Goal: Information Seeking & Learning: Check status

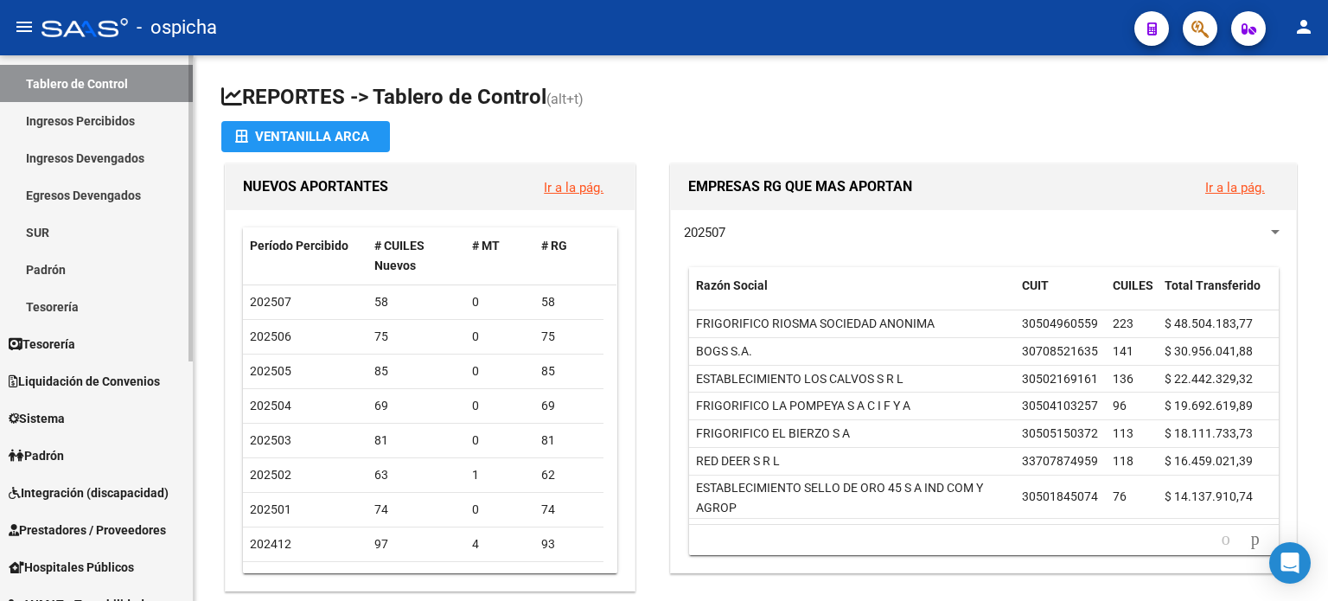
scroll to position [173, 0]
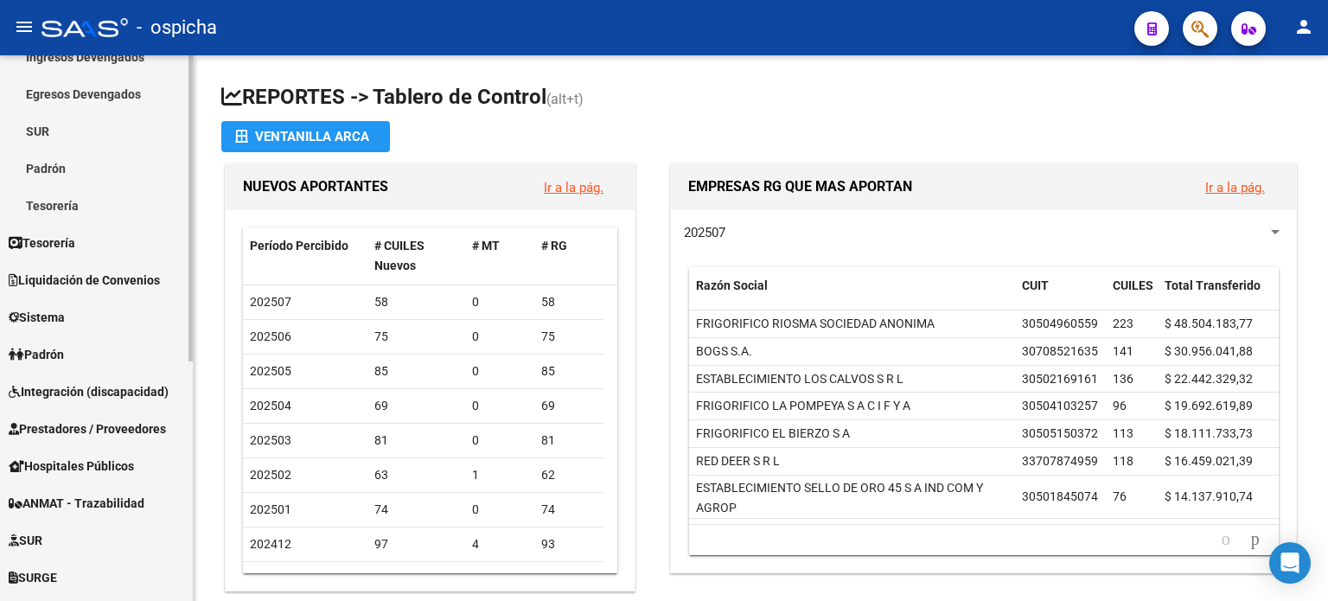
click at [107, 391] on span "Integración (discapacidad)" at bounding box center [89, 391] width 160 height 19
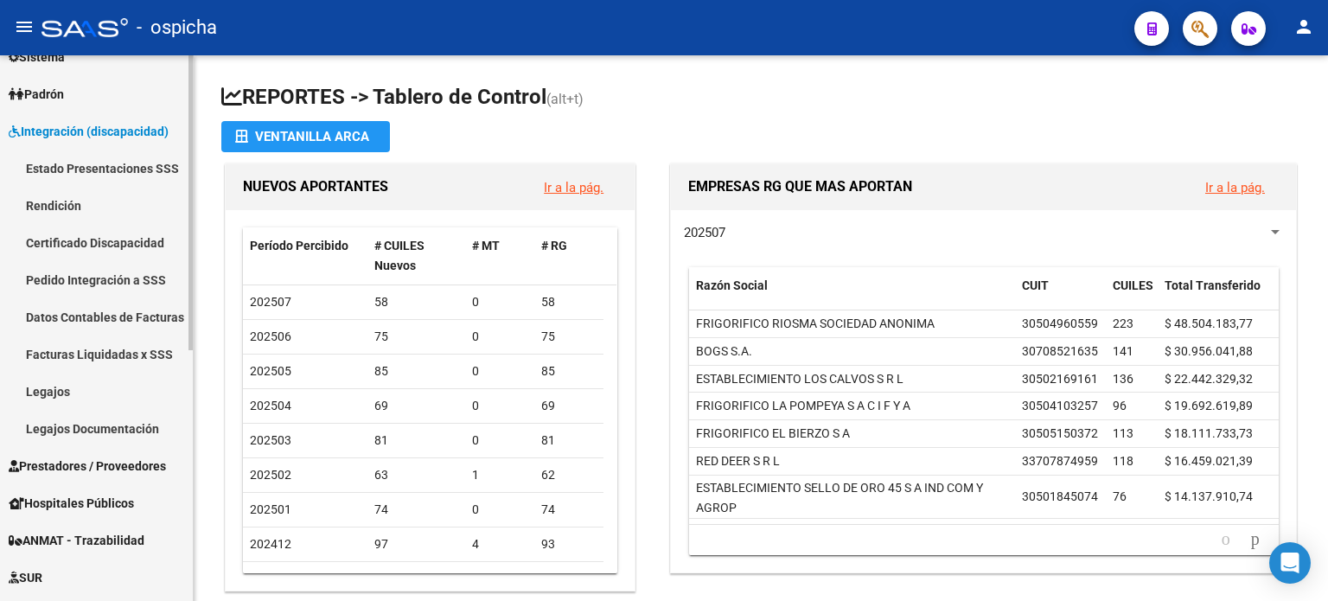
click at [90, 355] on link "Facturas Liquidadas x SSS" at bounding box center [96, 353] width 193 height 37
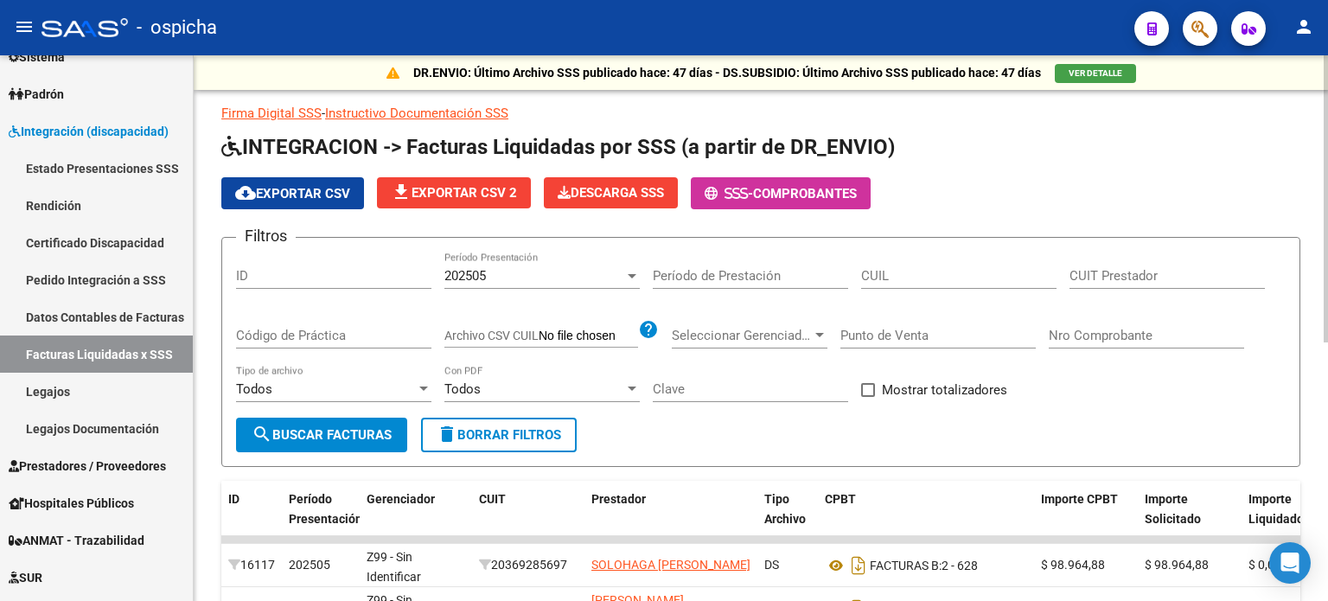
click at [1098, 265] on div "CUIT Prestador" at bounding box center [1167, 270] width 195 height 37
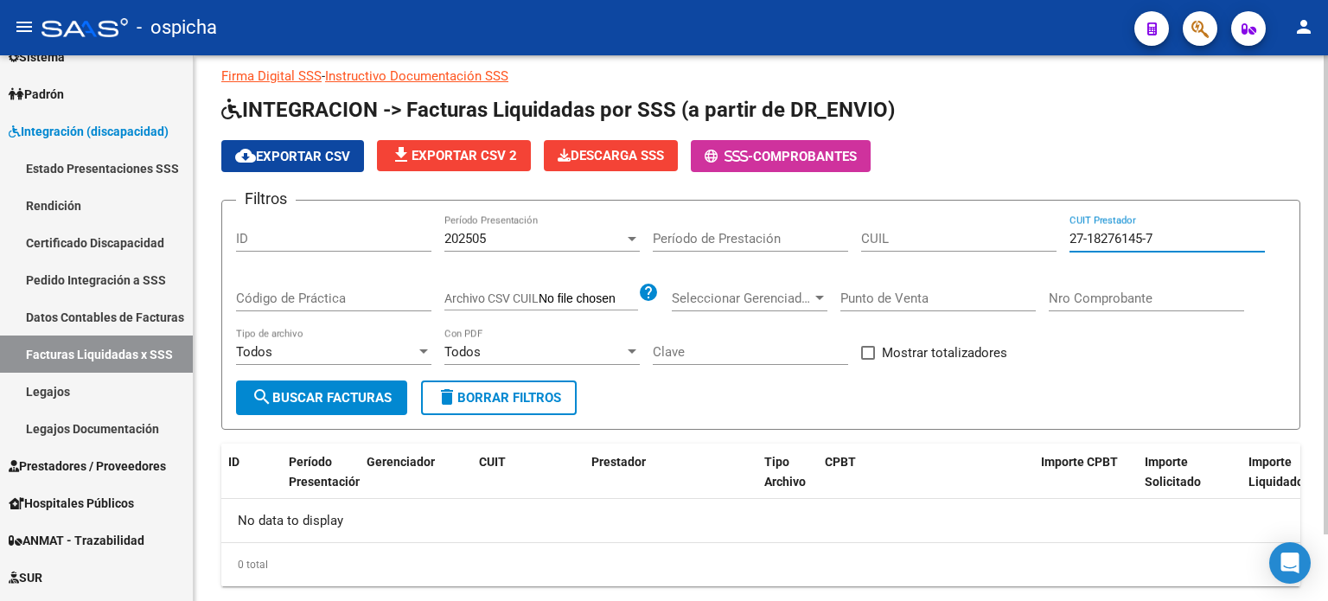
scroll to position [76, 0]
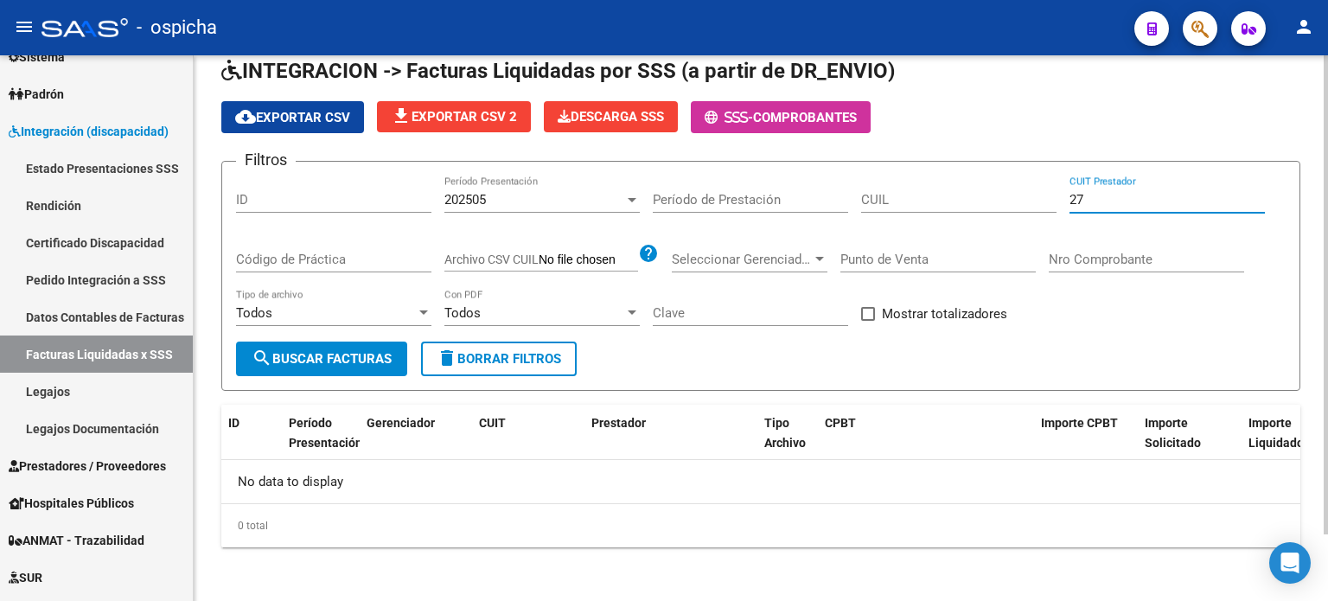
type input "2"
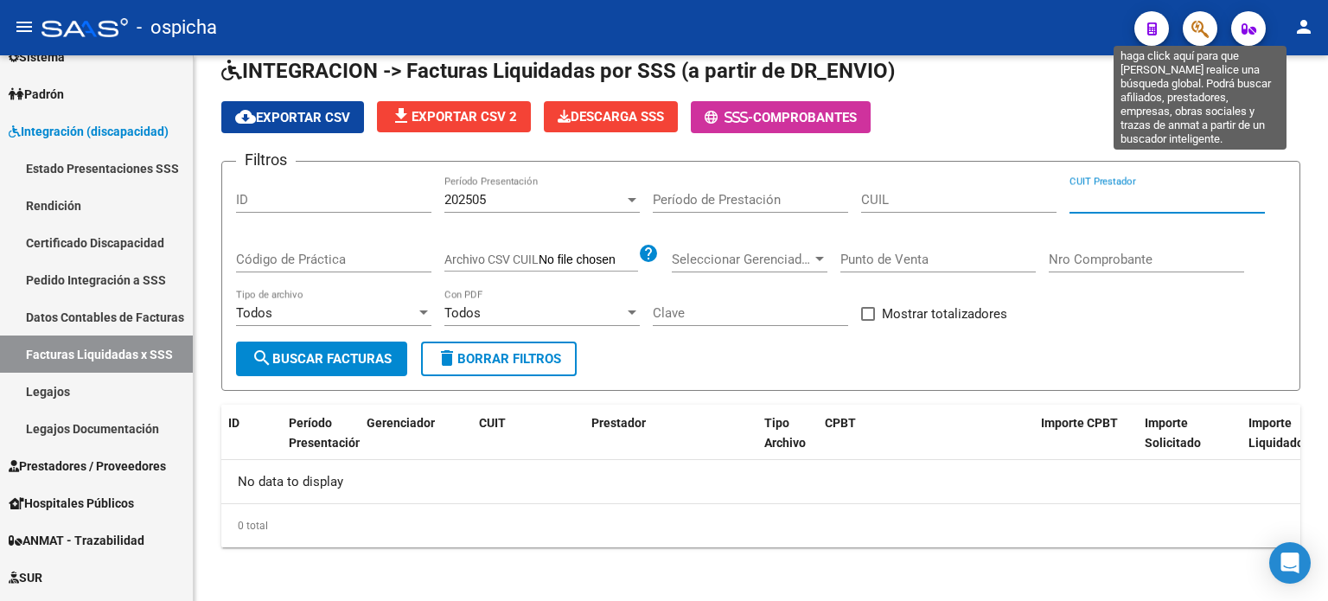
click at [1204, 37] on icon "button" at bounding box center [1200, 29] width 17 height 20
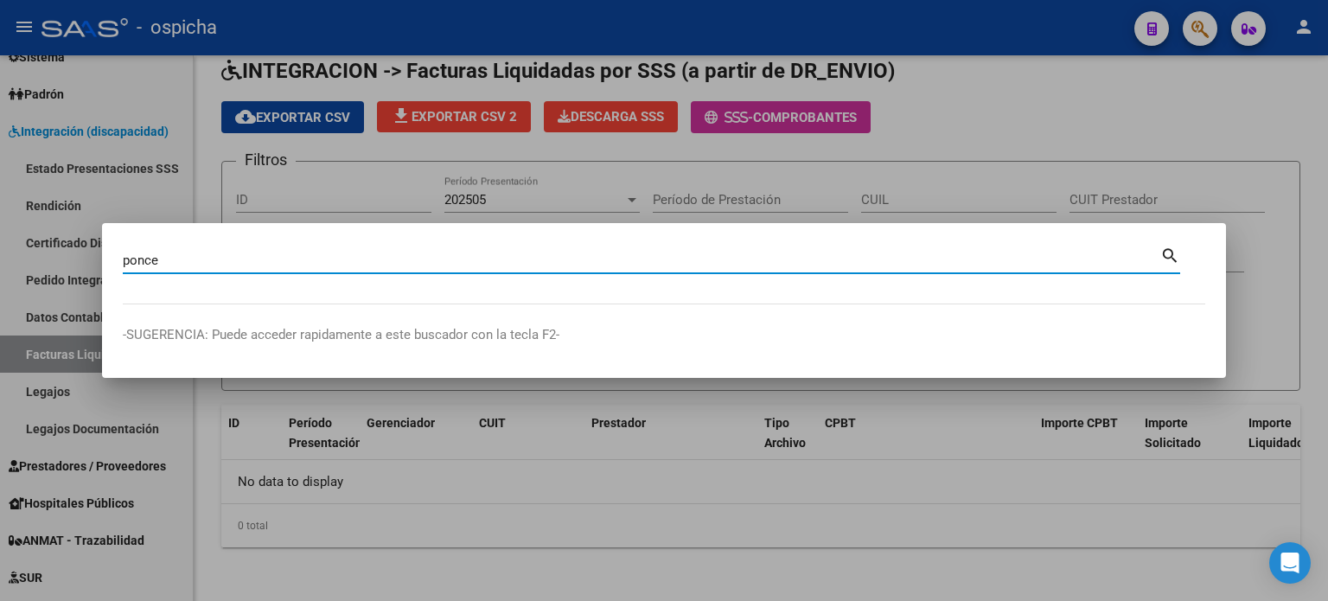
type input "ponce"
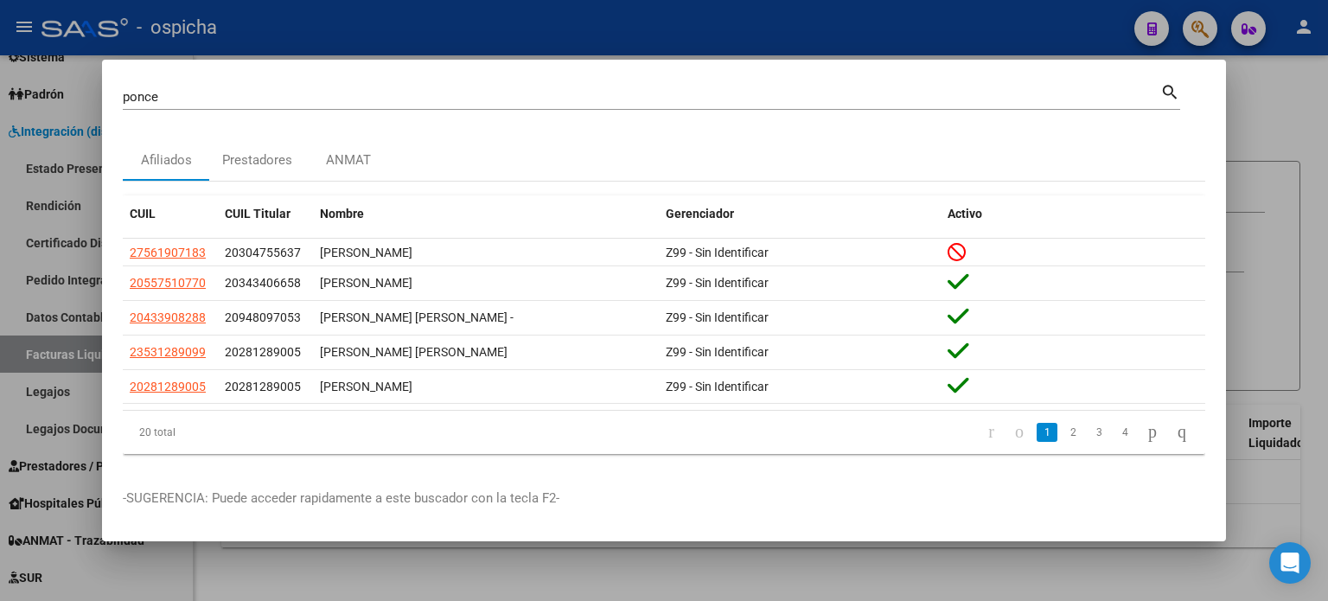
click at [1242, 89] on div at bounding box center [664, 300] width 1328 height 601
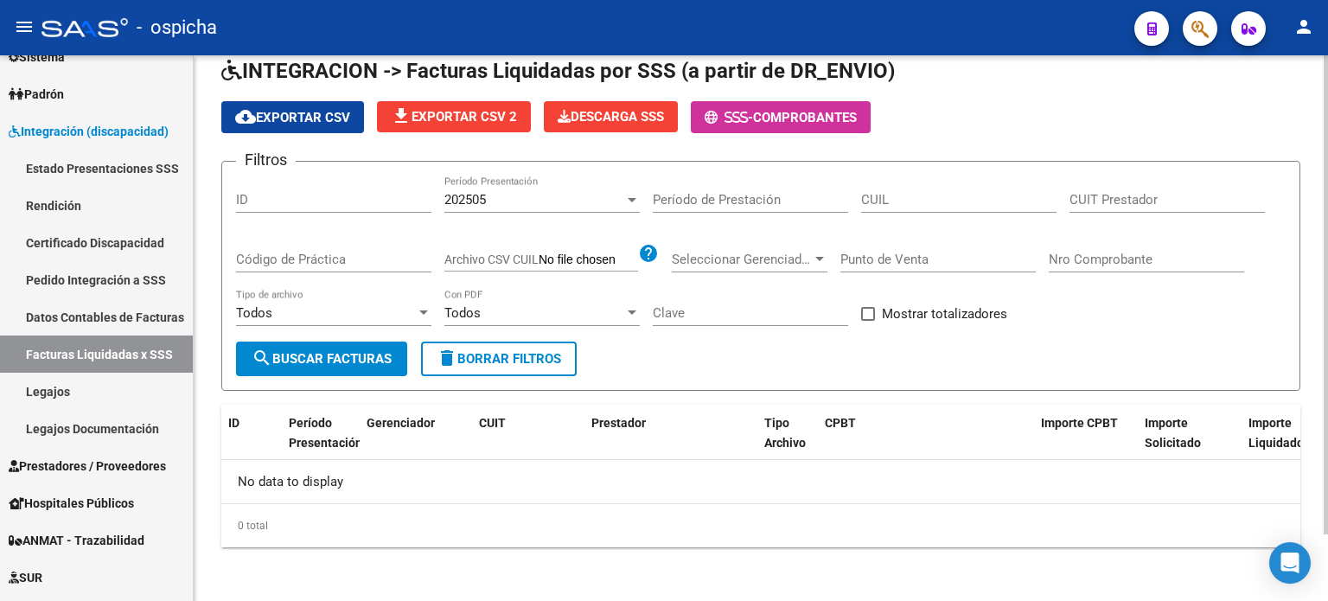
click at [1138, 200] on input "CUIT Prestador" at bounding box center [1167, 200] width 195 height 16
type input "2"
click at [1153, 259] on input "Nro Comprobante" at bounding box center [1146, 260] width 195 height 16
type input "1979"
click at [500, 367] on button "delete Borrar Filtros" at bounding box center [499, 359] width 156 height 35
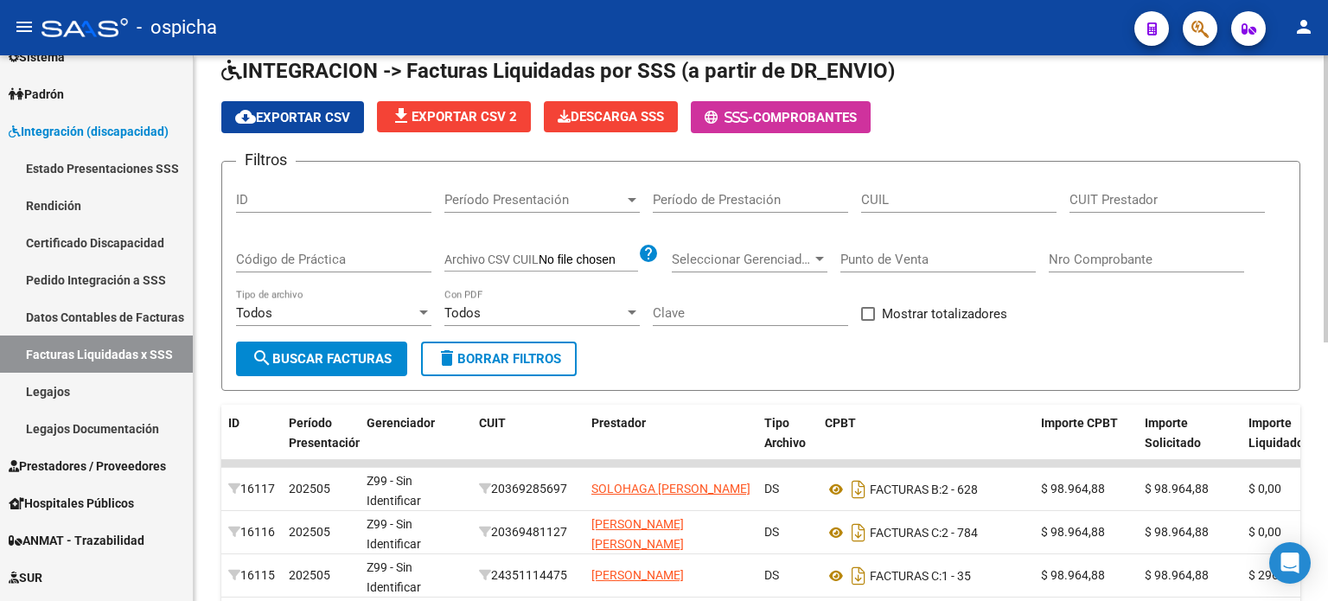
click at [1141, 294] on div "Filtros ID Período Presentación Período Presentación Período de Prestación CUIL…" at bounding box center [761, 259] width 1050 height 166
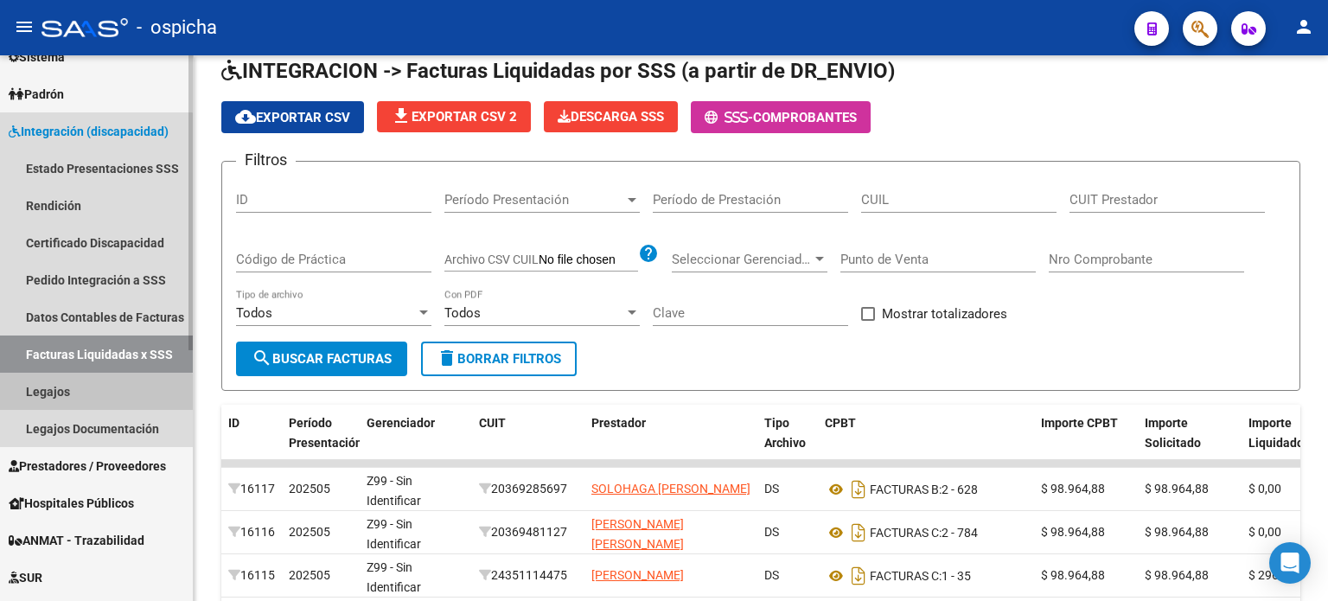
click at [44, 396] on link "Legajos" at bounding box center [96, 391] width 193 height 37
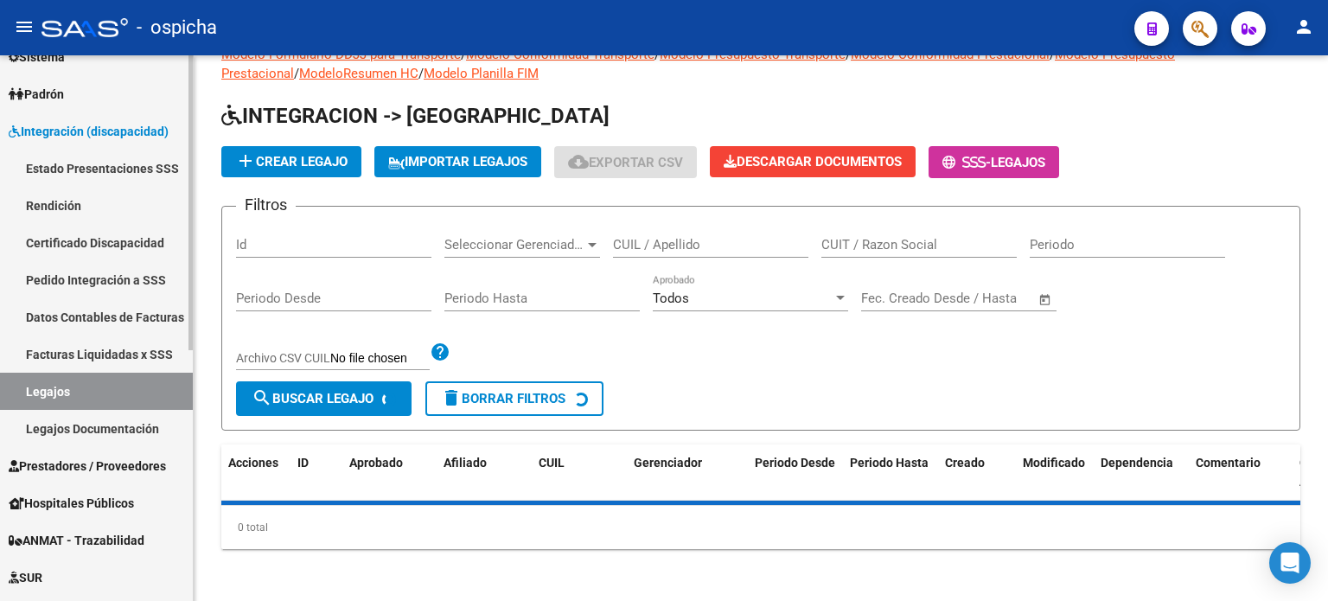
scroll to position [76, 0]
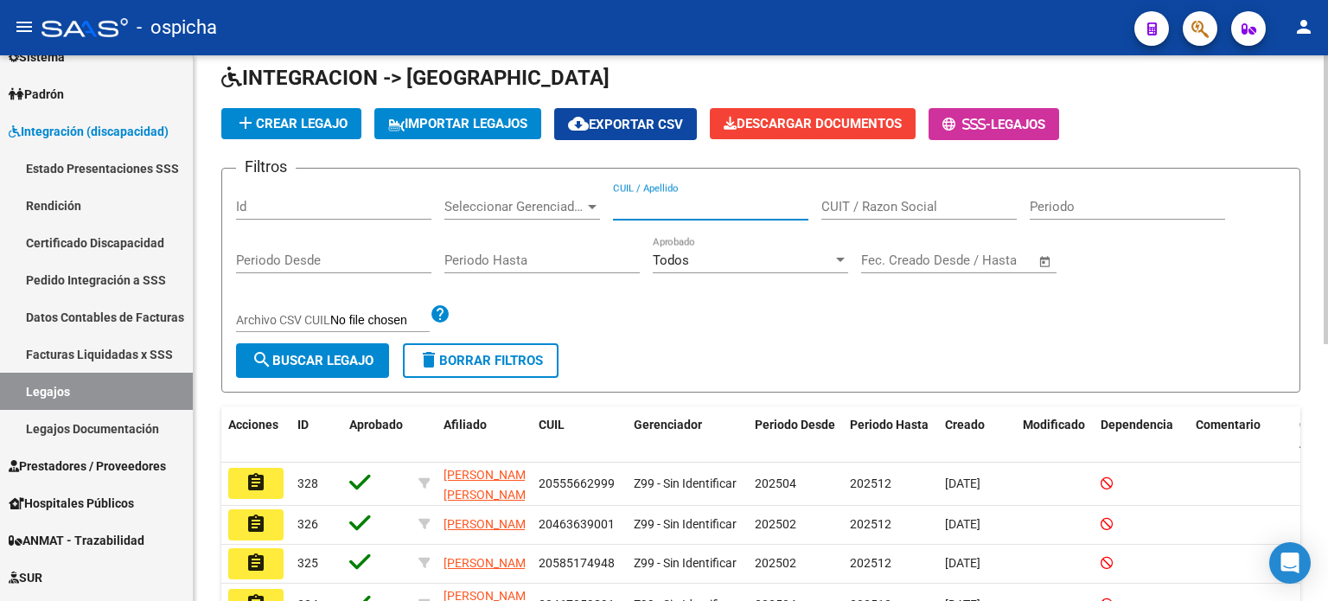
click at [630, 207] on input "CUIL / Apellido" at bounding box center [710, 207] width 195 height 16
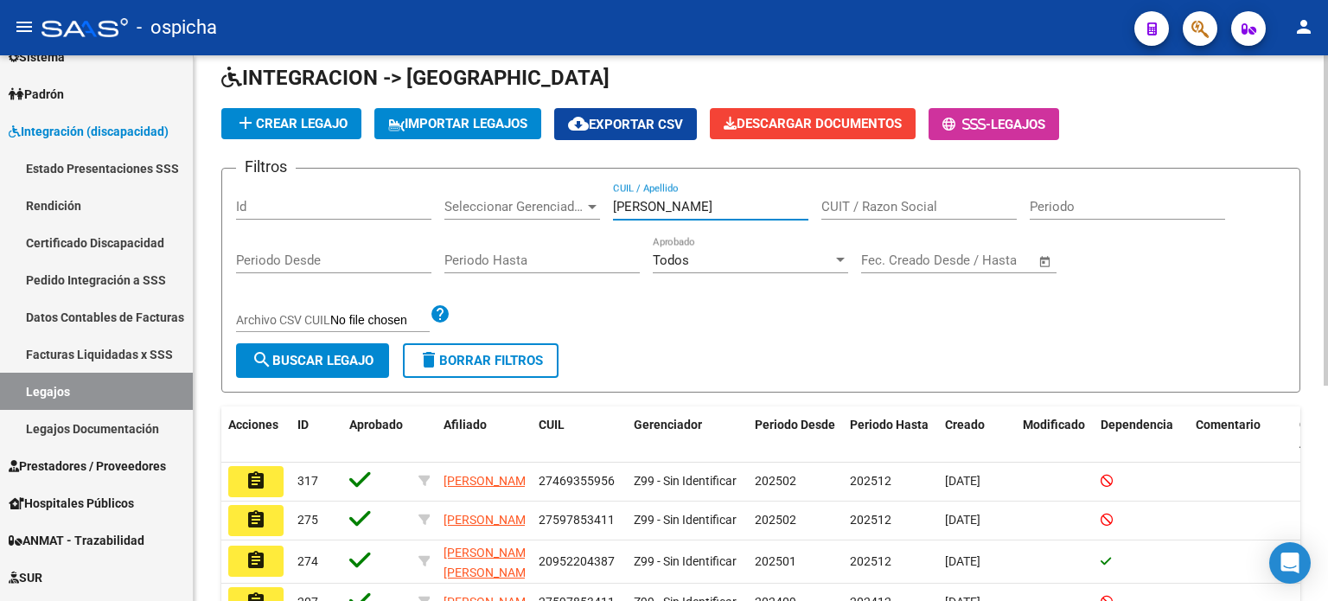
scroll to position [163, 0]
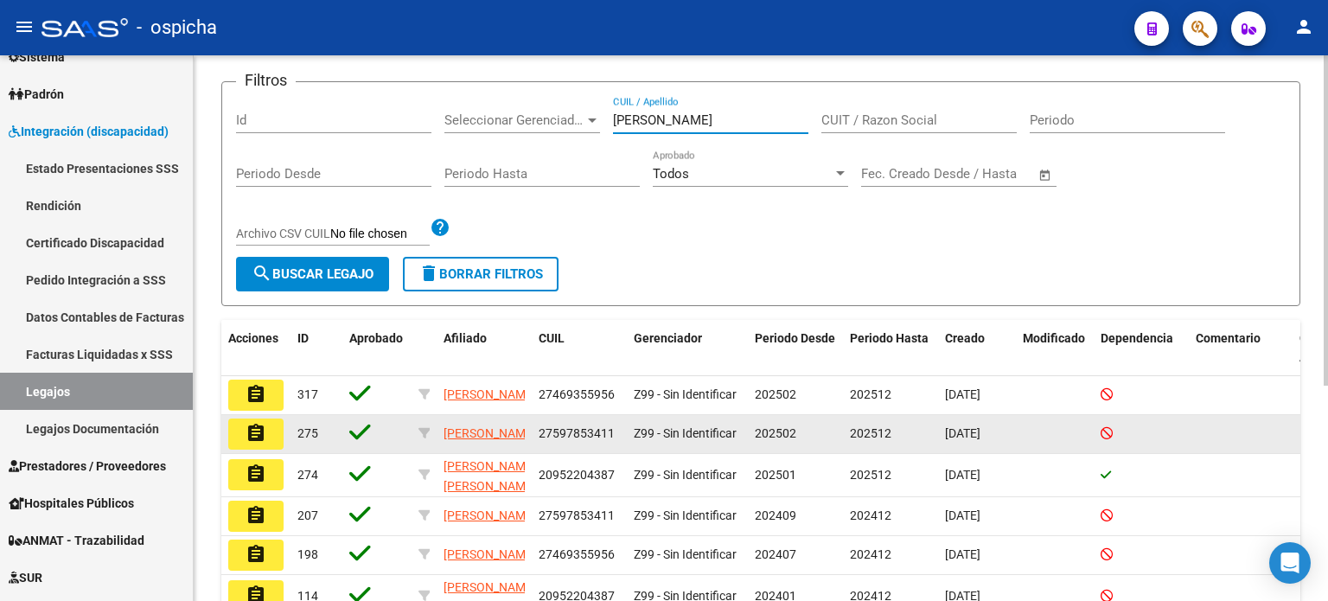
type input "[PERSON_NAME]"
click at [264, 444] on mat-icon "assignment" at bounding box center [256, 433] width 21 height 21
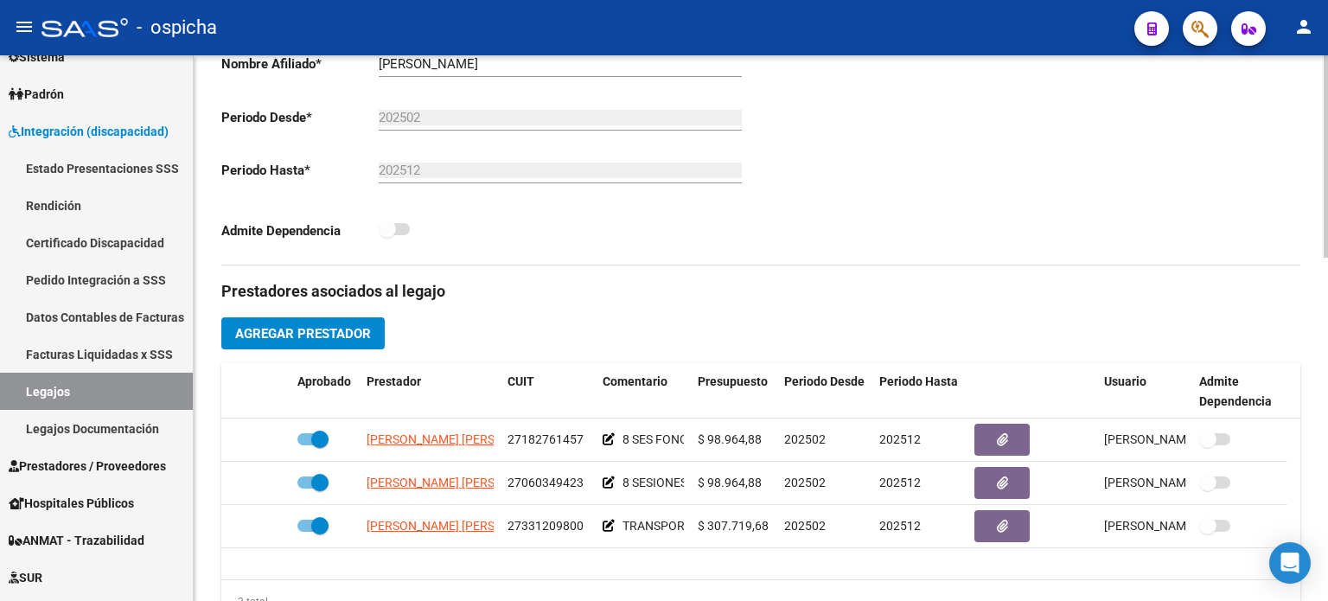
scroll to position [432, 0]
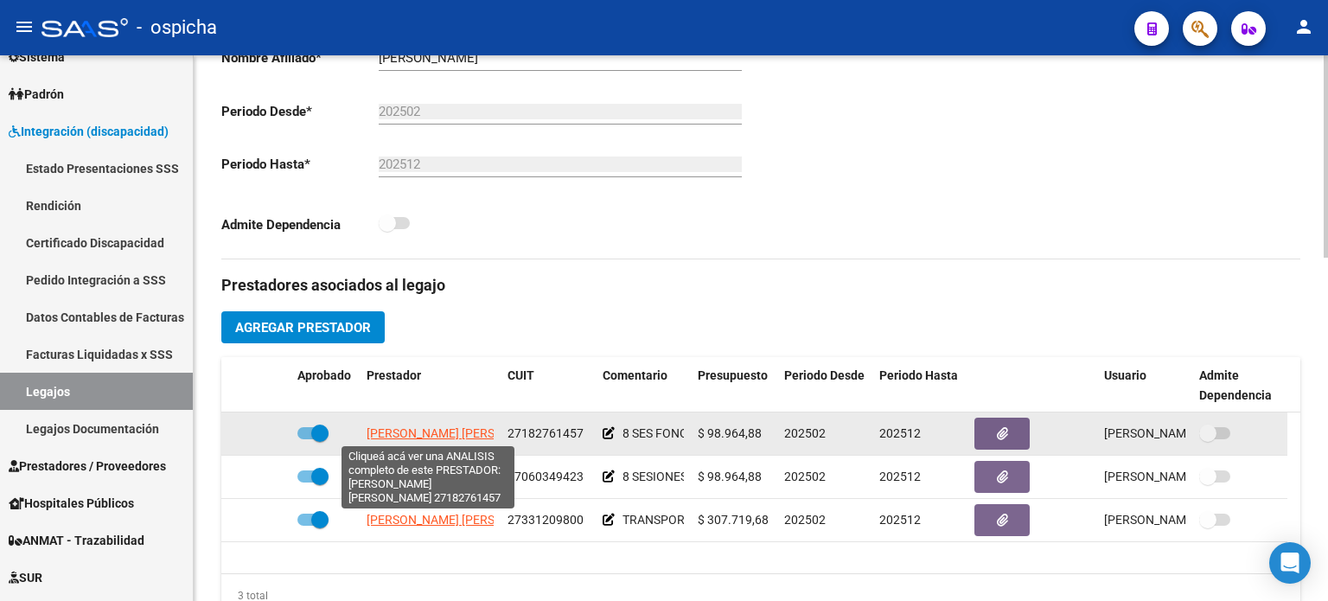
click at [430, 430] on span "[PERSON_NAME] [PERSON_NAME]" at bounding box center [461, 433] width 188 height 14
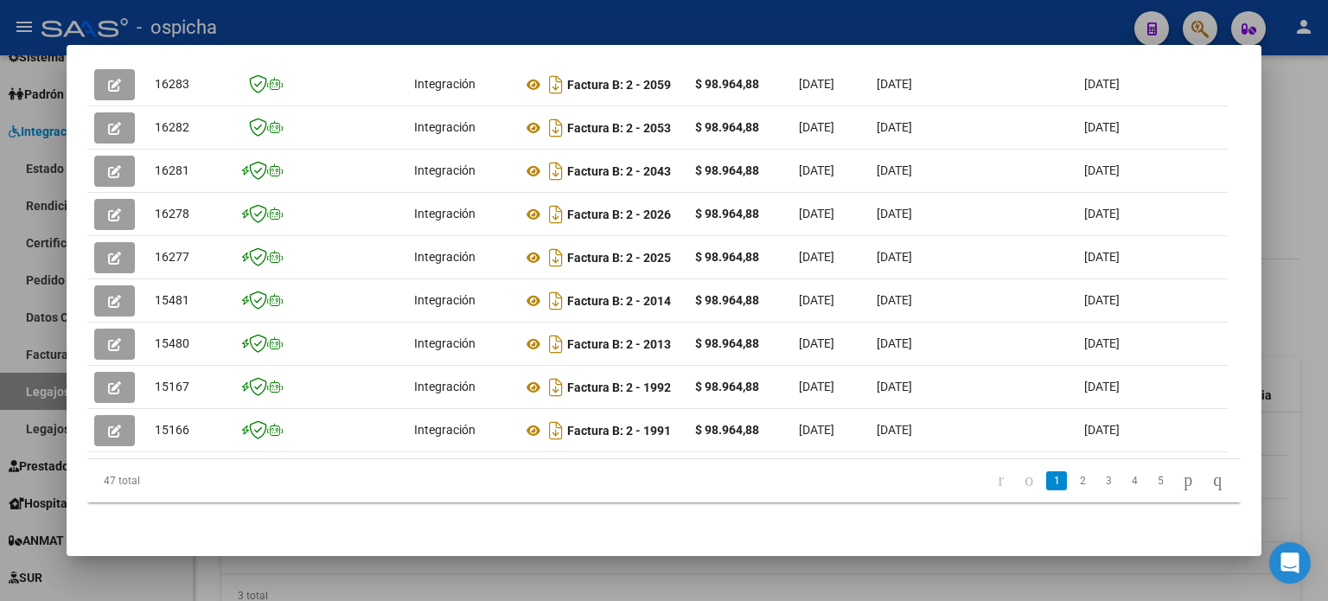
scroll to position [532, 0]
click at [1072, 476] on link "2" at bounding box center [1082, 480] width 21 height 19
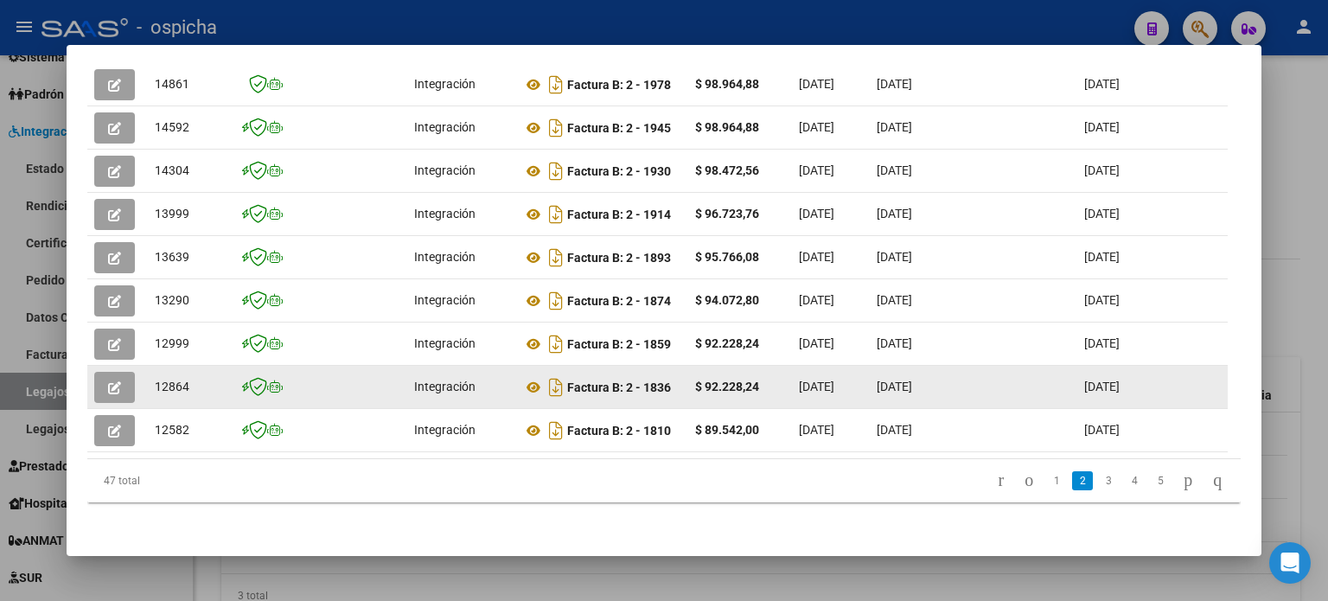
scroll to position [445, 0]
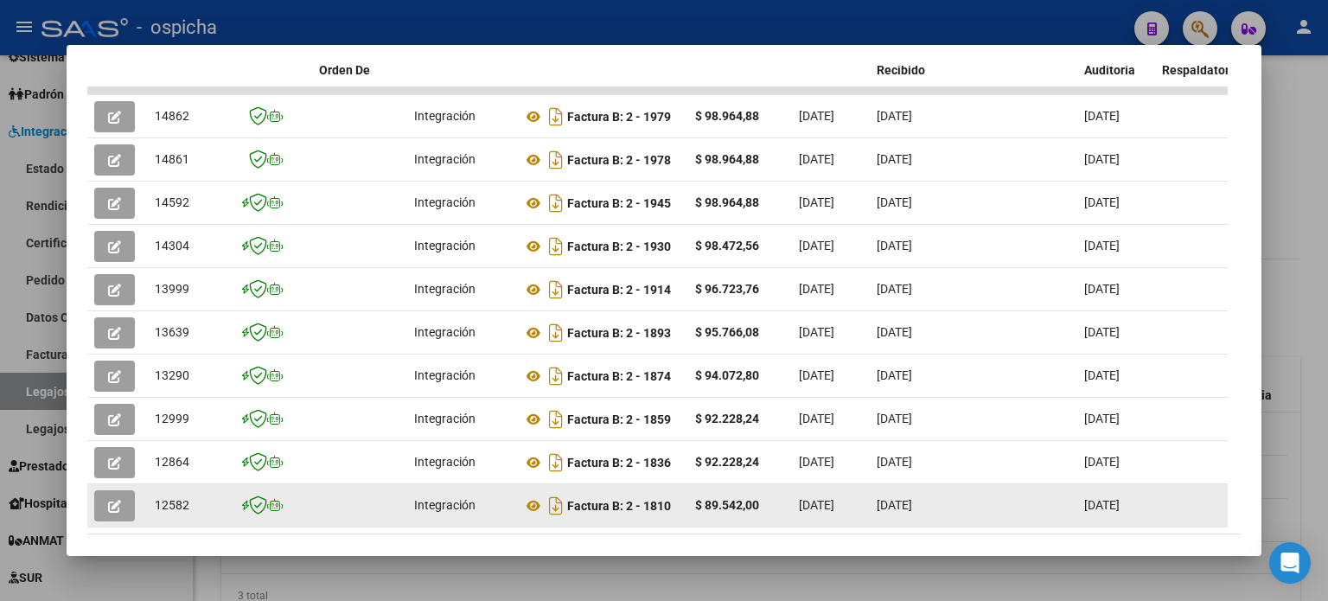
drag, startPoint x: 520, startPoint y: 103, endPoint x: 777, endPoint y: 501, distance: 473.9
click at [777, 501] on datatable-scroller "14862 Integración Factura B: 2 - 1979 $ 98.964,88 [DATE] [DATE] [DATE] - [DATE]…" at bounding box center [657, 307] width 1141 height 440
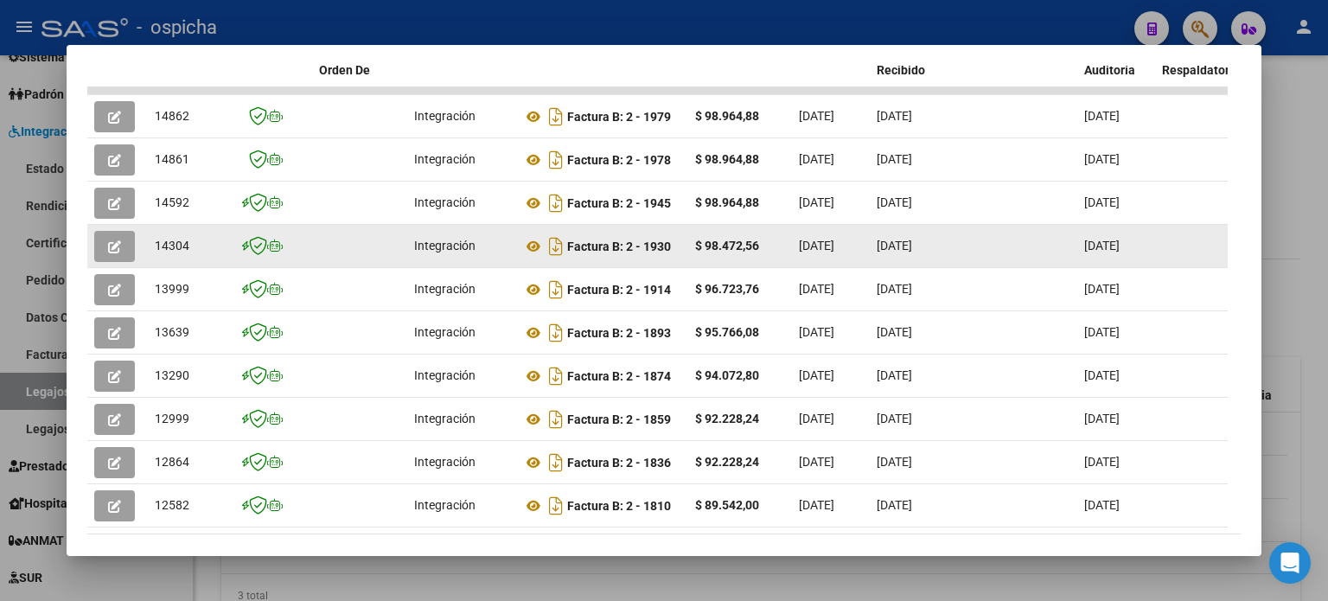
copy datatable-scroller "Loremip D: 0 - 6922 $ 82.326,37 49/46/4211 01/73/6896 14/68/5569 - 63/02/5828 S…"
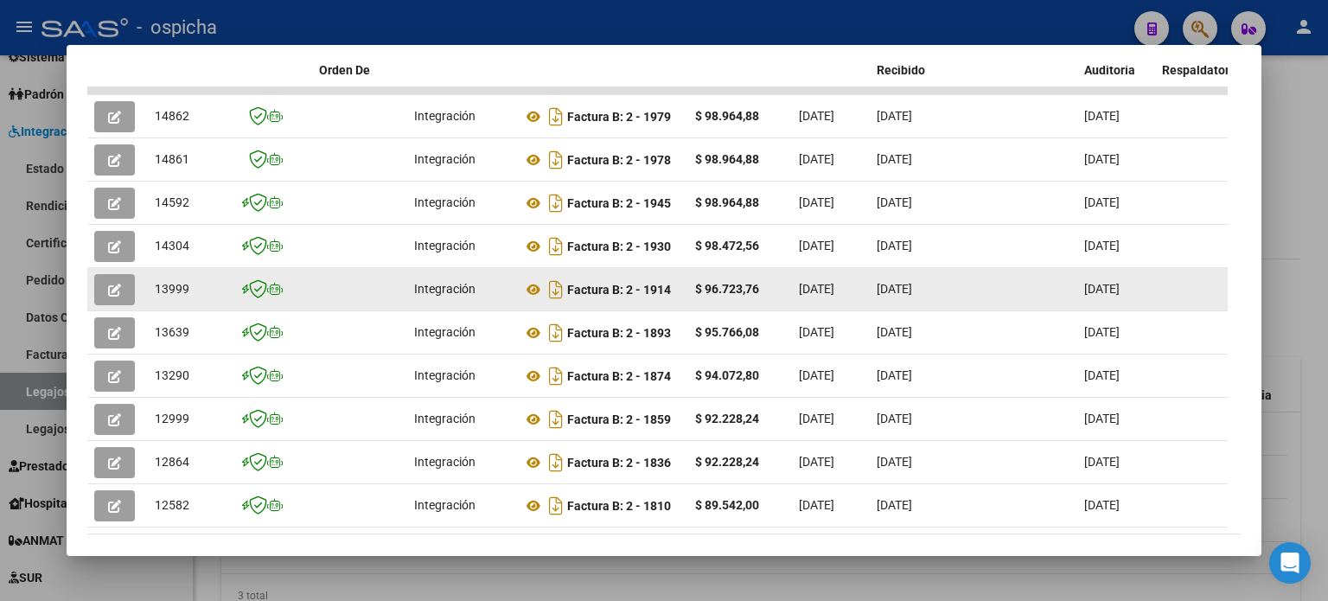
click at [454, 279] on div "Integración" at bounding box center [461, 289] width 94 height 20
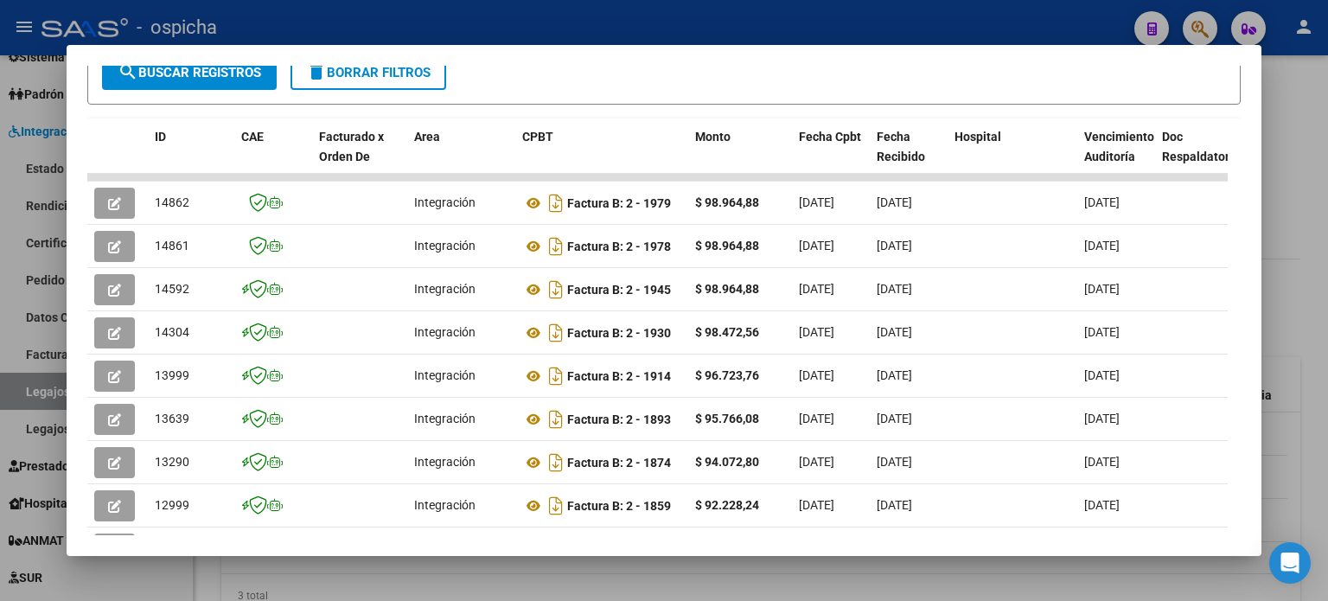
scroll to position [532, 0]
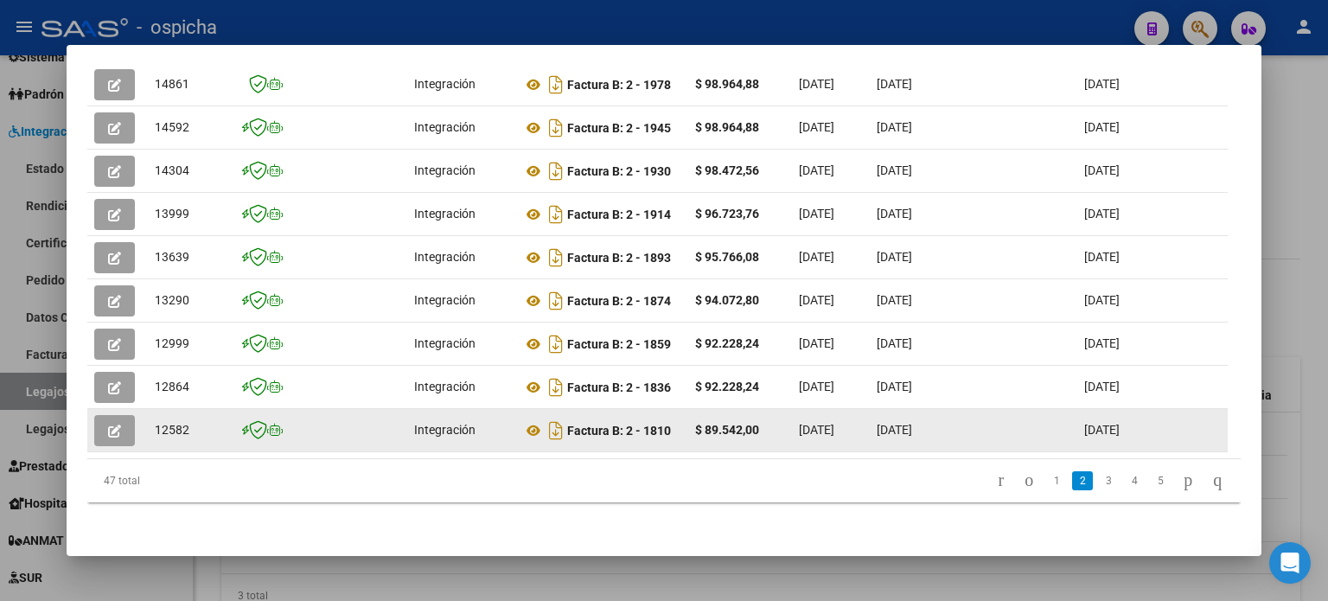
drag, startPoint x: 567, startPoint y: 196, endPoint x: 1185, endPoint y: 411, distance: 654.4
click at [1185, 411] on datatable-scroller "14862 Integración Factura B: 2 - 1979 $ 98.964,88 [DATE] [DATE] [DATE] - [DATE]…" at bounding box center [657, 232] width 1141 height 440
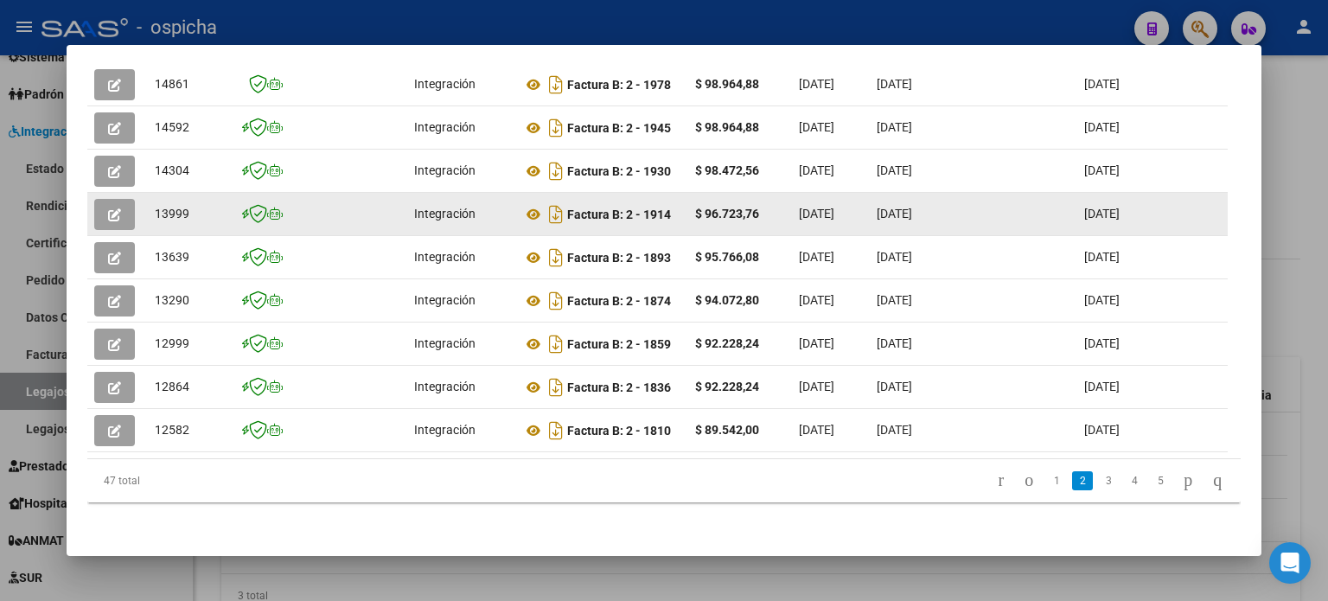
click at [706, 207] on strong "$ 96.723,76" at bounding box center [727, 214] width 64 height 14
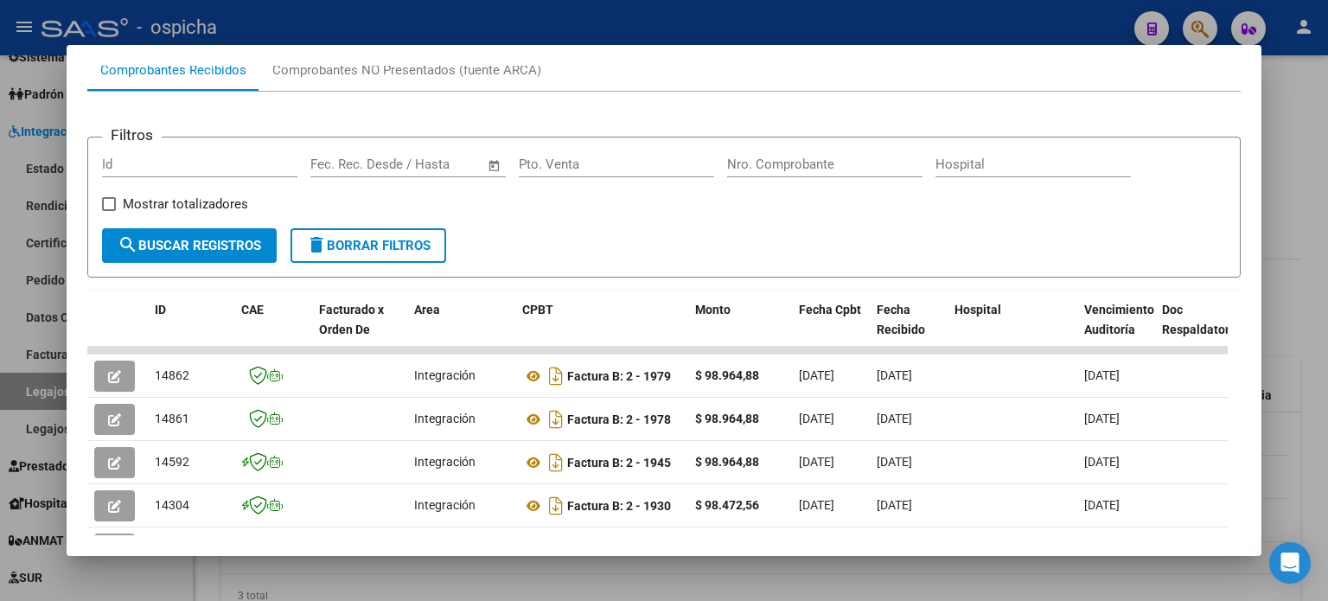
scroll to position [359, 0]
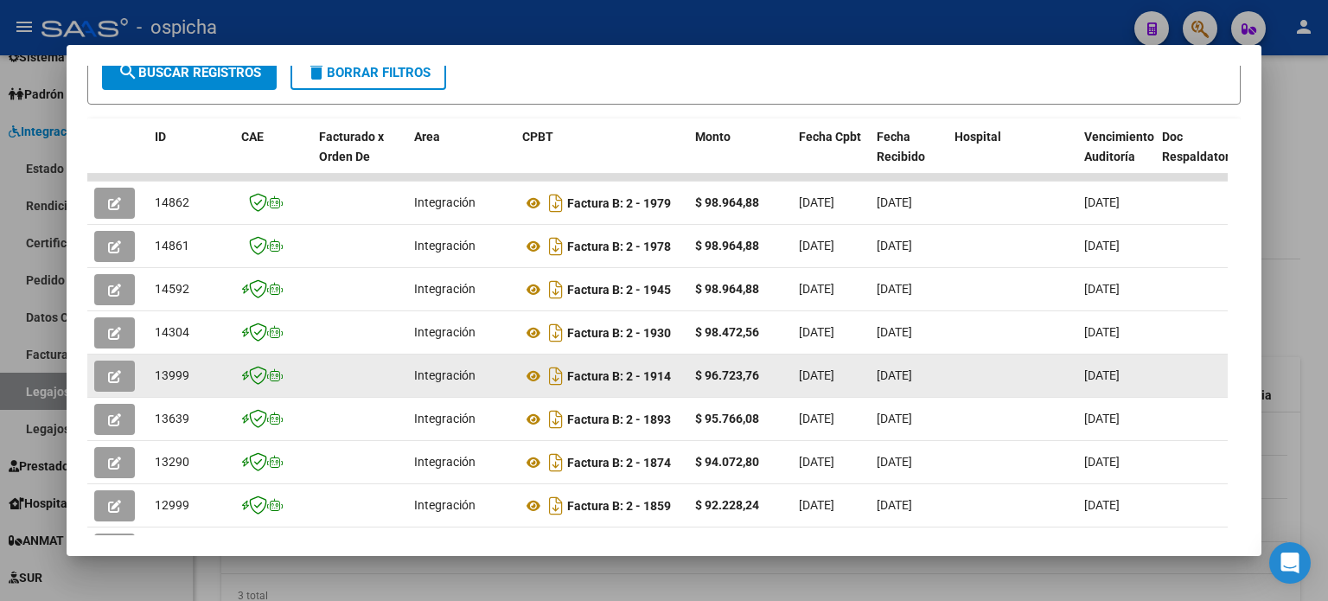
drag, startPoint x: 571, startPoint y: 197, endPoint x: 800, endPoint y: 387, distance: 297.8
click at [1109, 439] on datatable-scroller "14862 Integración Factura B: 2 - 1979 $ 98.964,88 [DATE] [DATE] [DATE] - [DATE]…" at bounding box center [657, 394] width 1141 height 440
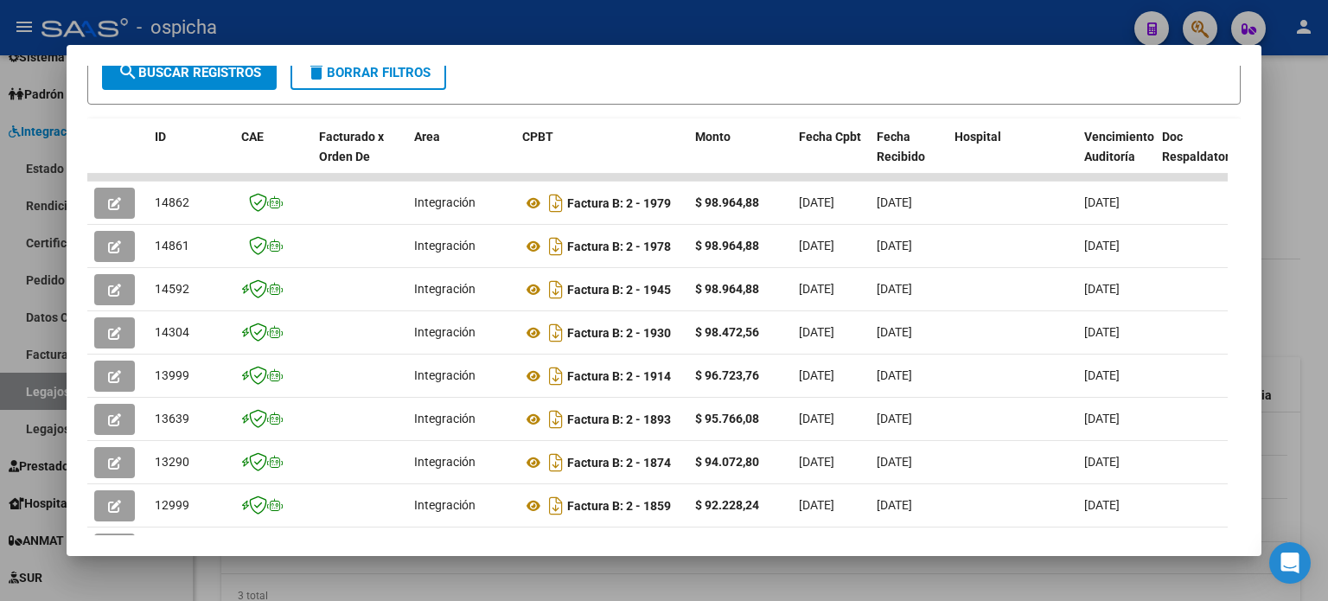
scroll to position [532, 0]
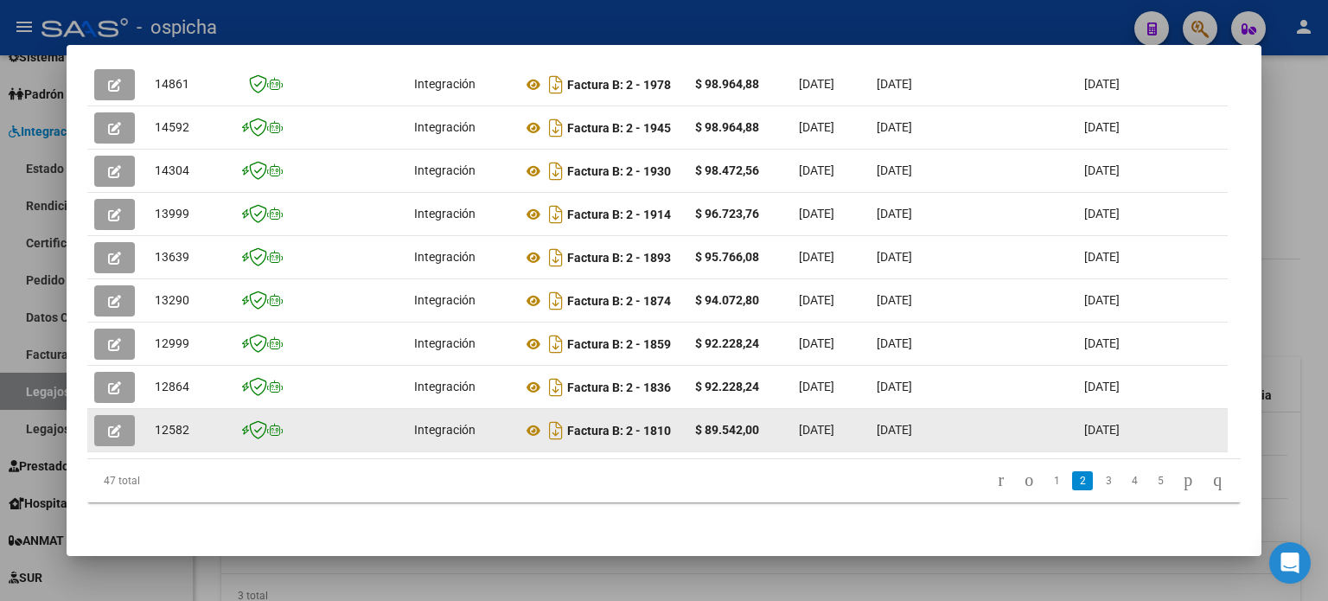
drag, startPoint x: 157, startPoint y: 195, endPoint x: 1163, endPoint y: 412, distance: 1028.6
click at [1163, 412] on datatable-scroller "14862 Integración Factura B: 2 - 1979 $ 98.964,88 [DATE] [DATE] [DATE] - [DATE]…" at bounding box center [657, 232] width 1141 height 440
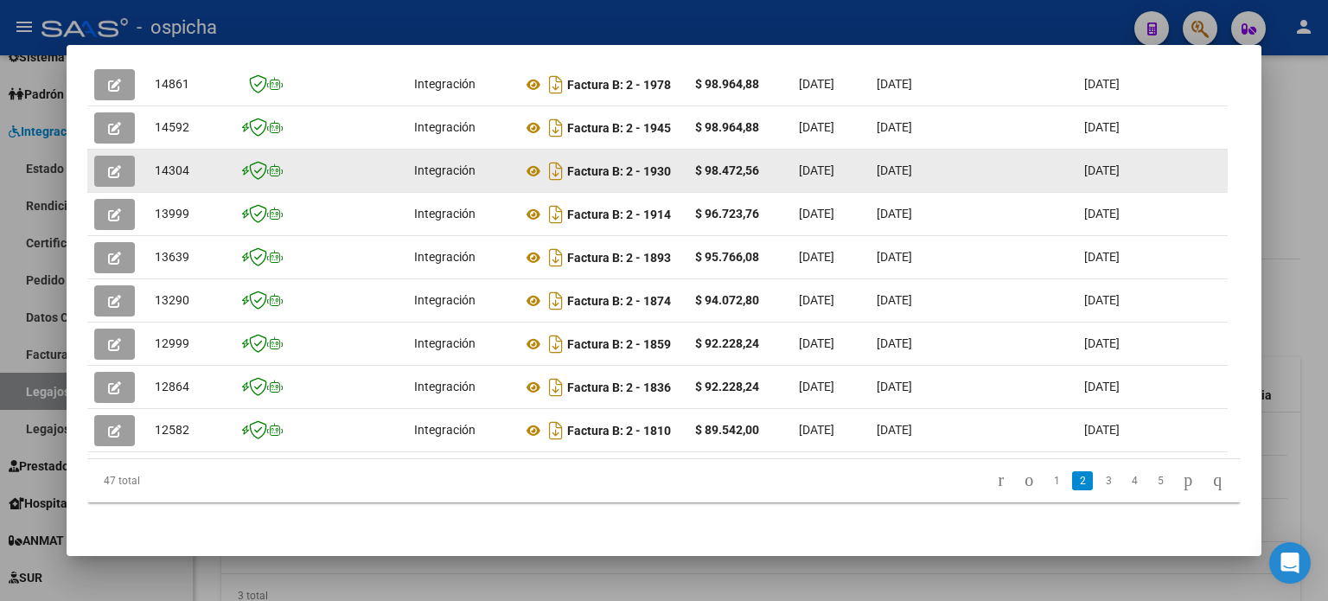
copy datatable-scroller "77988 Loremipsumd Sitamet C: 6 - 0652 $ 36.831,20 88/58/9348 89/91/4662 18/46/4…"
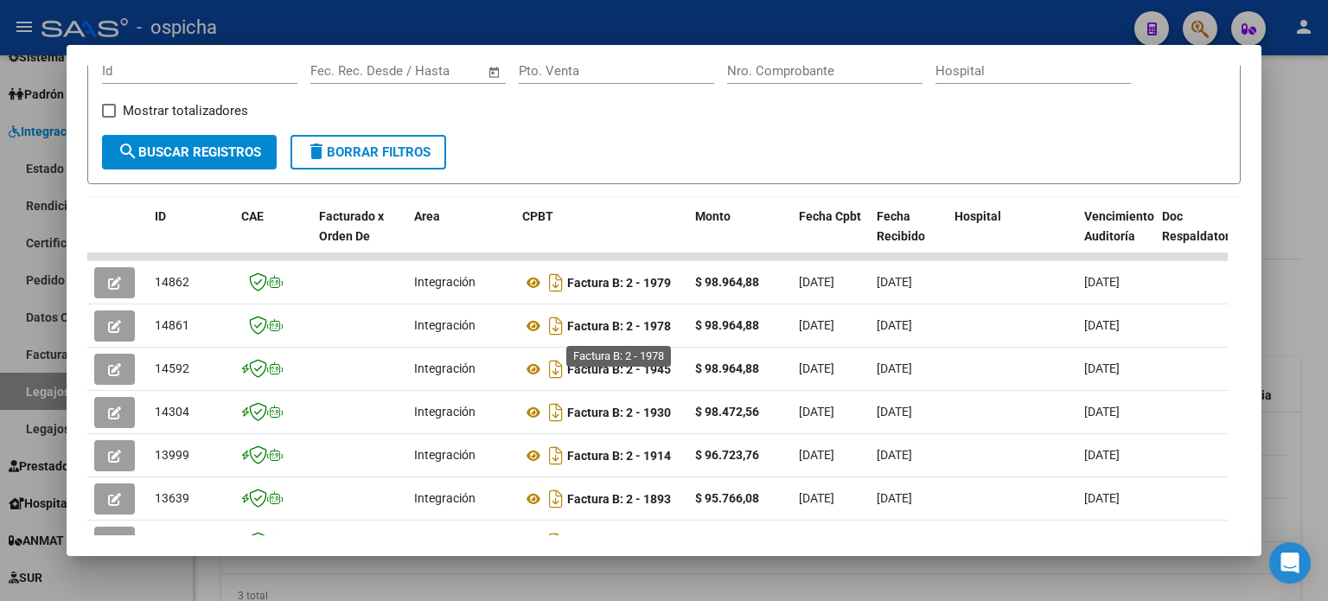
scroll to position [272, 0]
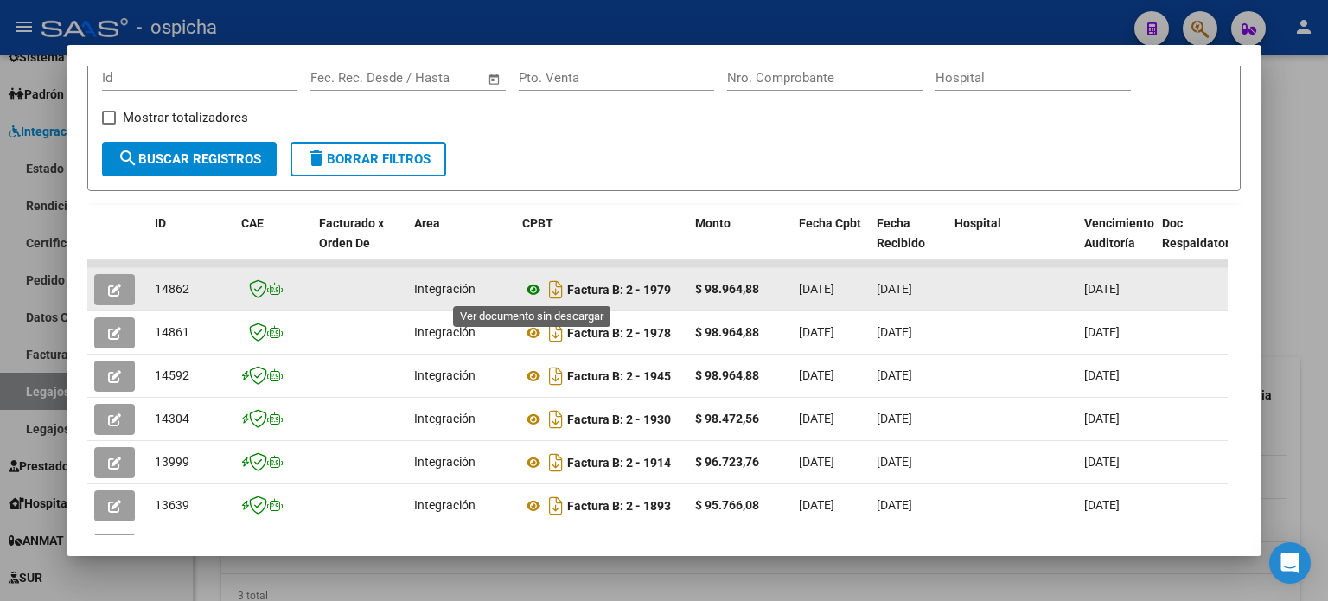
click at [534, 291] on icon at bounding box center [533, 289] width 22 height 21
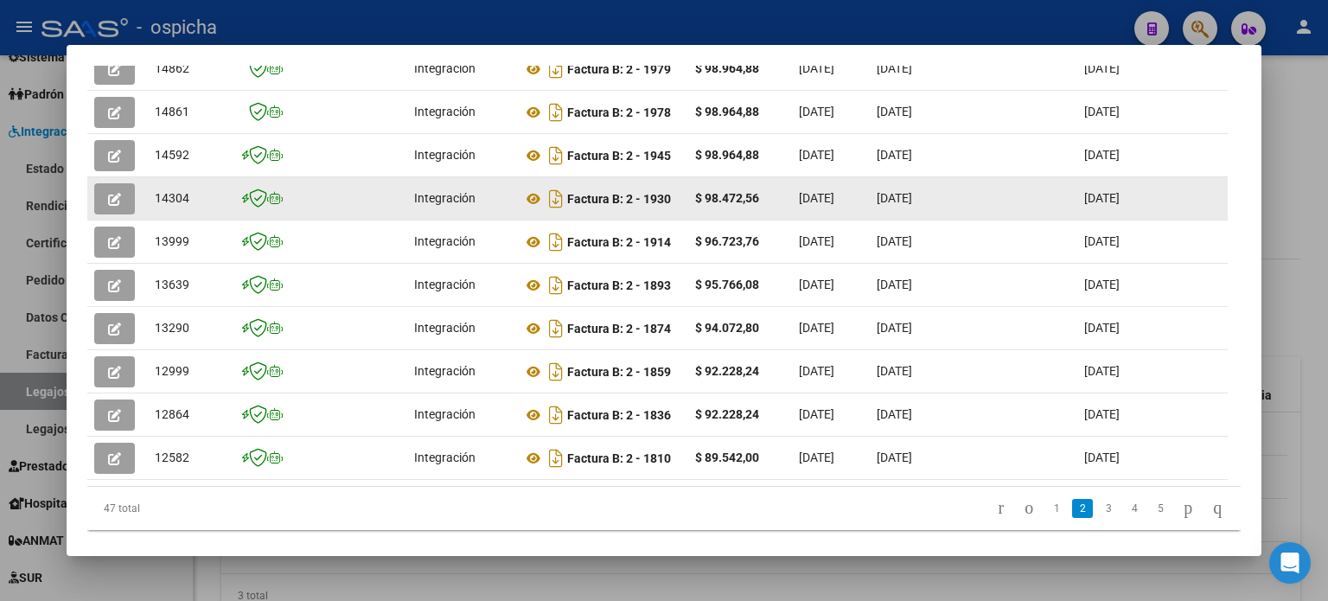
scroll to position [532, 0]
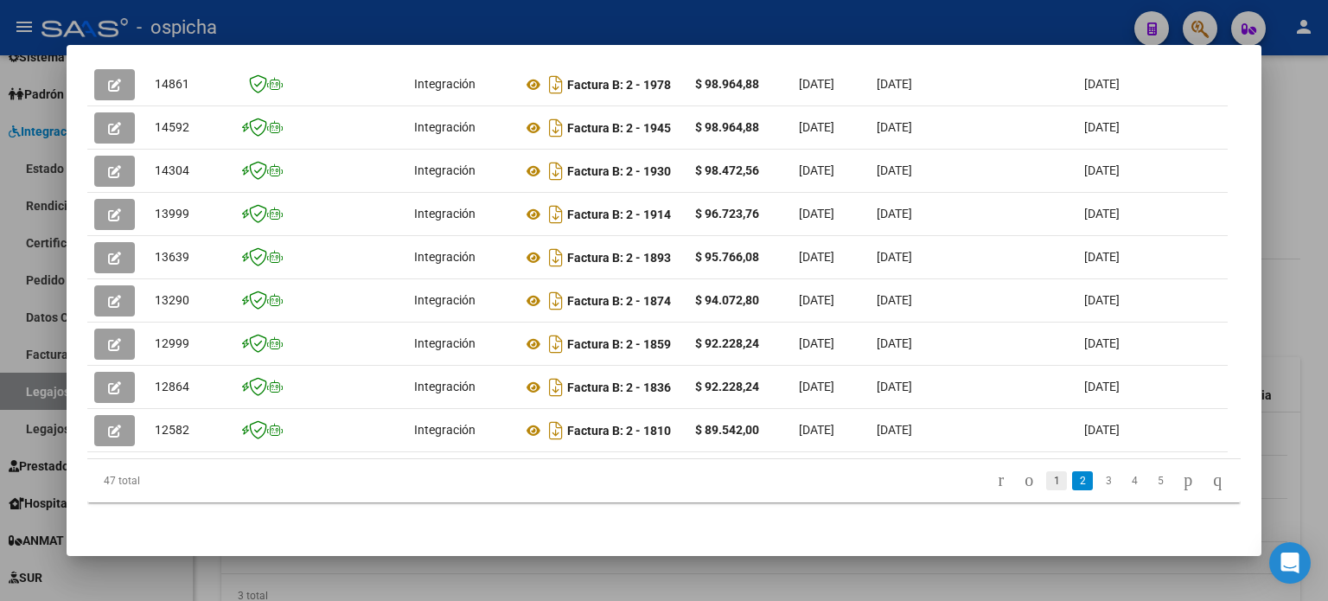
click at [1046, 478] on link "1" at bounding box center [1056, 480] width 21 height 19
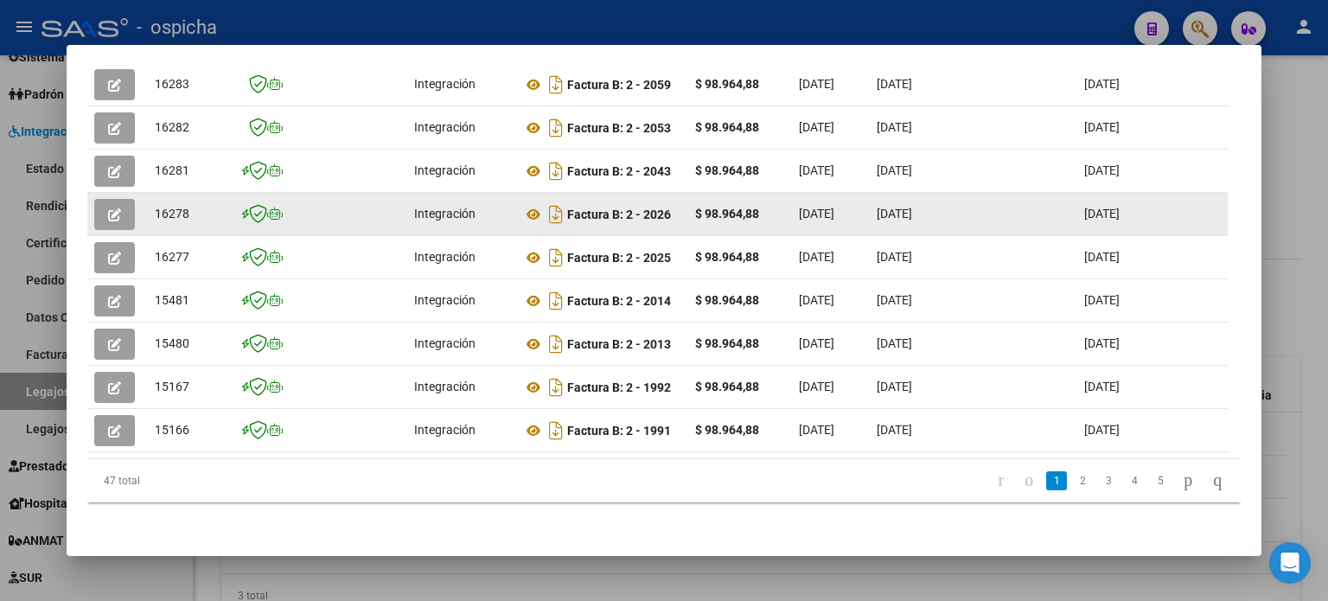
click at [347, 195] on datatable-body-cell at bounding box center [359, 214] width 95 height 42
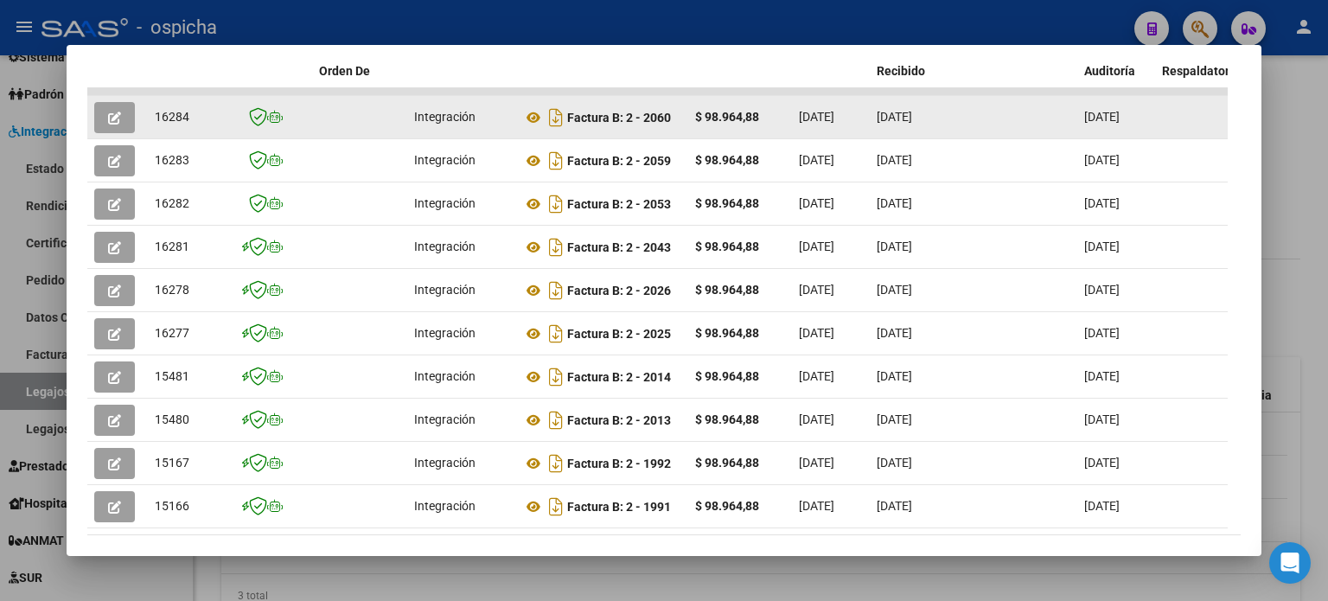
scroll to position [445, 0]
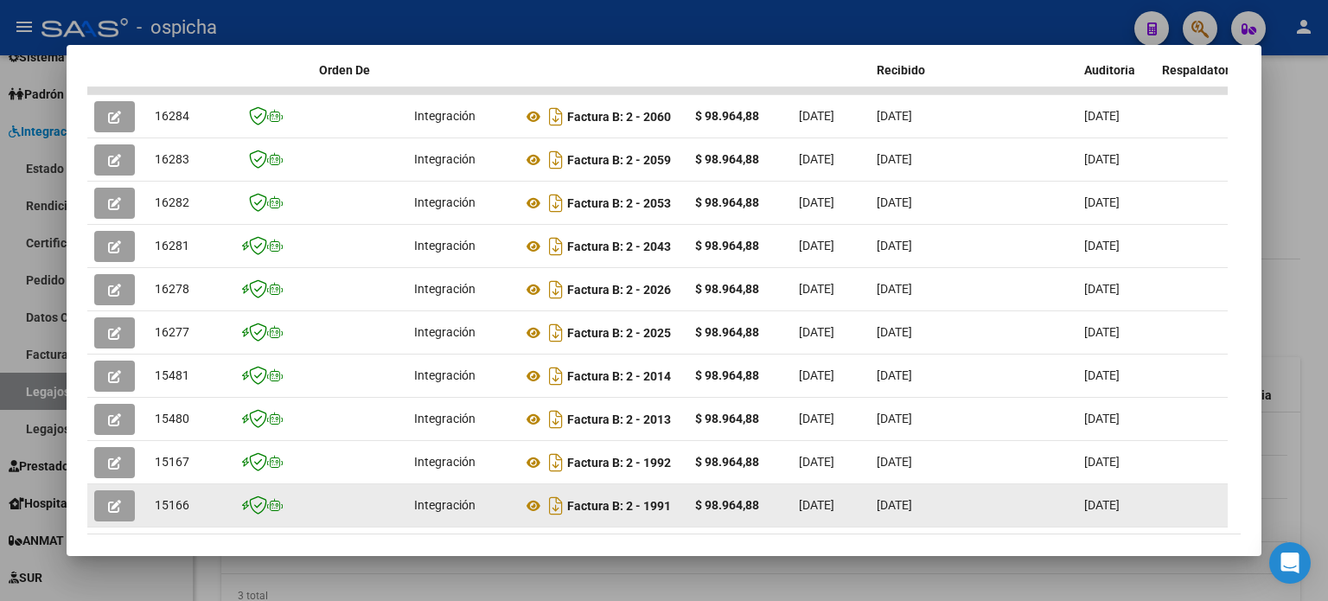
drag, startPoint x: 157, startPoint y: 155, endPoint x: 1173, endPoint y: 498, distance: 1072.4
click at [1173, 498] on datatable-scroller "16284 Integración Factura B: 2 - 2060 $ 98.964,88 [DATE] [DATE] [DATE] - [DATE]…" at bounding box center [657, 307] width 1141 height 440
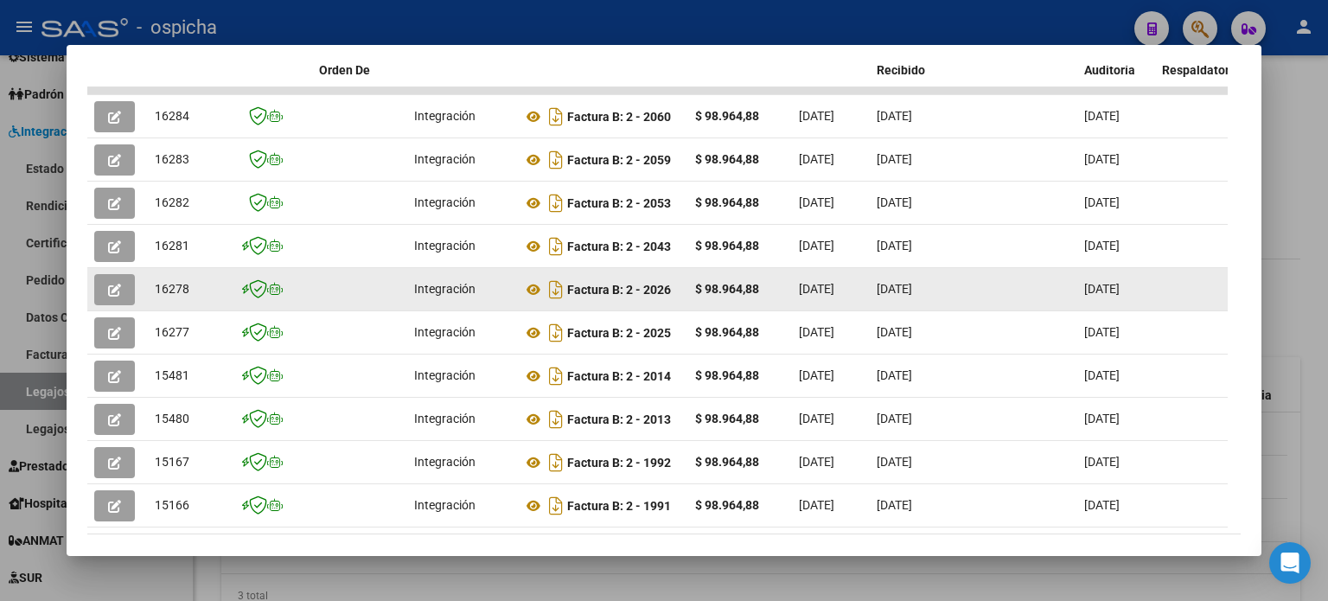
copy datatable-scroller "35601 Loremipsumd Sitamet C: 8 - 3635 $ 68.889,68 27/67/8099 40/99/3954 66/34/0…"
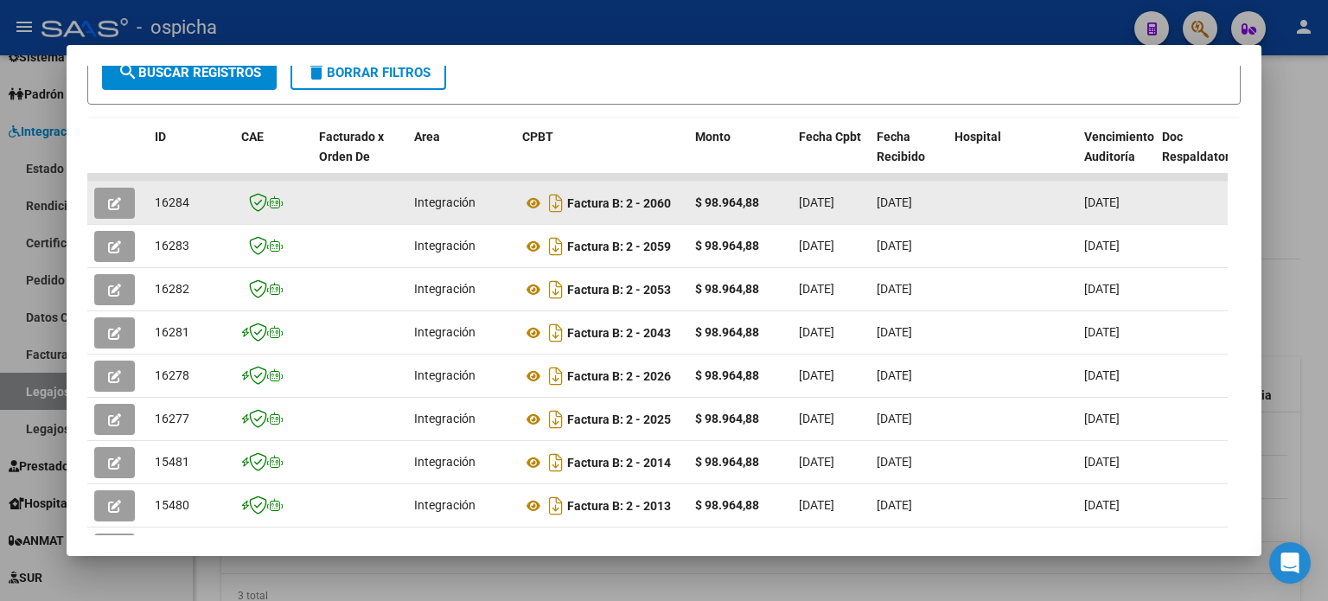
click at [1190, 208] on datatable-body-cell at bounding box center [1207, 203] width 104 height 42
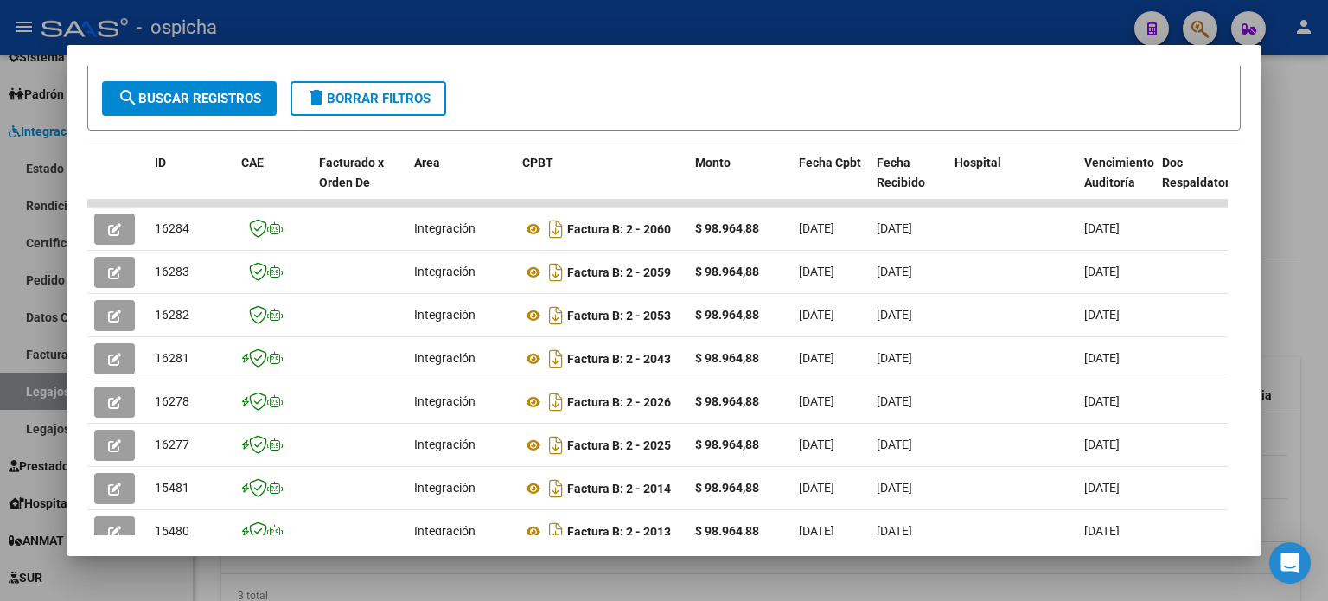
scroll to position [346, 0]
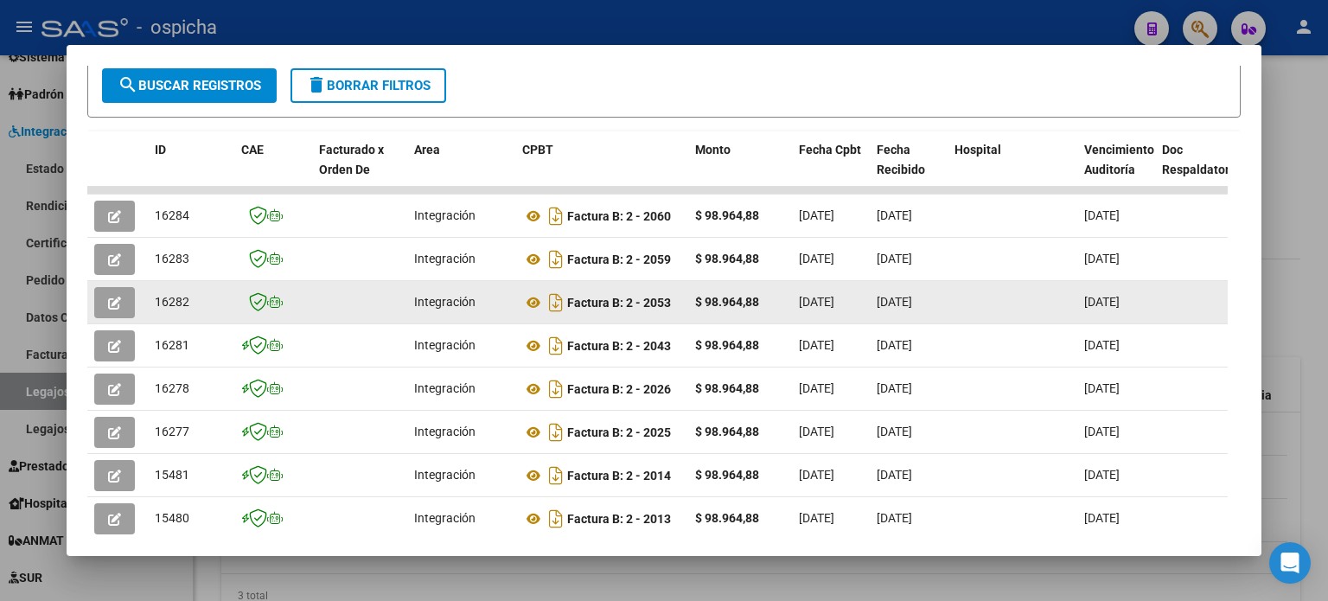
drag, startPoint x: 540, startPoint y: 280, endPoint x: 781, endPoint y: 291, distance: 241.5
copy div "Factura B: 2 - 2053 $ 98.964,88"
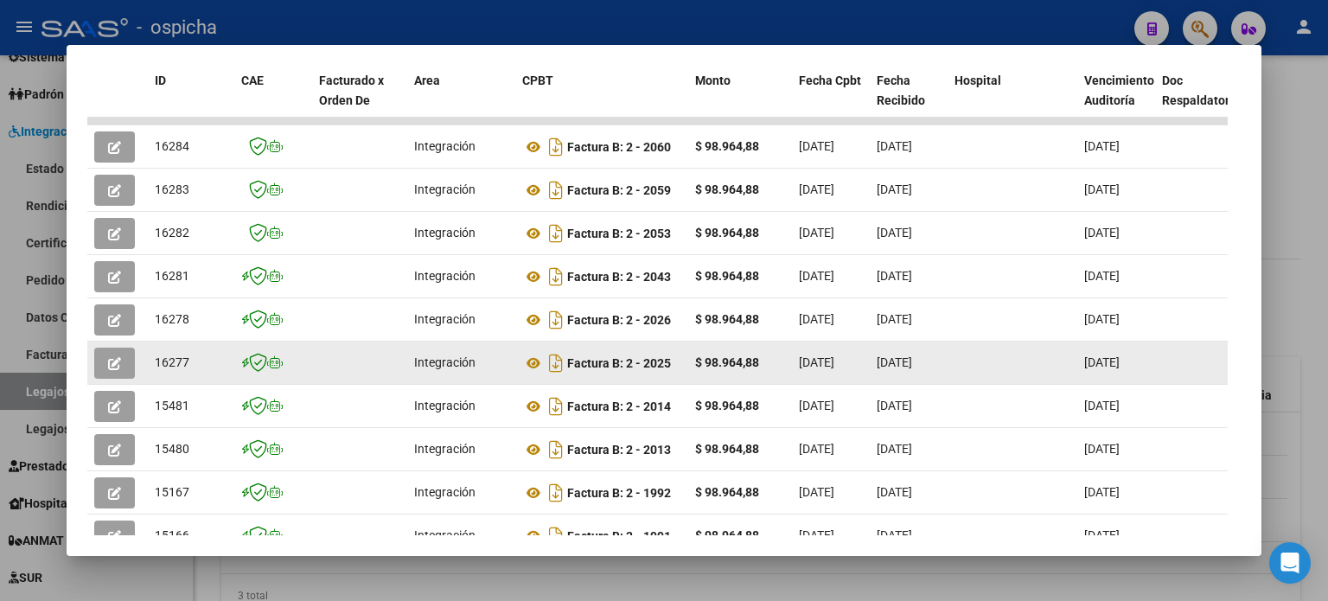
scroll to position [519, 0]
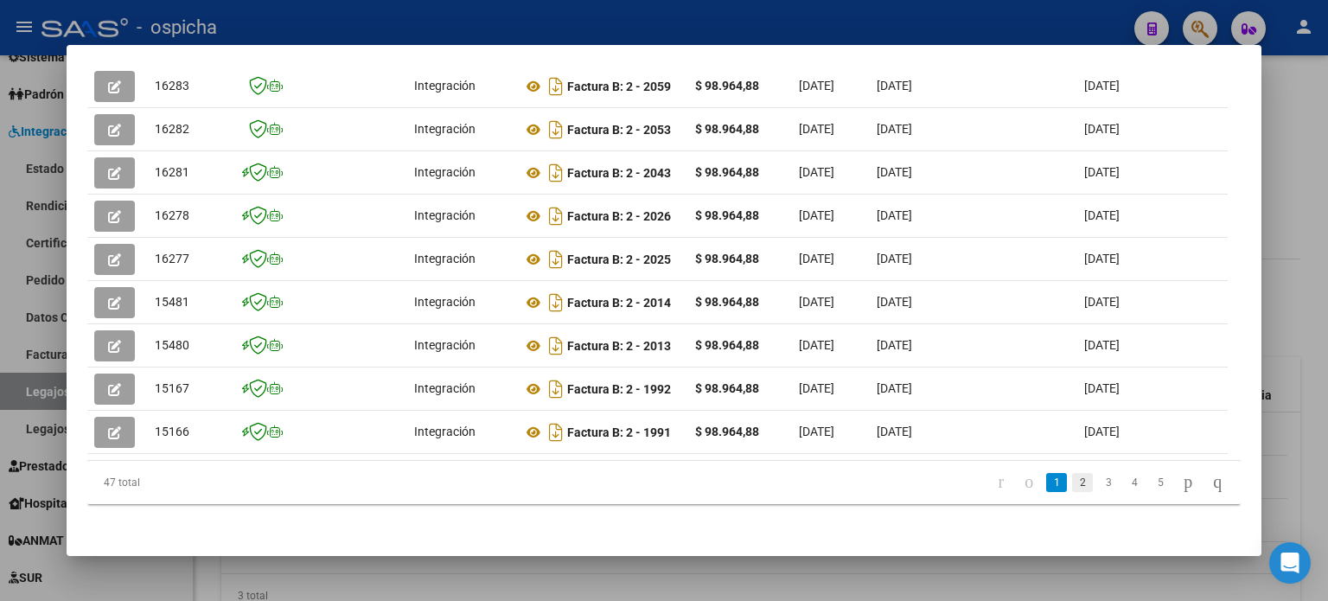
click at [1072, 492] on link "2" at bounding box center [1082, 482] width 21 height 19
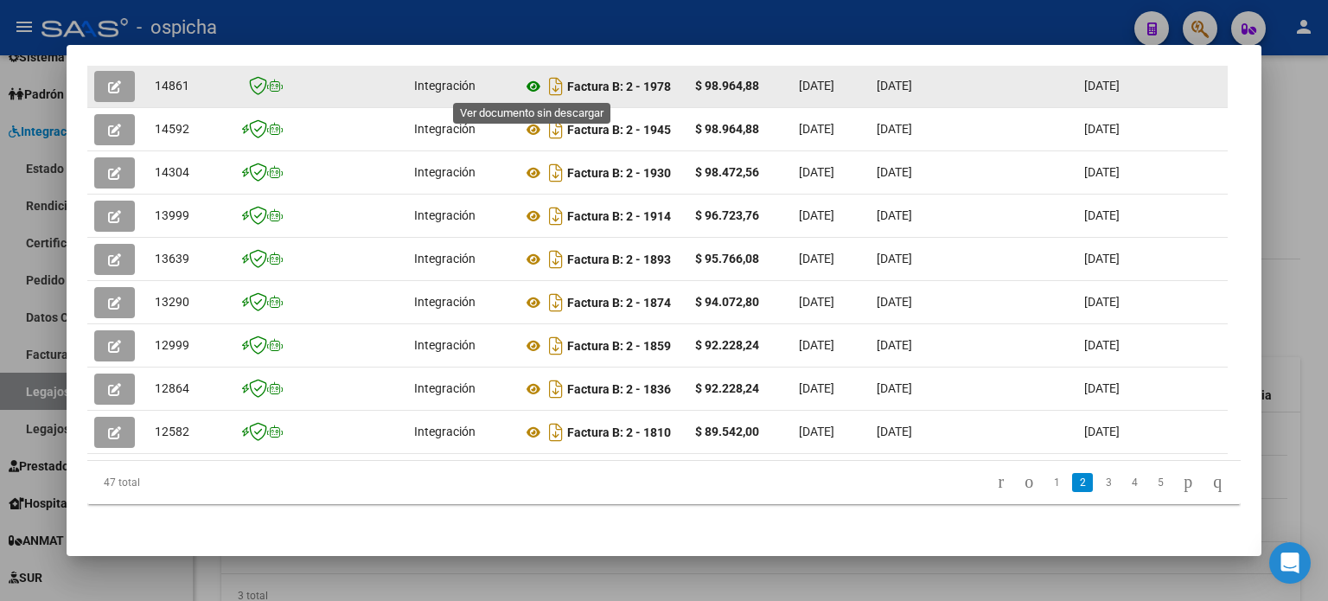
click at [531, 86] on icon at bounding box center [533, 86] width 22 height 21
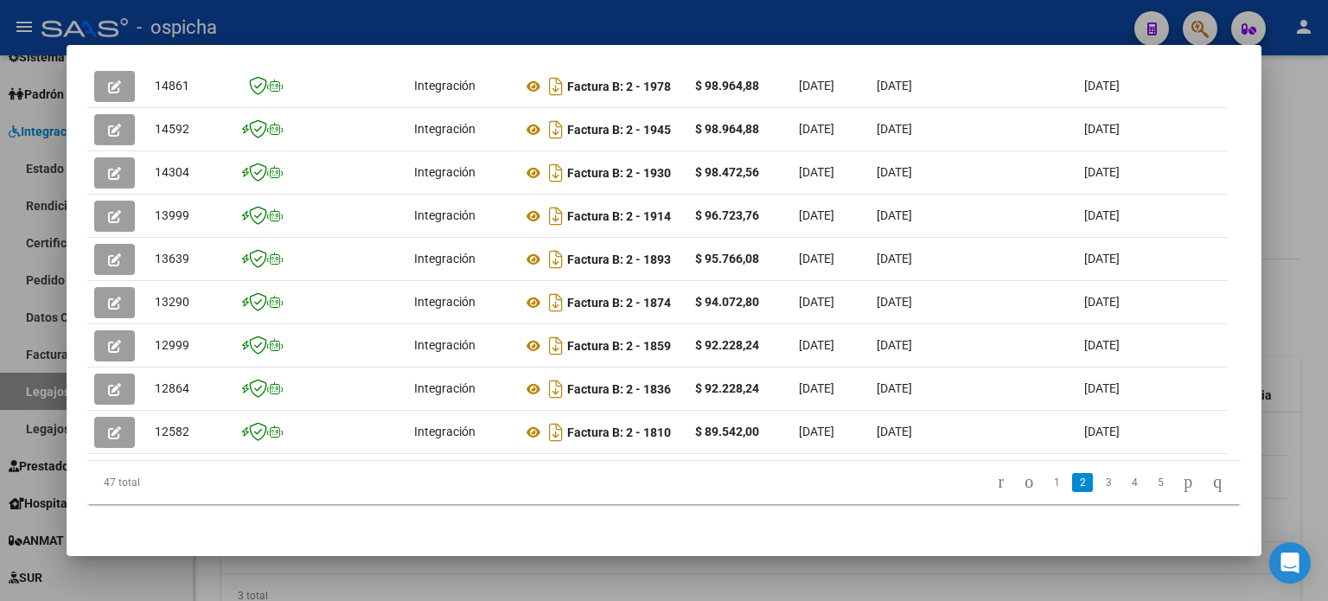
click at [1298, 75] on div at bounding box center [664, 300] width 1328 height 601
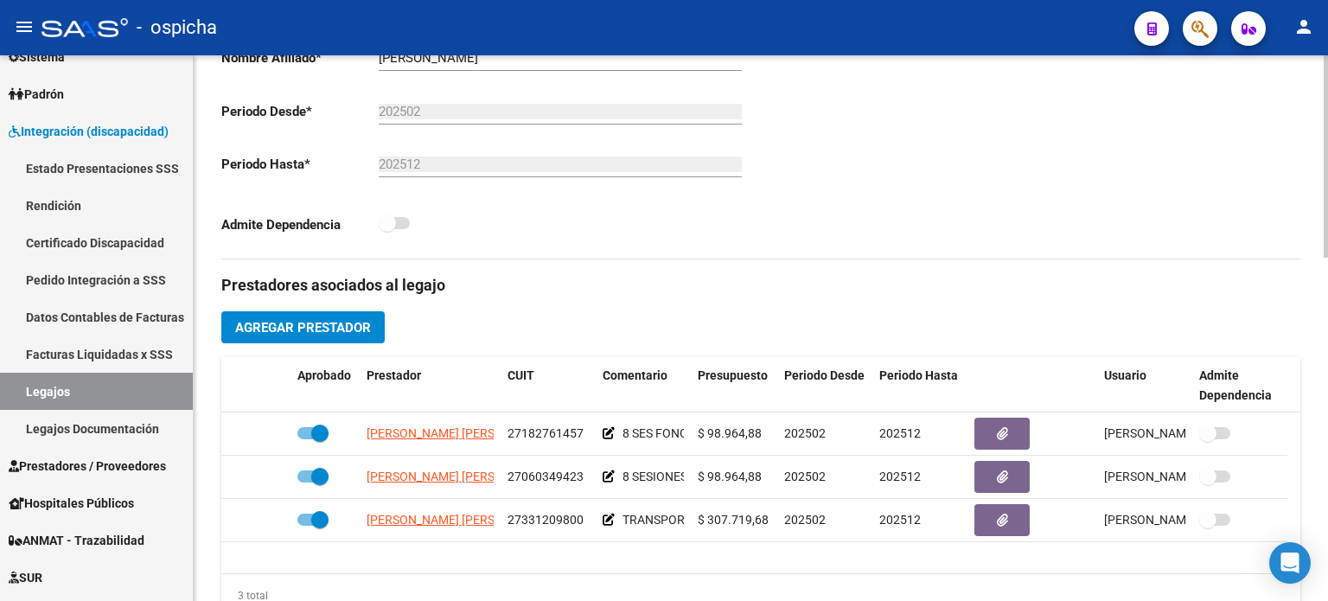
scroll to position [0, 0]
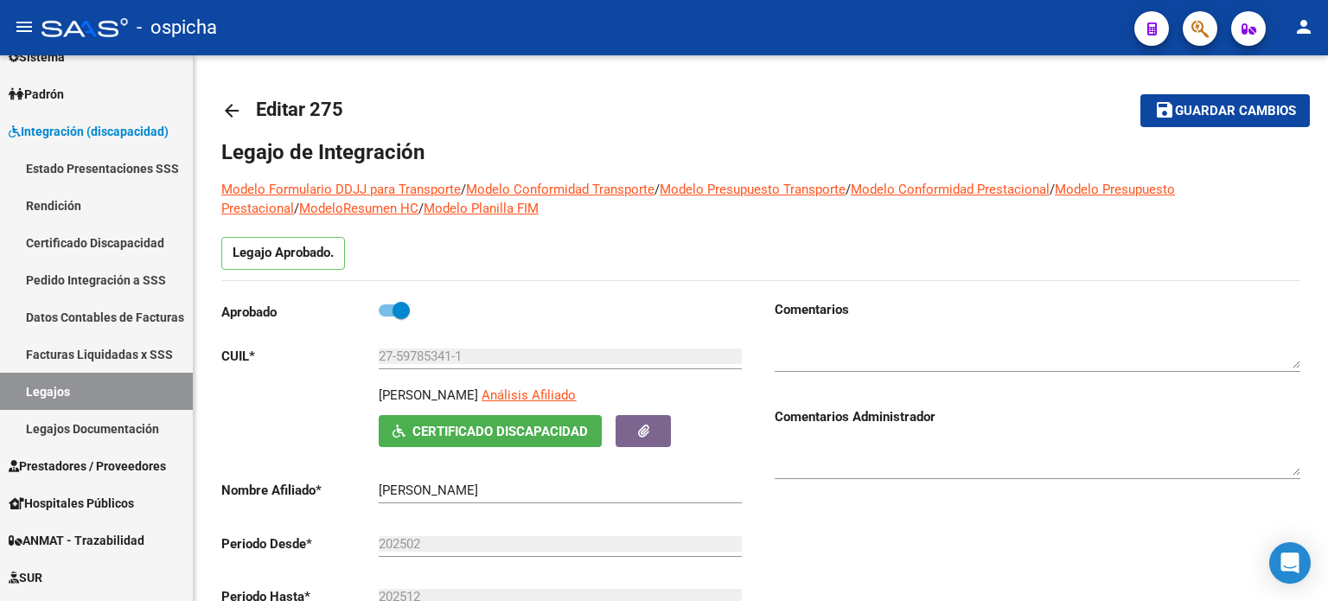
click at [1190, 29] on button "button" at bounding box center [1200, 28] width 35 height 35
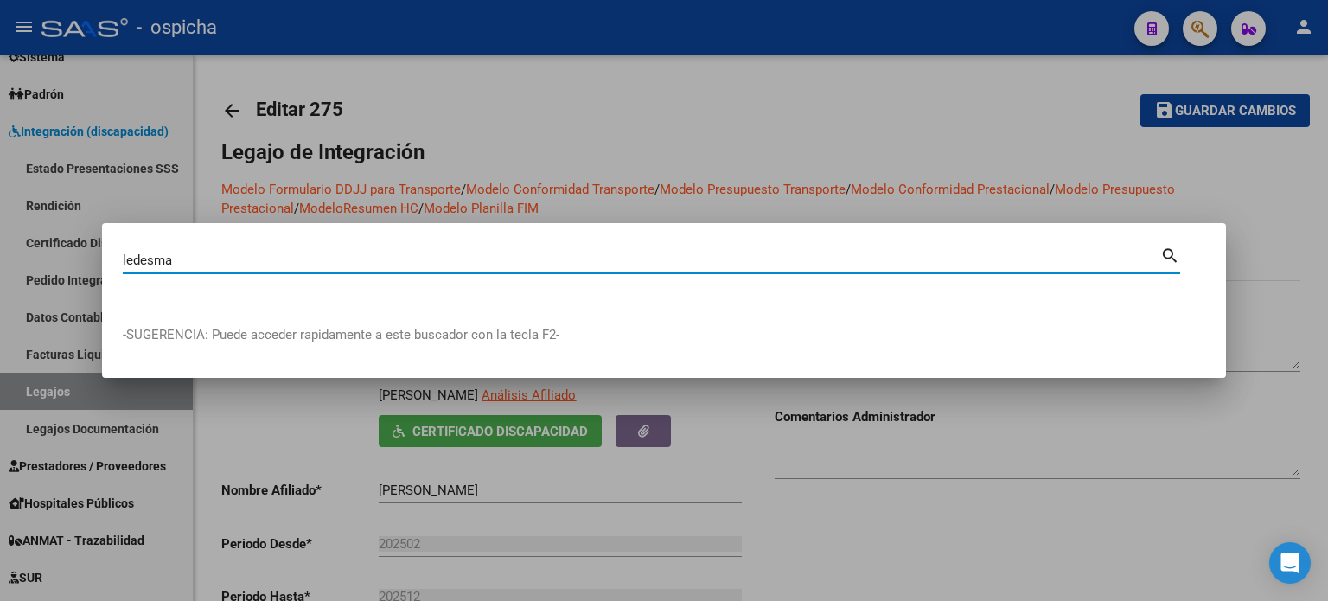
type input "ledesma"
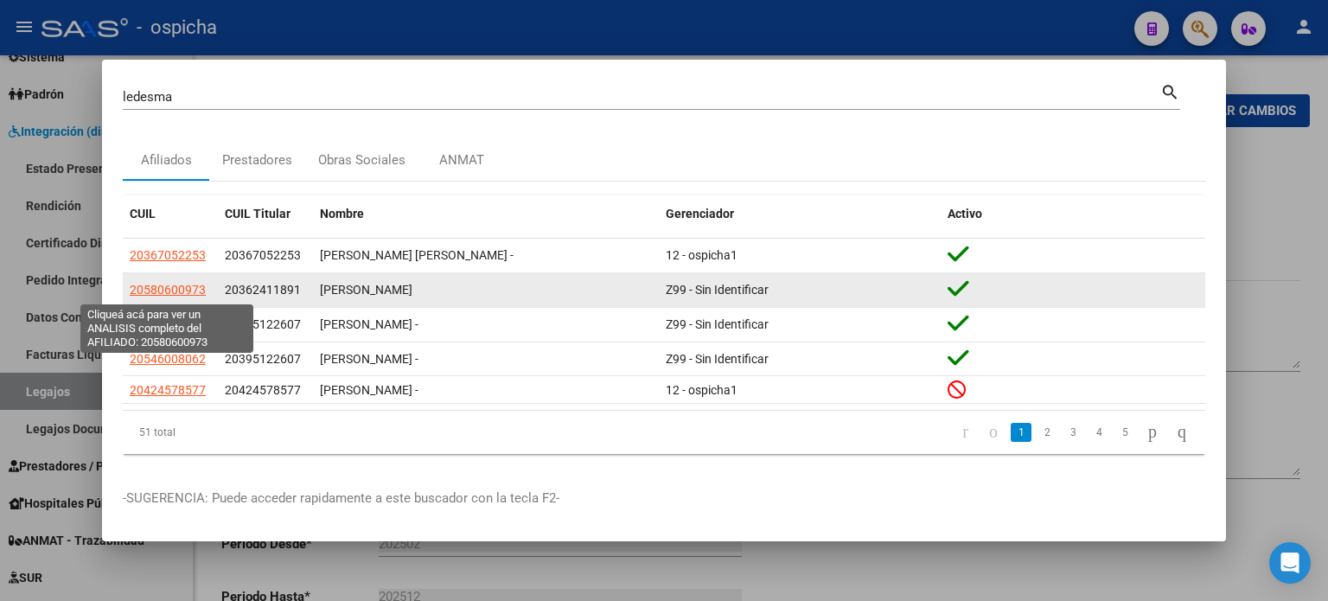
click at [180, 297] on span "20580600973" at bounding box center [168, 290] width 76 height 14
type textarea "20580600973"
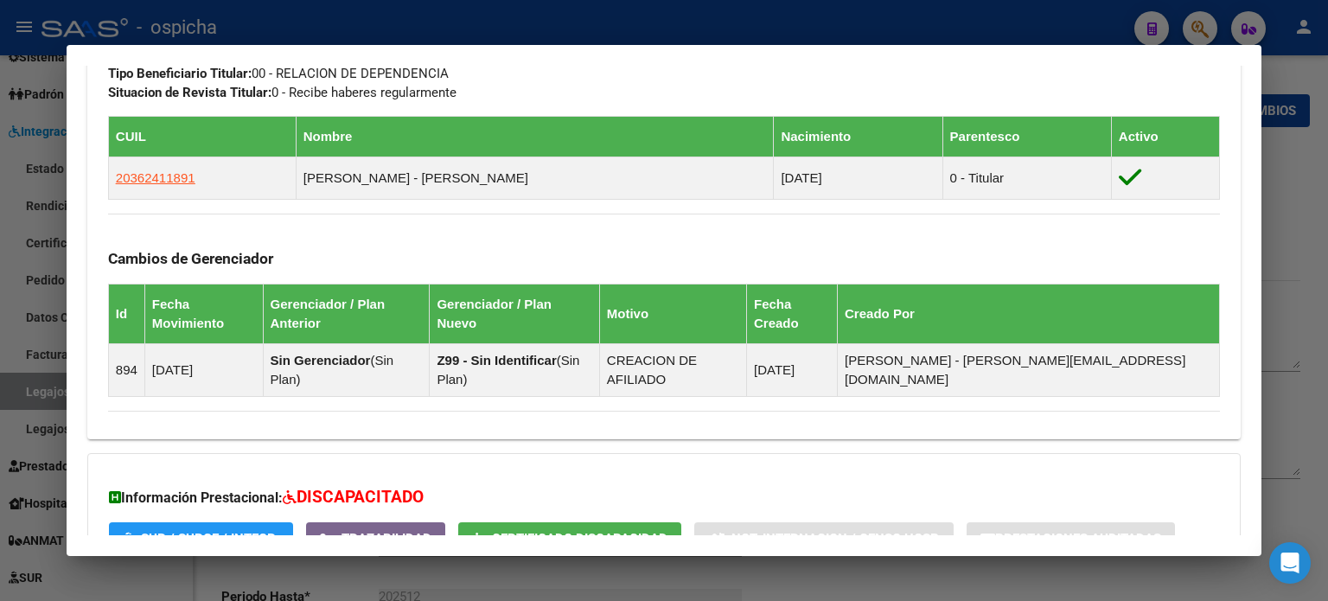
scroll to position [1097, 0]
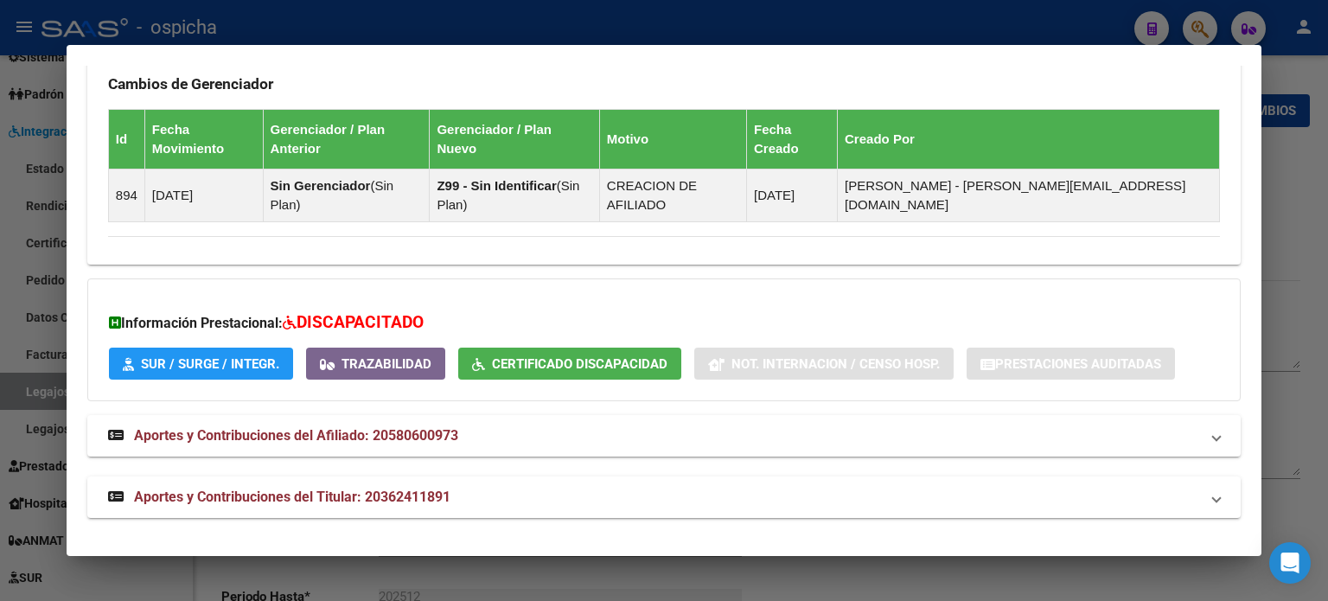
drag, startPoint x: 109, startPoint y: 161, endPoint x: 1217, endPoint y: 213, distance: 1109.7
copy div "Etiquetas: Estado: ACTIVO Última Alta Formal: [DATE] Ultimo Tipo Movimiento Alt…"
click at [1324, 150] on div at bounding box center [664, 300] width 1328 height 601
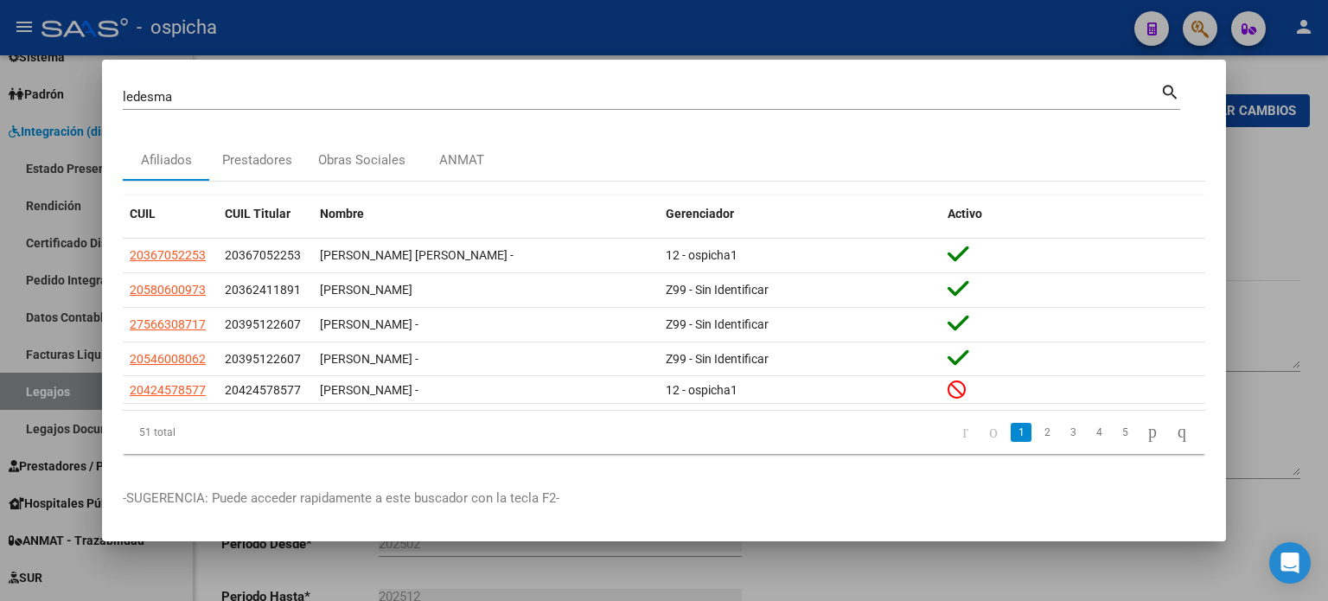
click at [1285, 259] on div at bounding box center [664, 300] width 1328 height 601
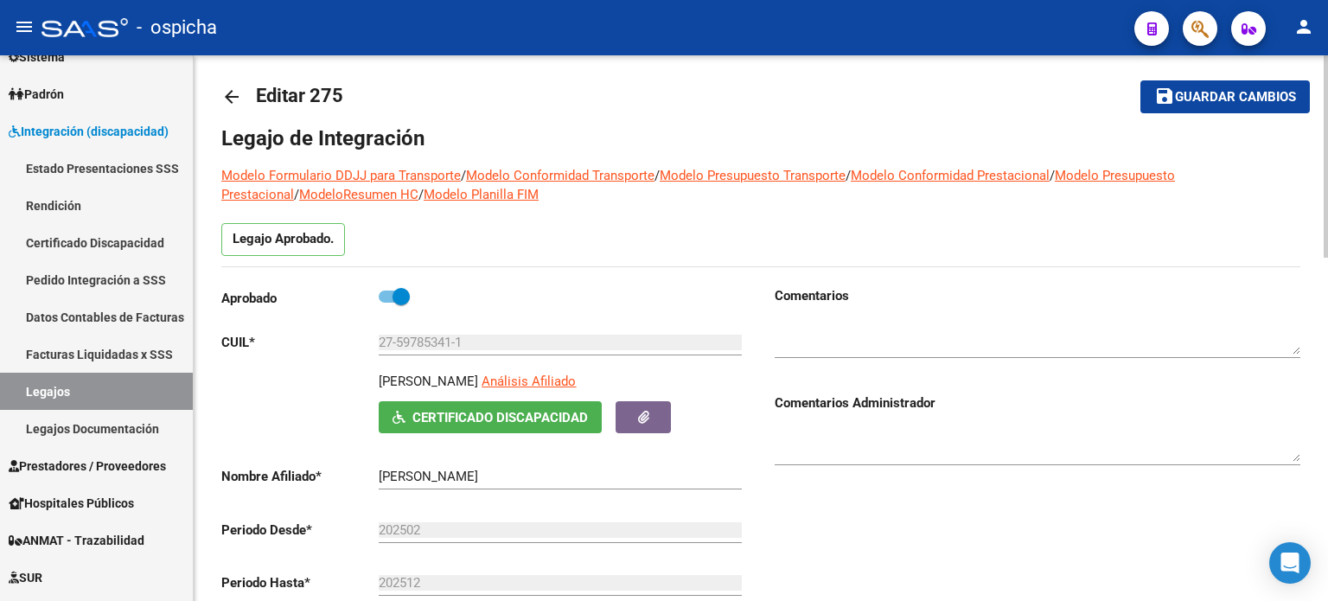
scroll to position [0, 0]
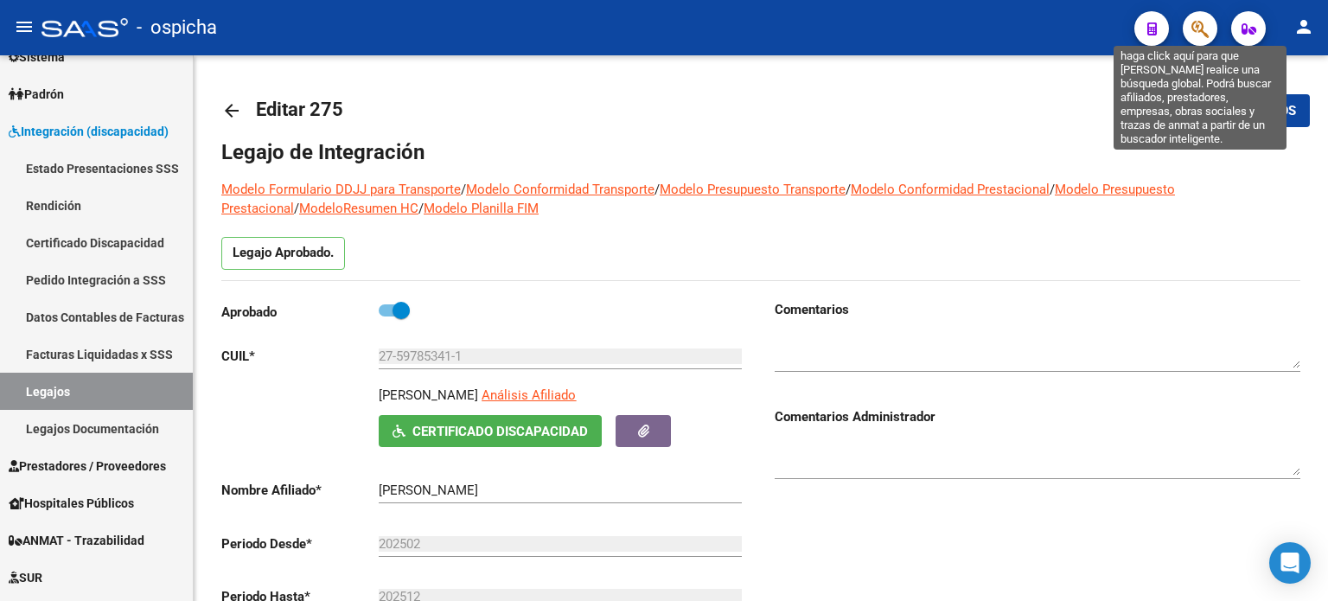
click at [1205, 24] on icon "button" at bounding box center [1200, 29] width 17 height 20
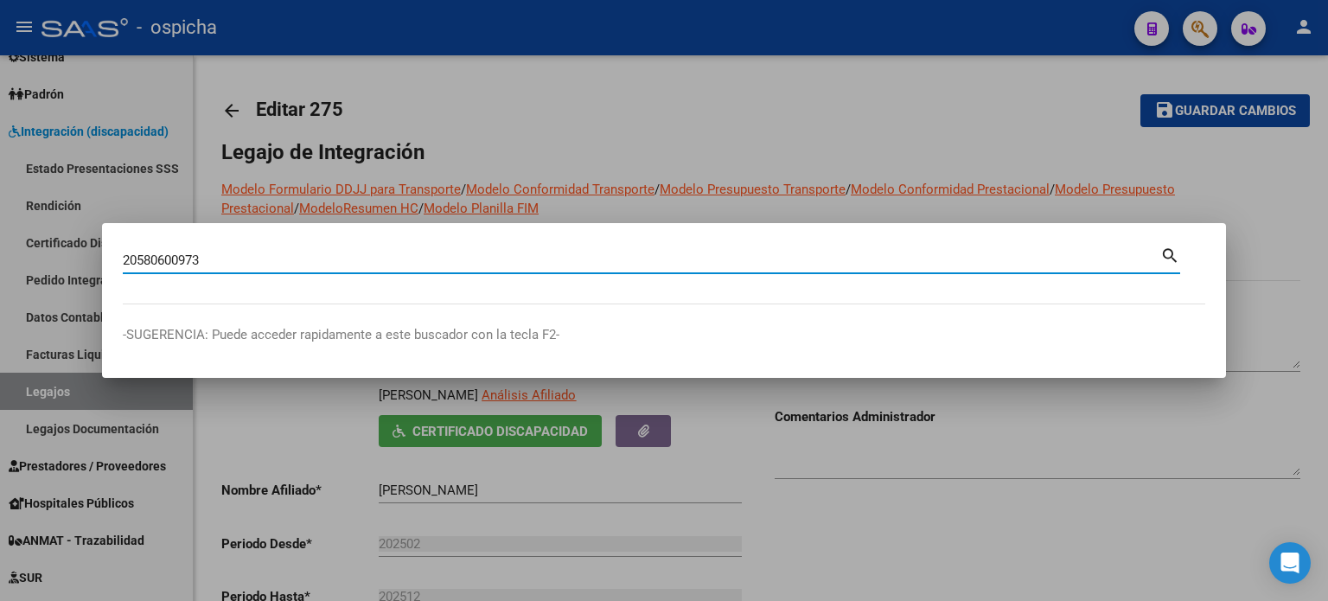
type input "20580600973"
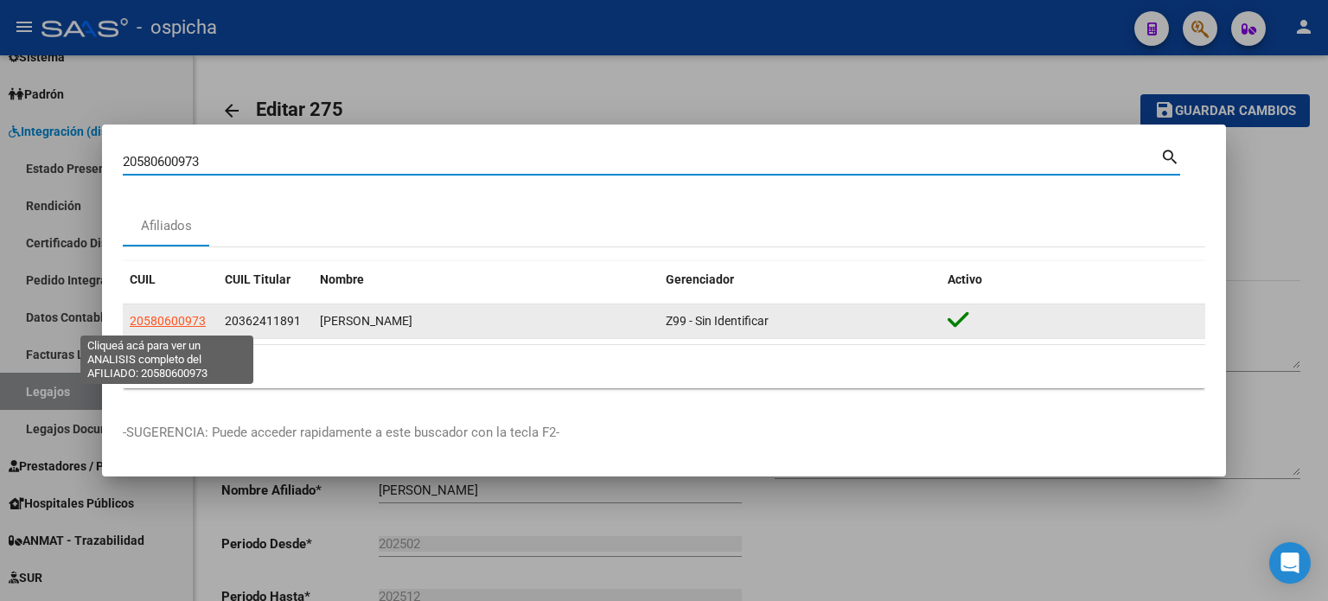
click at [185, 323] on span "20580600973" at bounding box center [168, 321] width 76 height 14
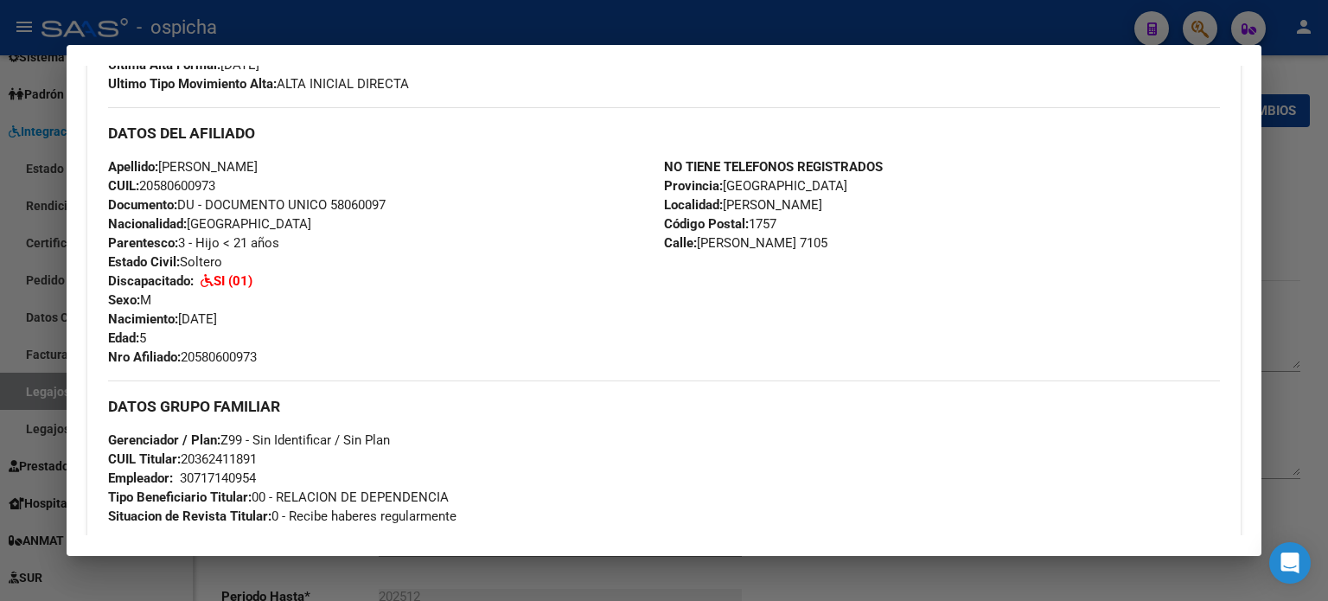
scroll to position [319, 0]
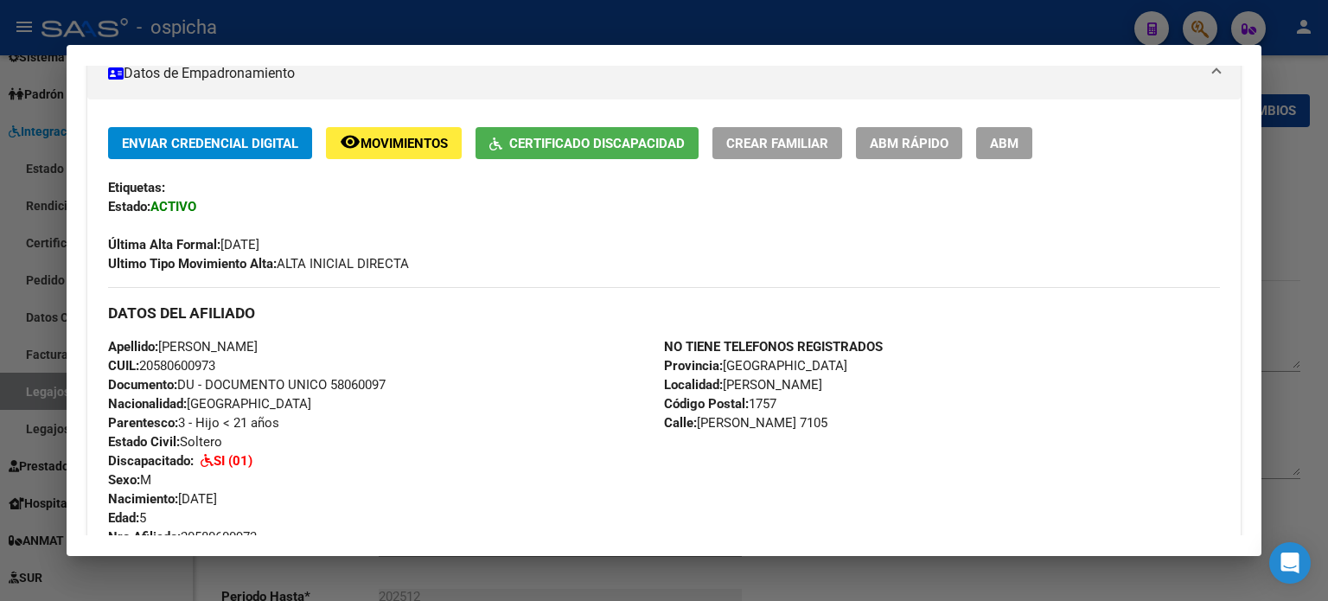
click at [1272, 176] on div at bounding box center [664, 300] width 1328 height 601
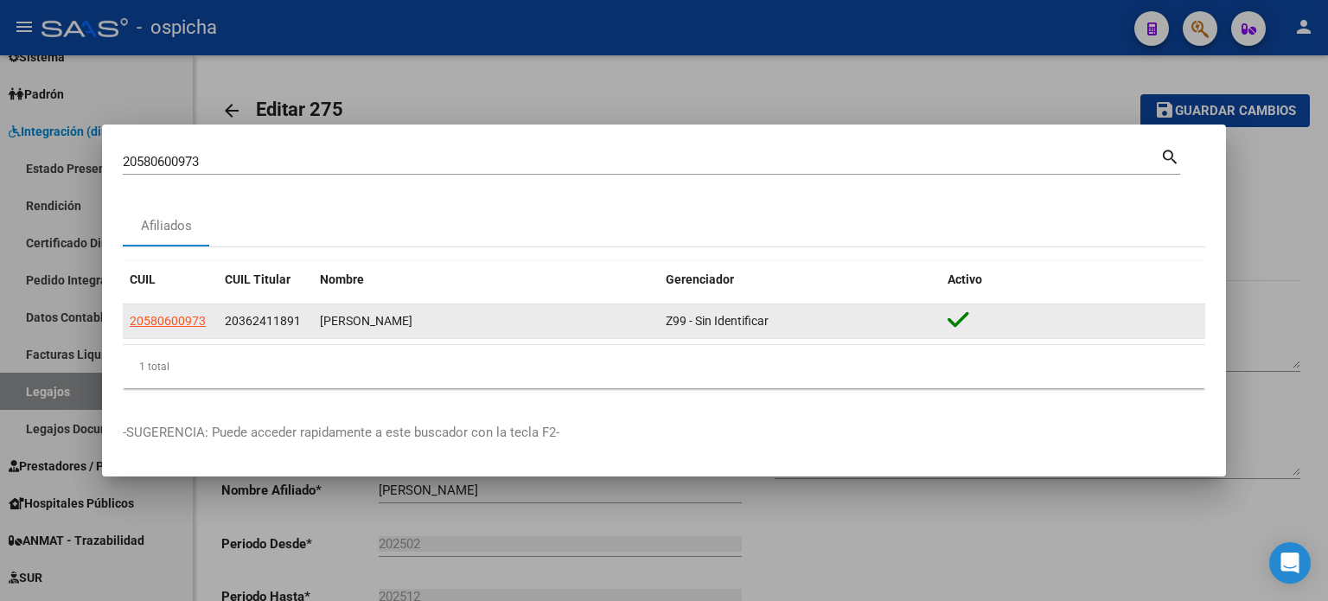
click at [261, 322] on span "20362411891" at bounding box center [263, 321] width 76 height 14
click at [416, 324] on div "[PERSON_NAME]" at bounding box center [486, 321] width 332 height 20
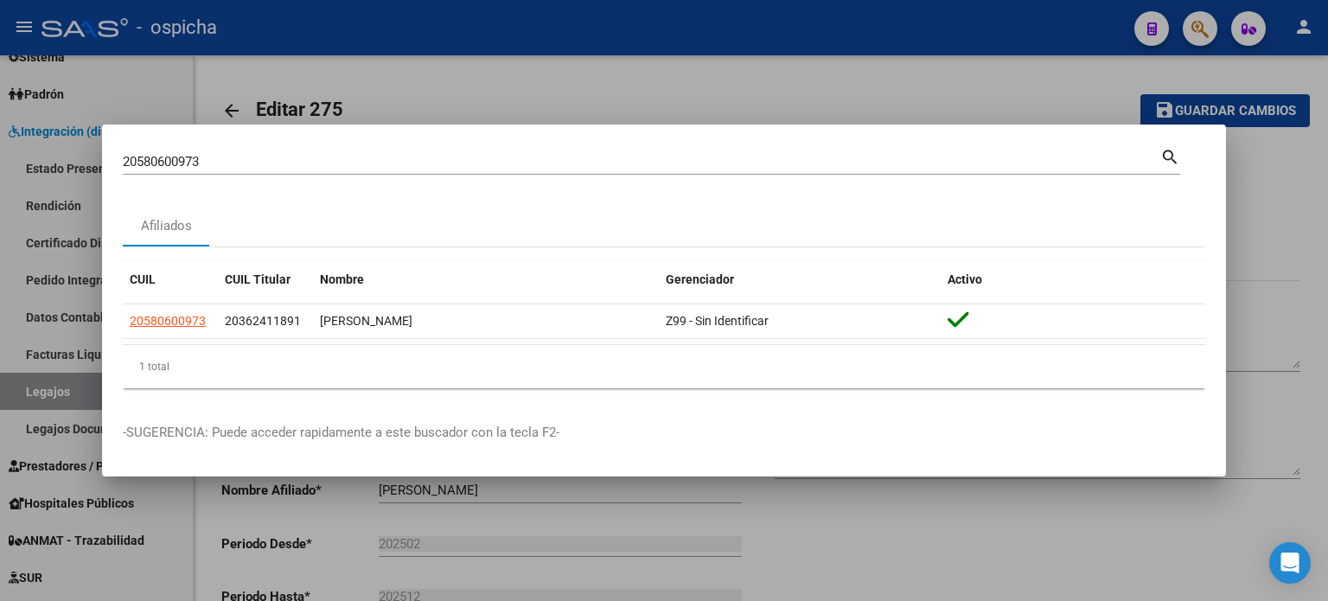
click at [1272, 147] on div at bounding box center [664, 300] width 1328 height 601
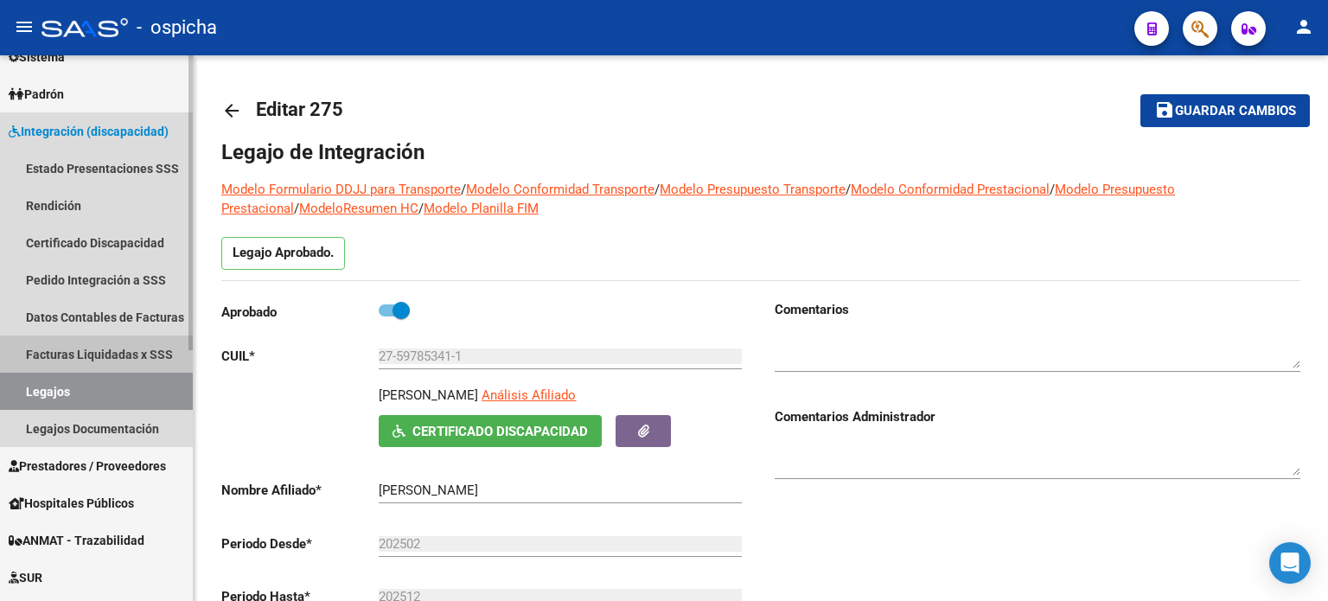
click at [125, 347] on link "Facturas Liquidadas x SSS" at bounding box center [96, 353] width 193 height 37
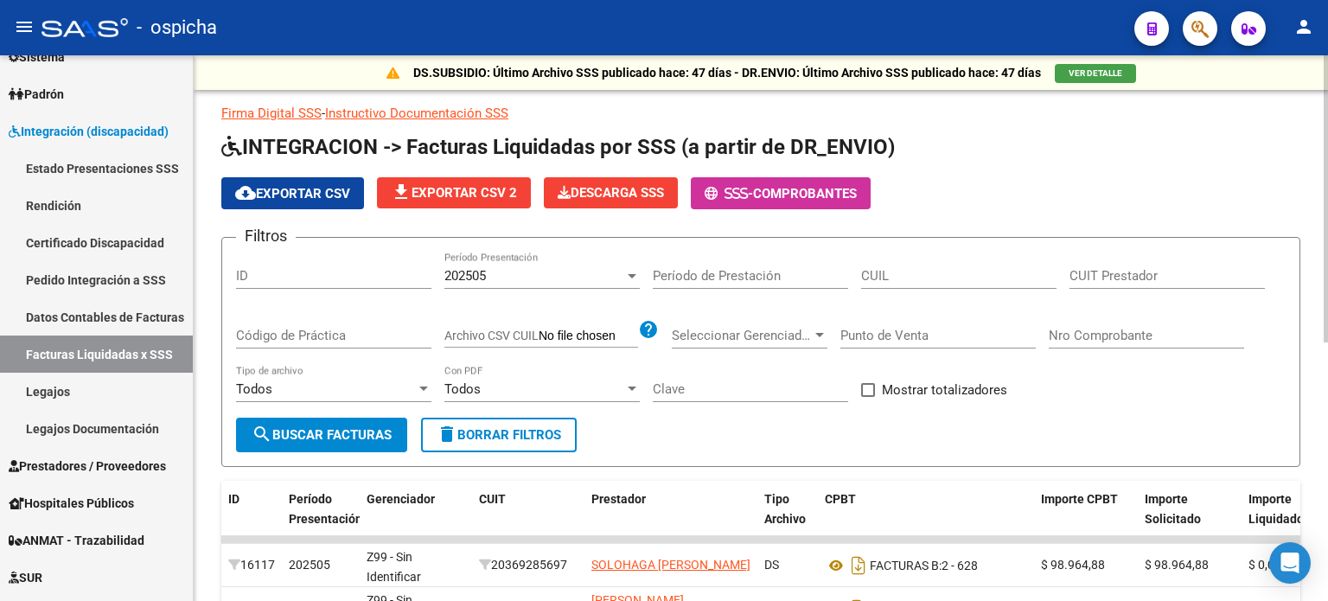
click at [872, 276] on input "CUIL" at bounding box center [958, 276] width 195 height 16
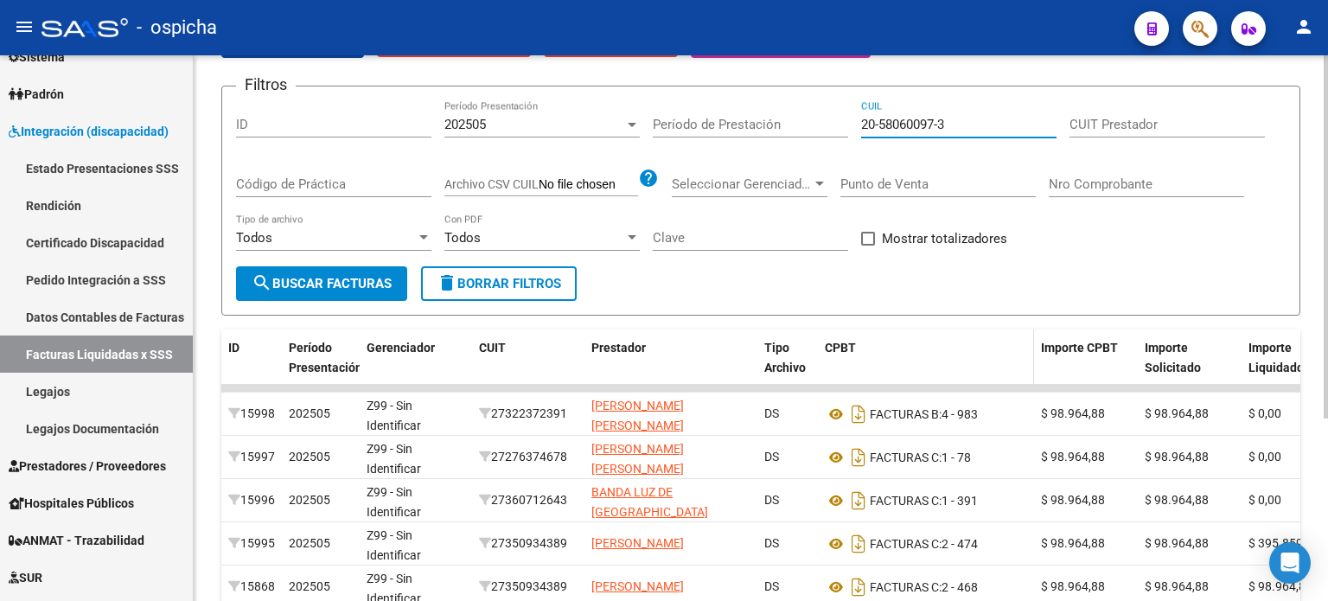
scroll to position [86, 0]
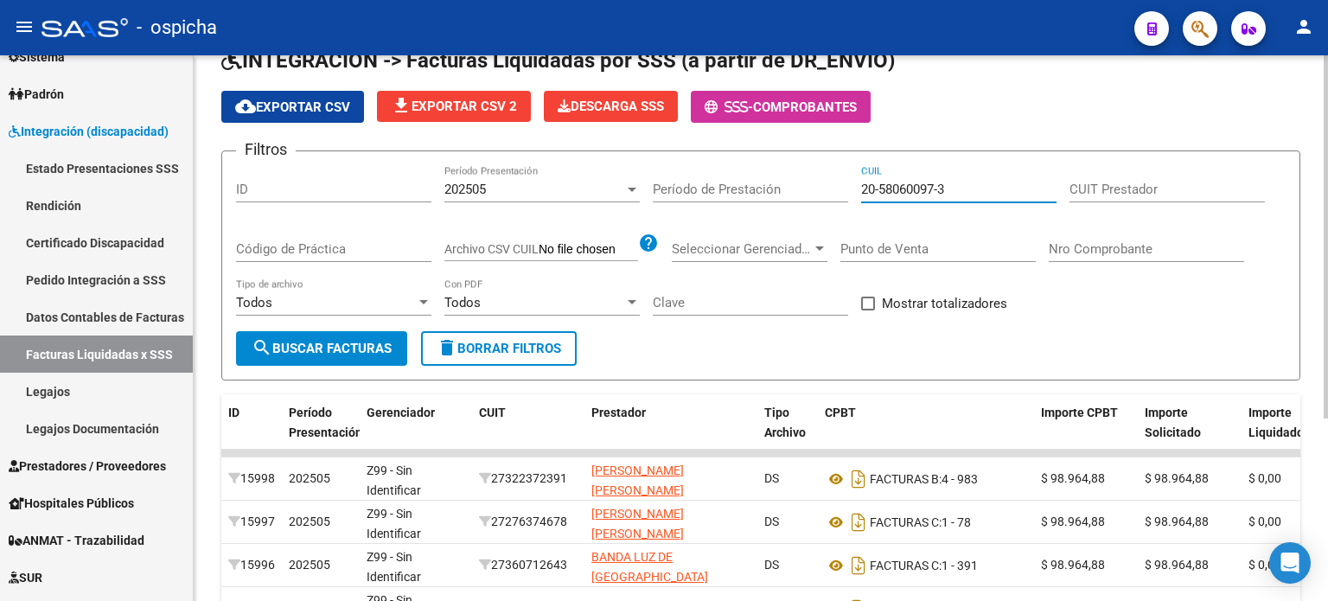
type input "20-58060097-3"
click at [535, 352] on span "delete Borrar Filtros" at bounding box center [499, 349] width 125 height 16
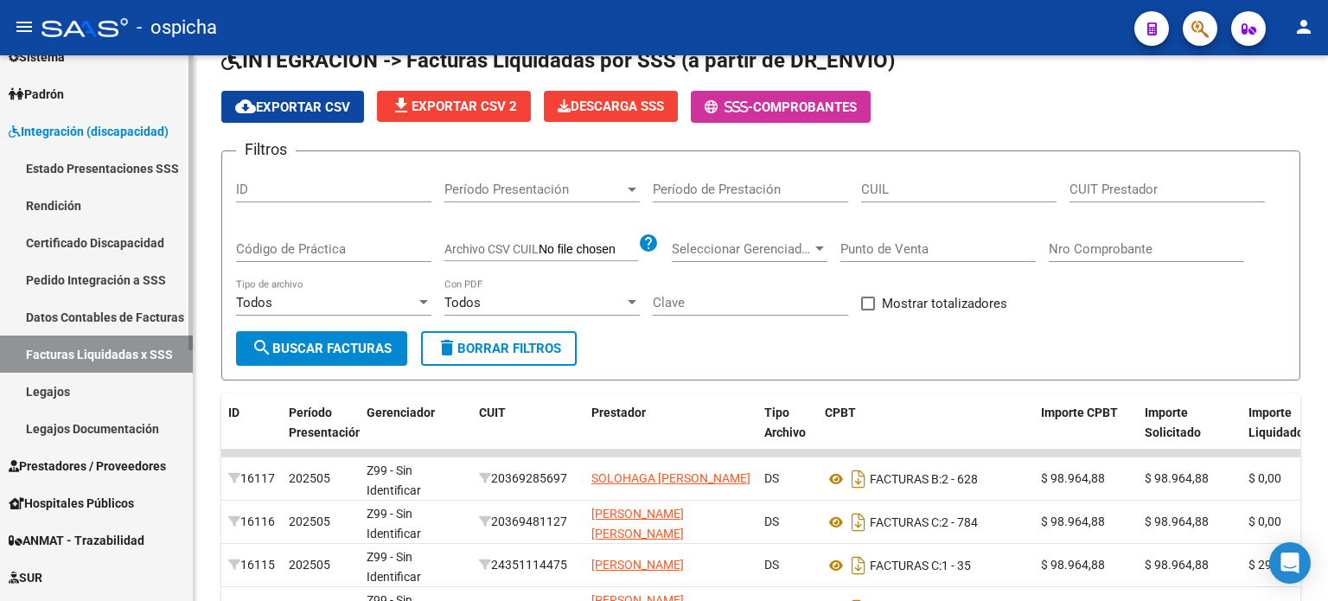
click at [72, 388] on link "Legajos" at bounding box center [96, 391] width 193 height 37
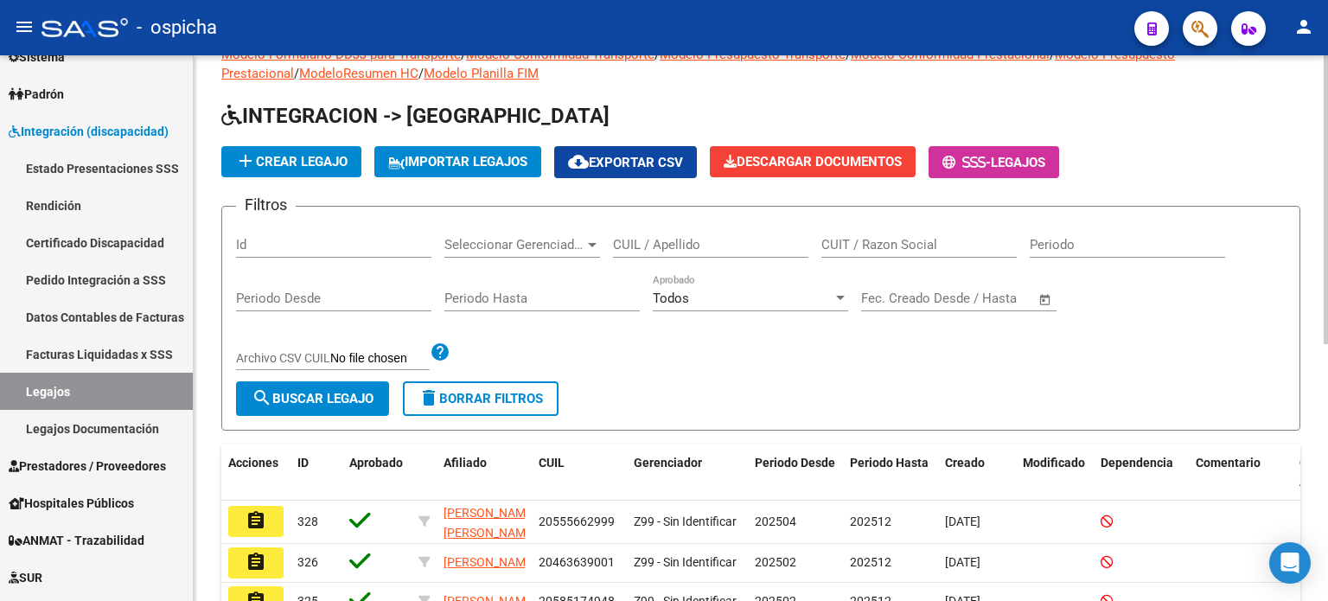
scroll to position [86, 0]
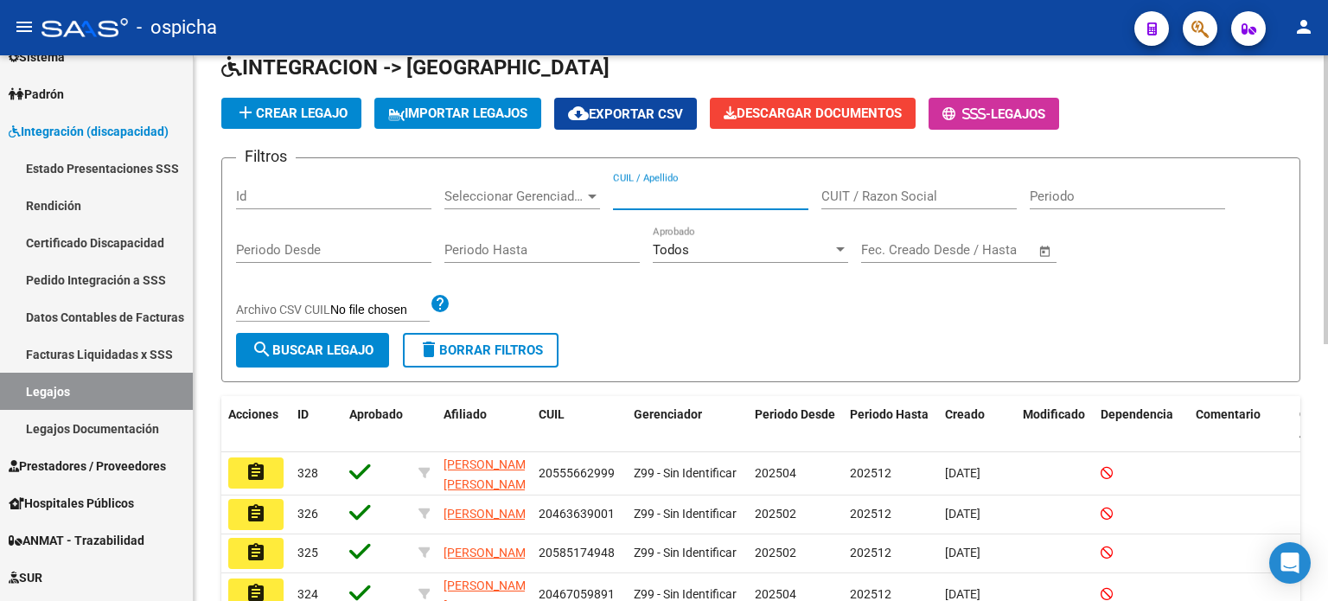
click at [661, 193] on input "CUIL / Apellido" at bounding box center [710, 197] width 195 height 16
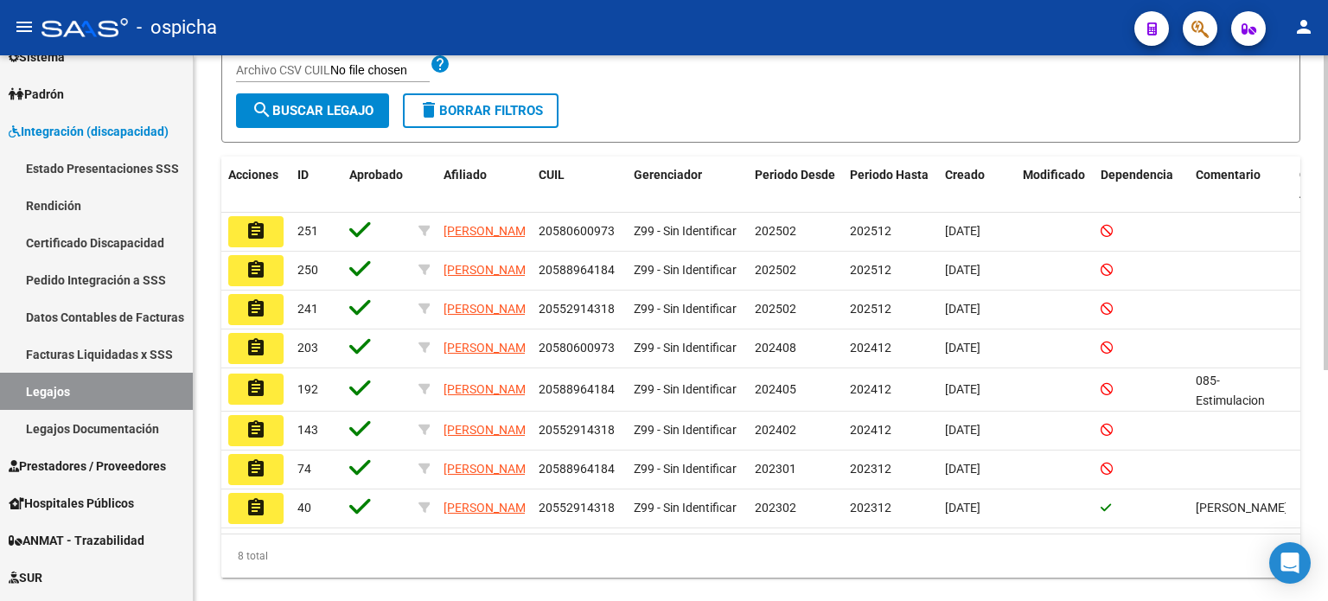
scroll to position [346, 0]
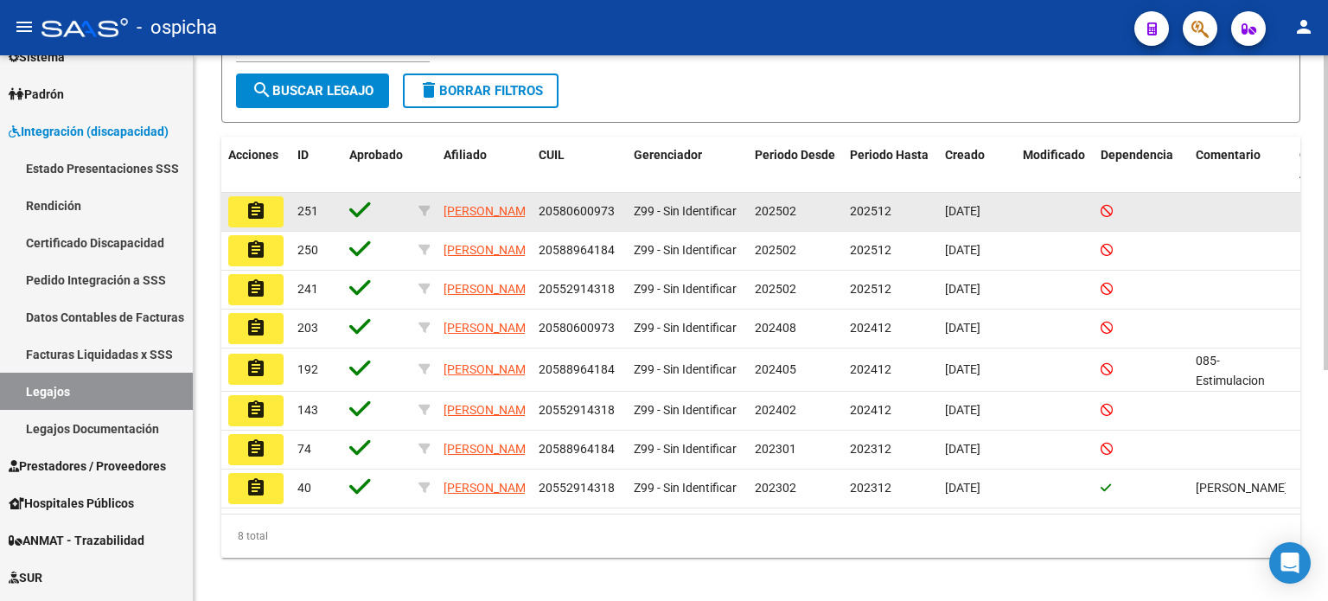
type input "ledesma"
click at [246, 220] on button "assignment" at bounding box center [255, 211] width 55 height 31
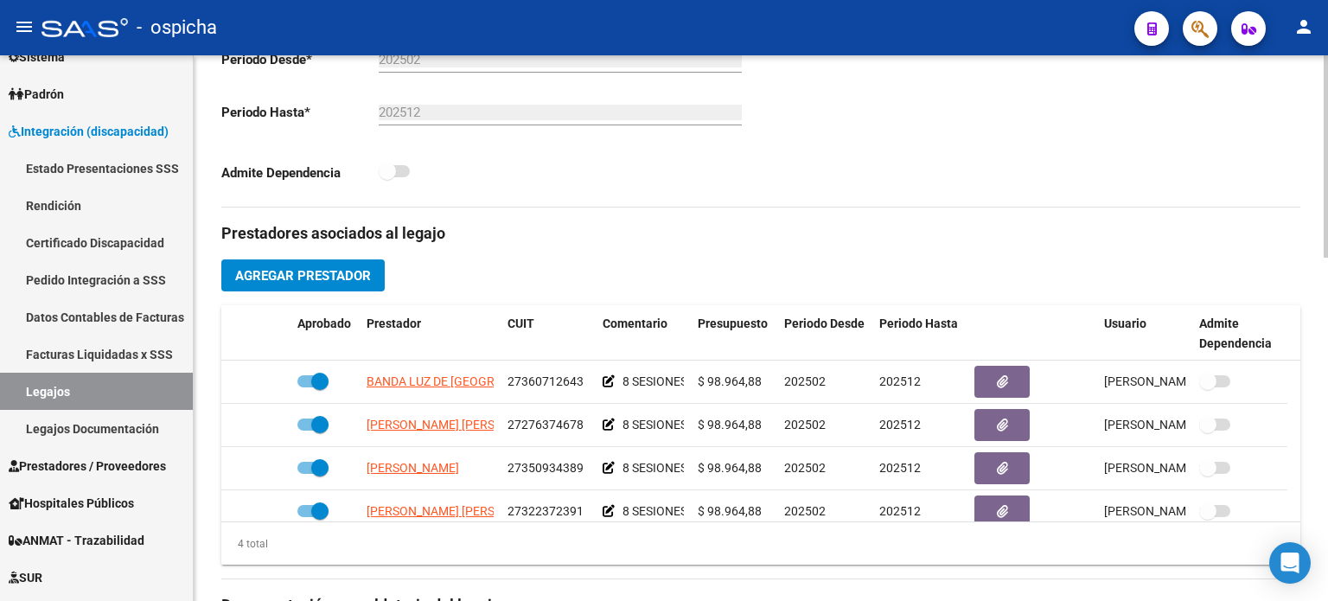
scroll to position [605, 0]
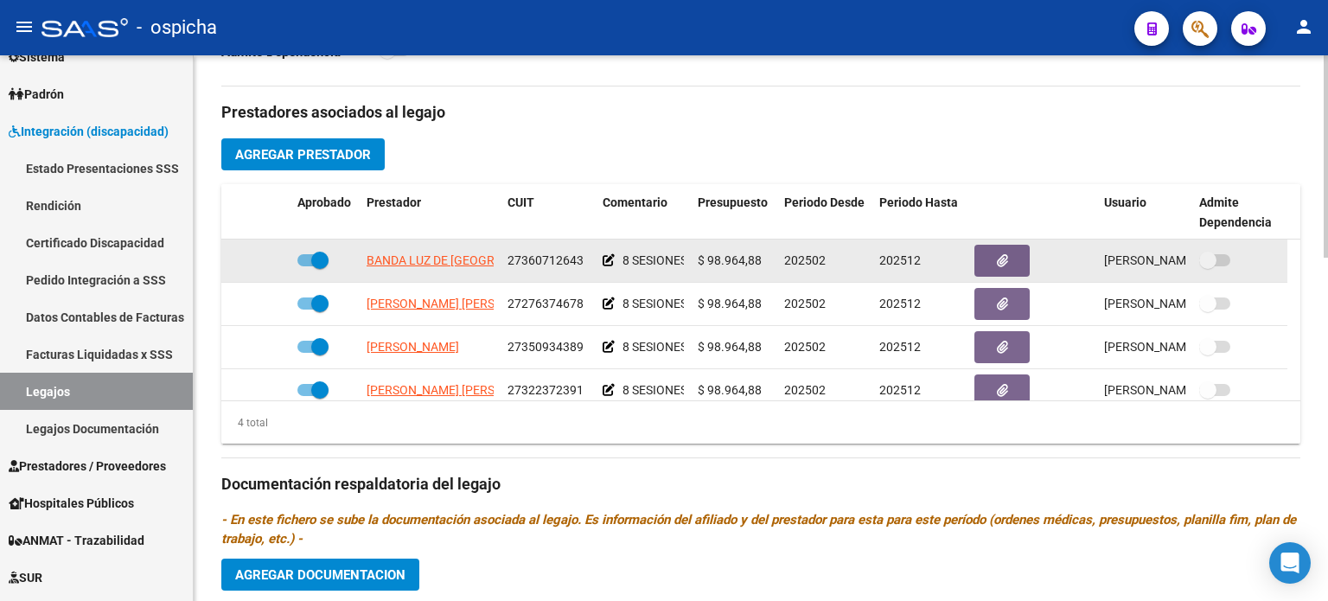
drag, startPoint x: 342, startPoint y: 249, endPoint x: 551, endPoint y: 277, distance: 211.1
click at [551, 277] on div "BANDA LUZ DE [GEOGRAPHIC_DATA] 27360712643 8 SESIONES DE PSICOPEDAGOGIA MENSUAL…" at bounding box center [754, 261] width 1066 height 43
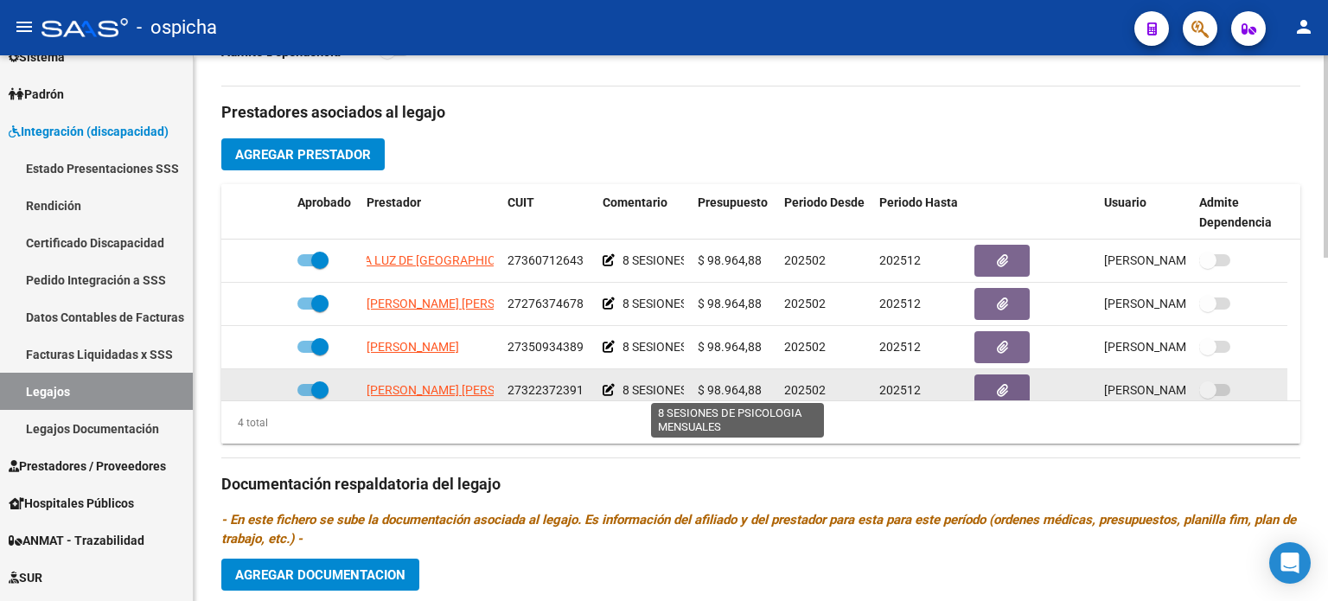
scroll to position [17, 0]
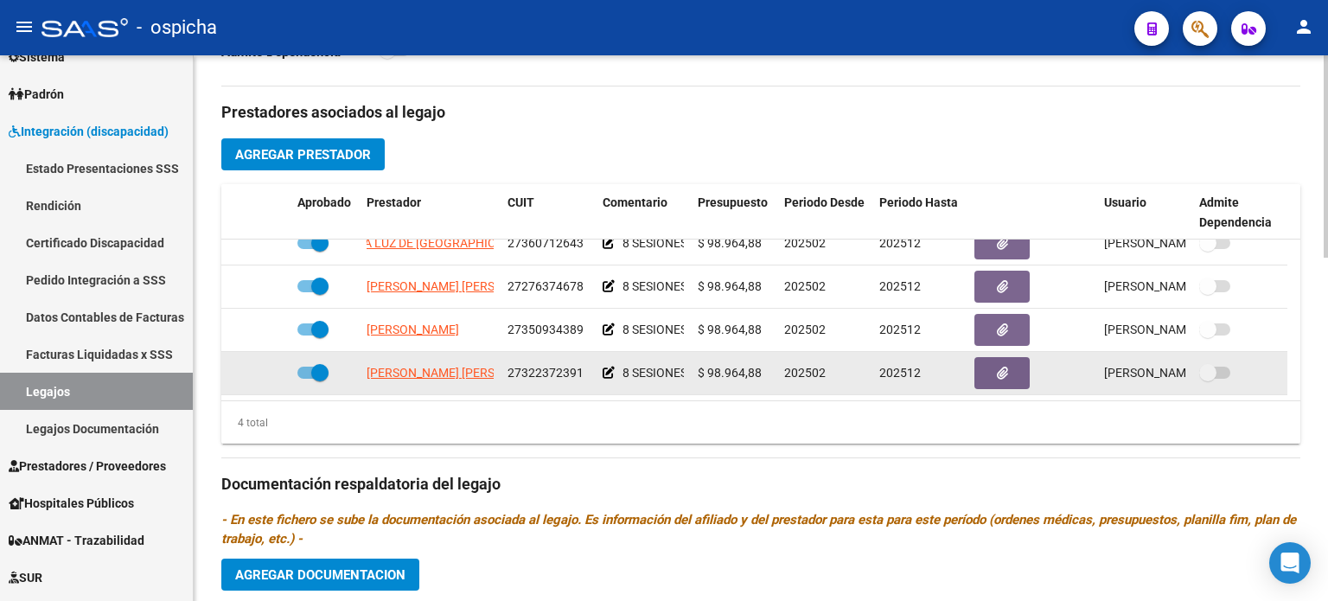
drag, startPoint x: 367, startPoint y: 252, endPoint x: 814, endPoint y: 392, distance: 467.4
click at [814, 392] on datatable-scroller "BANDA LUZ DE [GEOGRAPHIC_DATA] 27360712643 8 SESIONES DE PSICOPEDAGOGIA MENSUAL…" at bounding box center [760, 308] width 1079 height 173
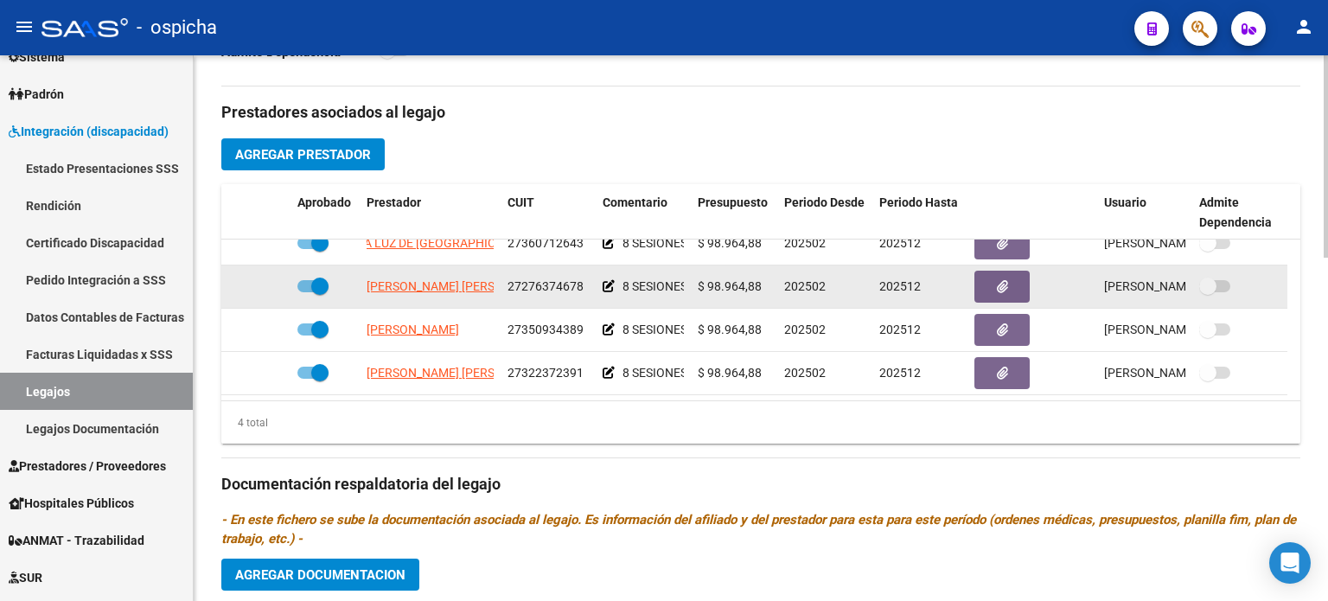
copy datatable-scroller "BANDA LUZ DE [GEOGRAPHIC_DATA] 27360712643 8 SESIONES DE PSICOPEDAGOGIA MENSUAL…"
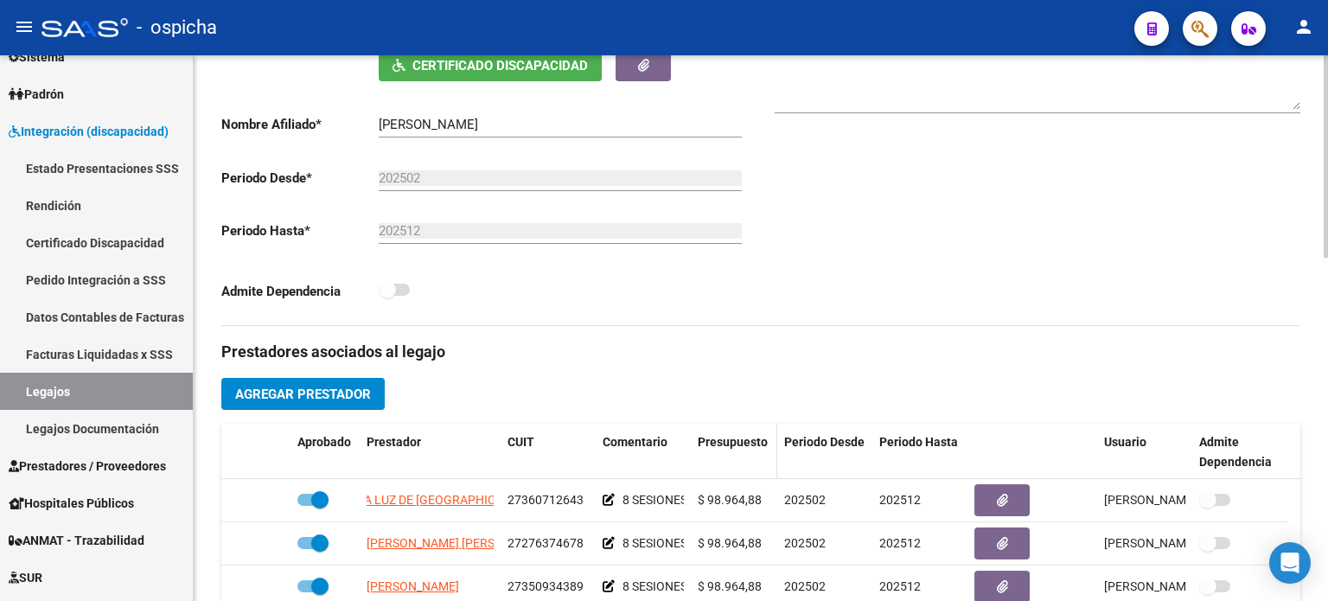
scroll to position [86, 0]
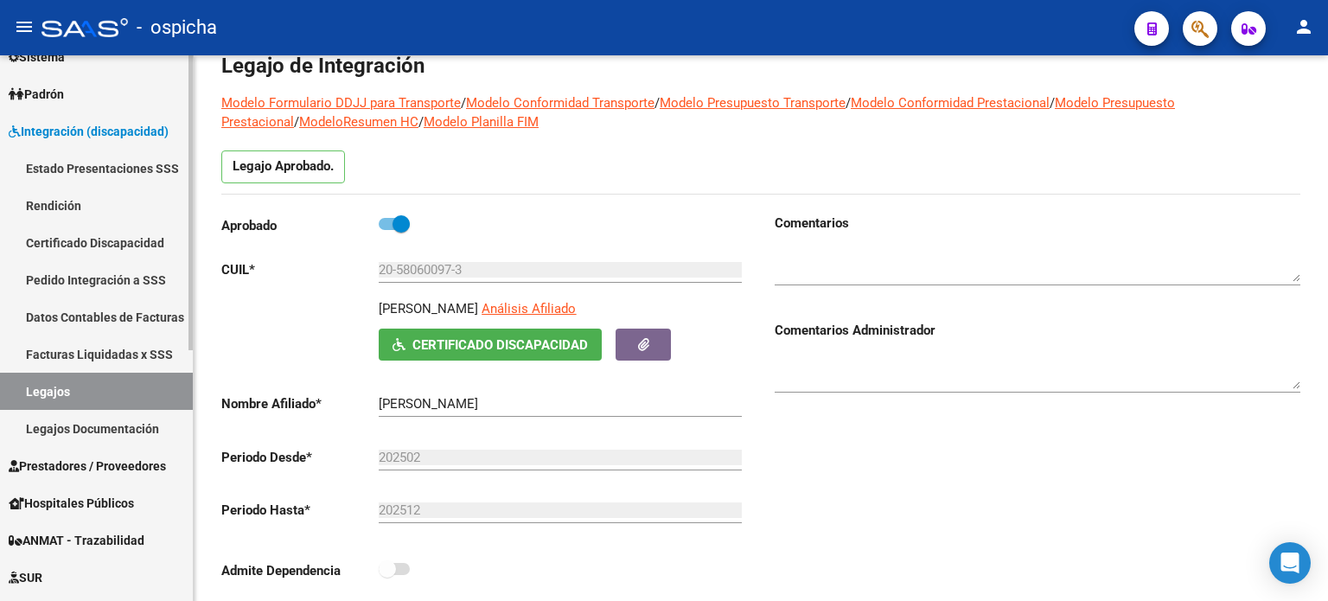
click at [111, 359] on link "Facturas Liquidadas x SSS" at bounding box center [96, 353] width 193 height 37
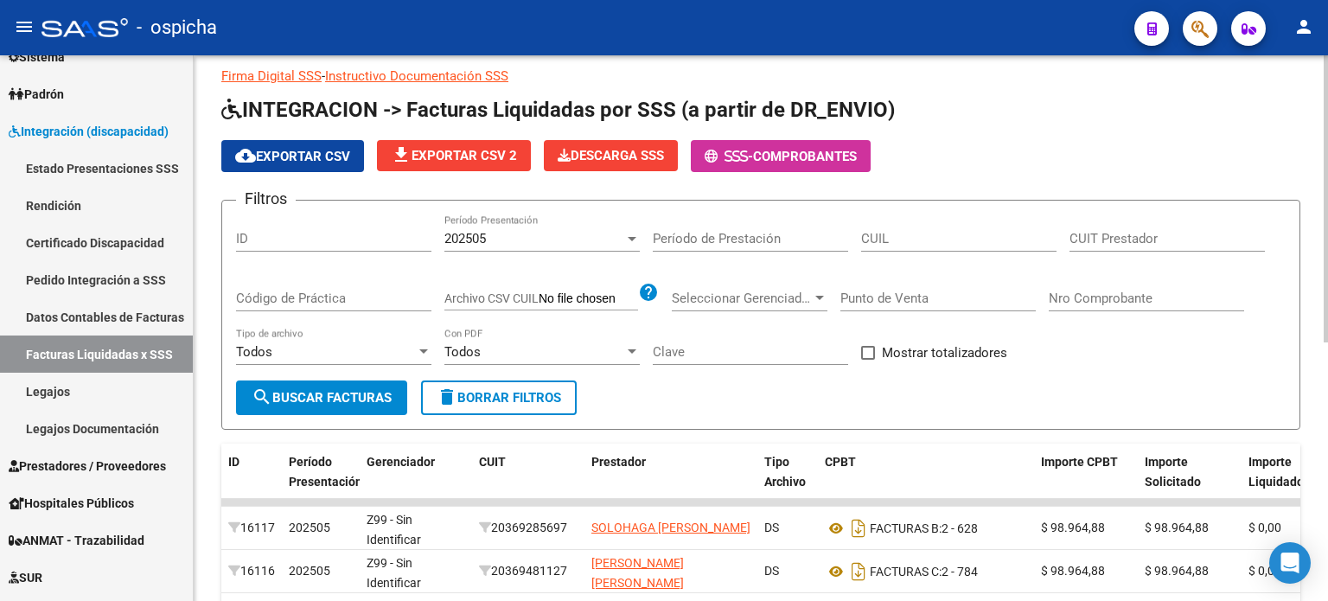
scroll to position [86, 0]
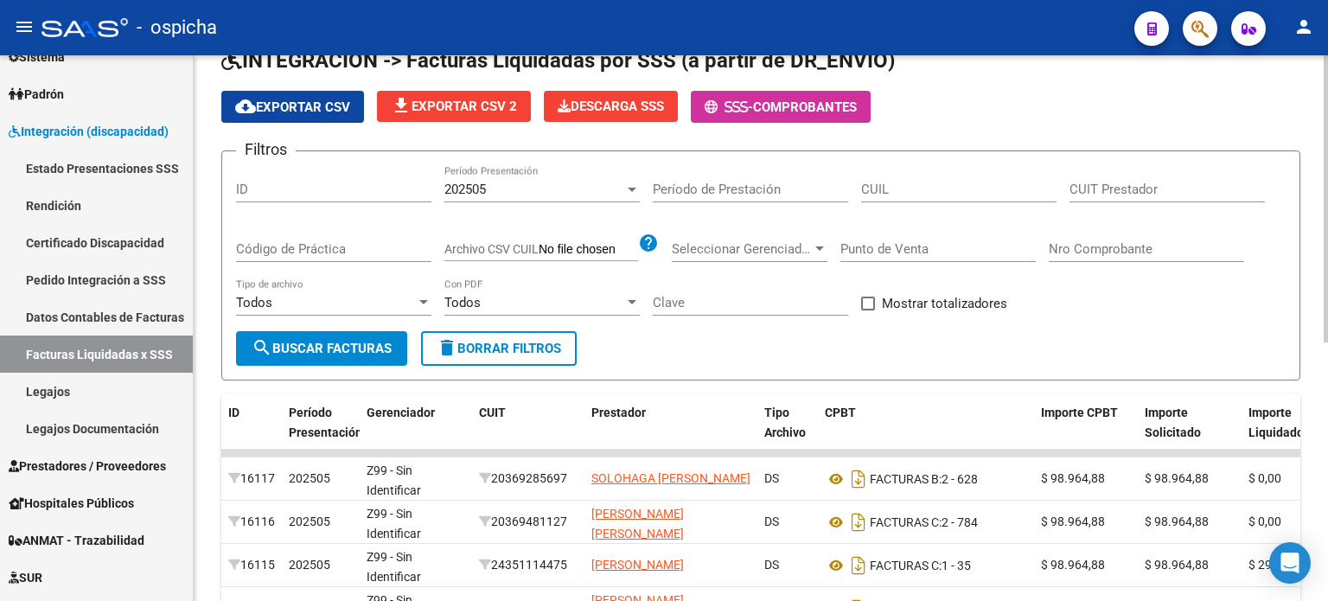
click at [1083, 238] on div "Nro Comprobante" at bounding box center [1146, 243] width 195 height 37
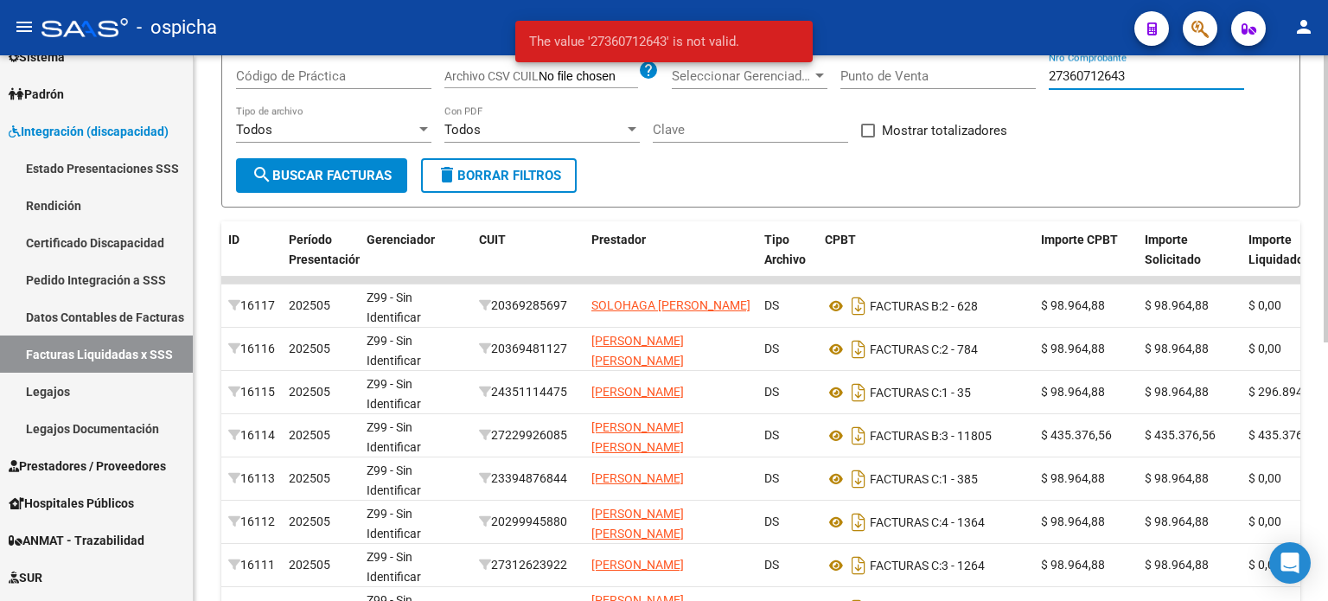
scroll to position [0, 0]
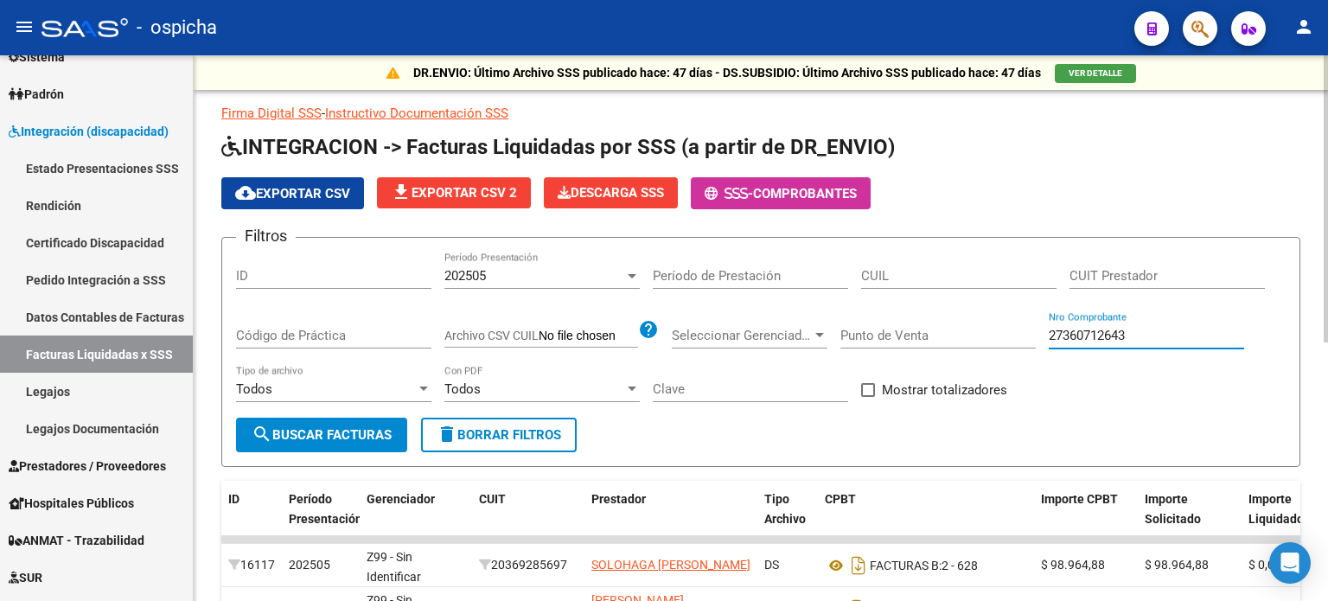
type input "27360712643"
click at [504, 438] on span "delete Borrar Filtros" at bounding box center [499, 435] width 125 height 16
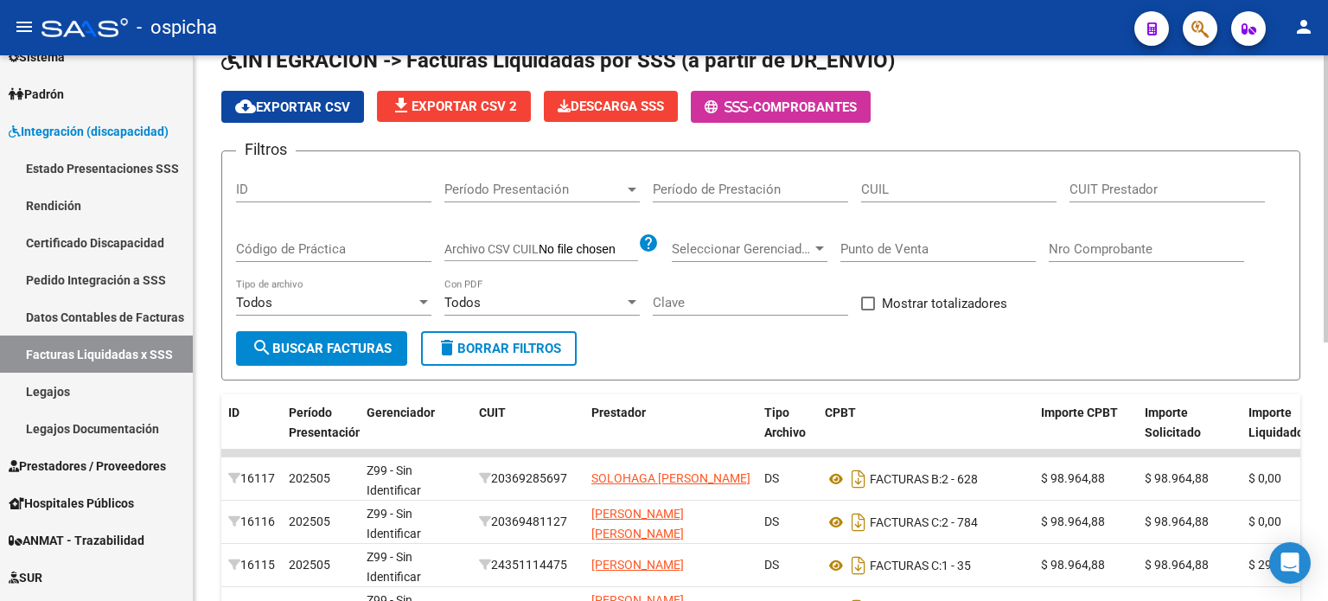
click at [1099, 184] on input "CUIT Prestador" at bounding box center [1167, 190] width 195 height 16
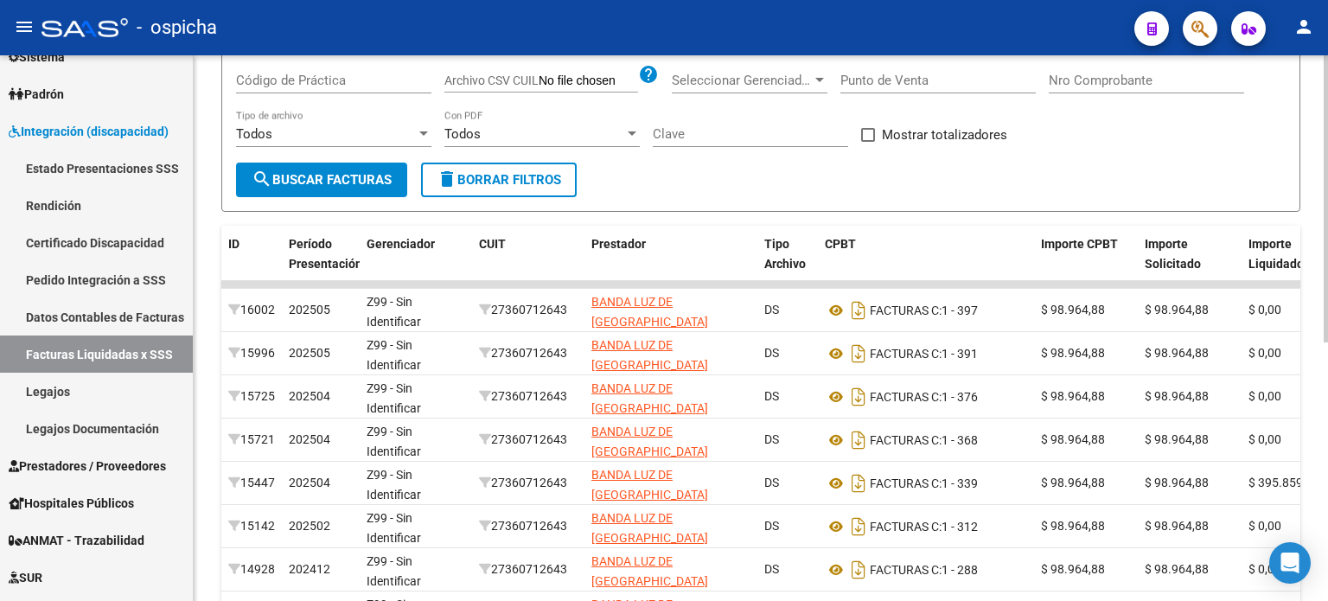
scroll to position [259, 0]
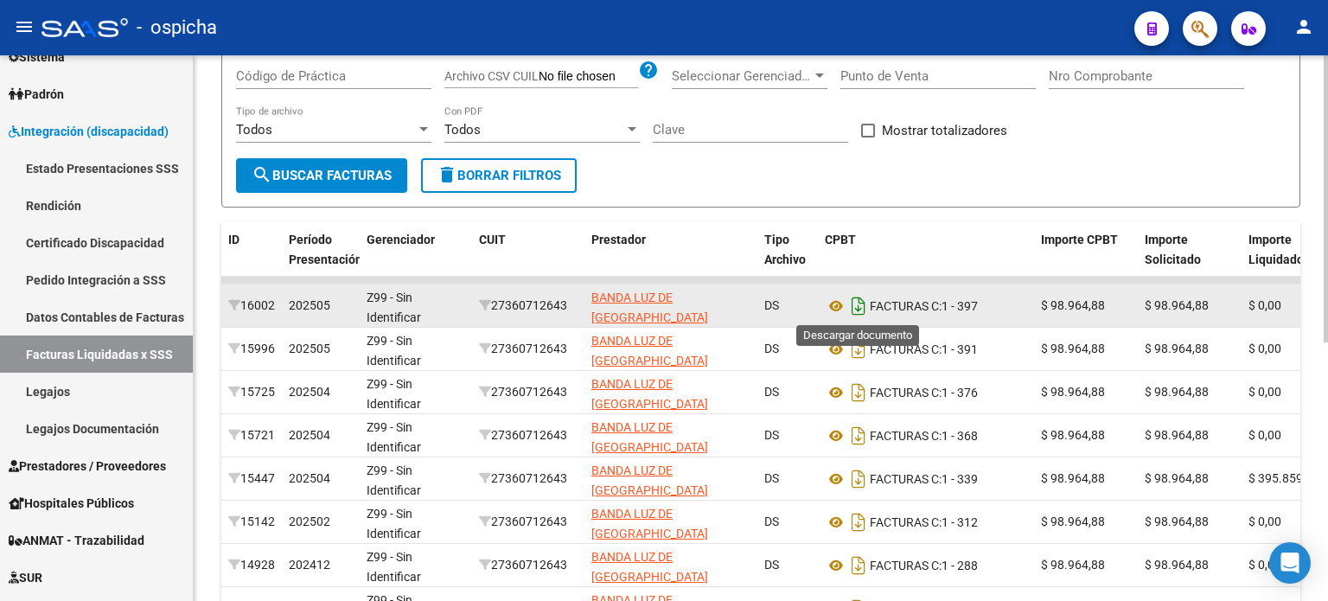
type input "27-36071264-3"
click at [861, 304] on icon "Descargar documento" at bounding box center [858, 306] width 22 height 28
click at [837, 308] on icon at bounding box center [836, 306] width 22 height 21
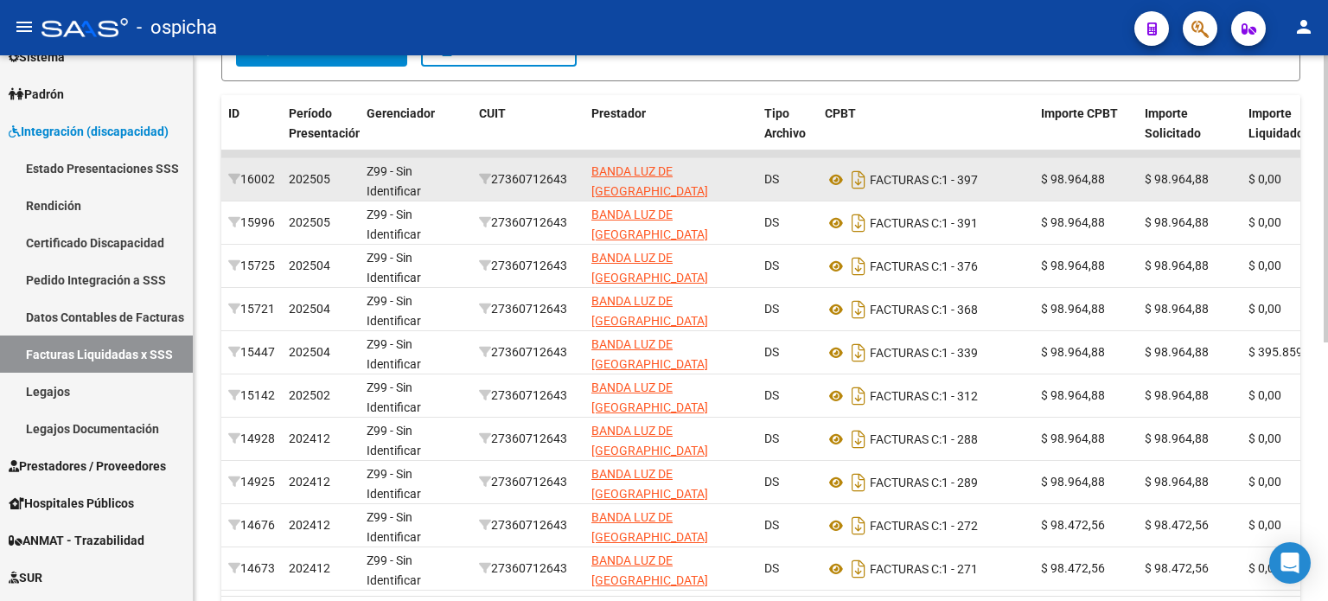
scroll to position [346, 0]
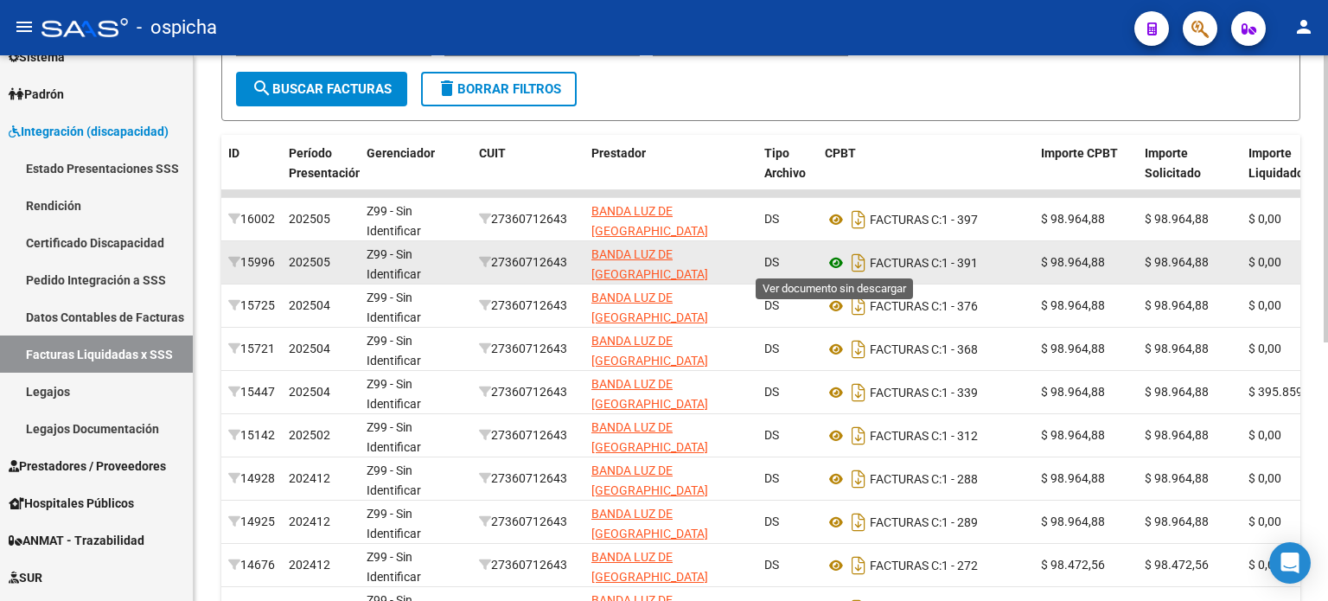
click at [840, 265] on icon at bounding box center [836, 262] width 22 height 21
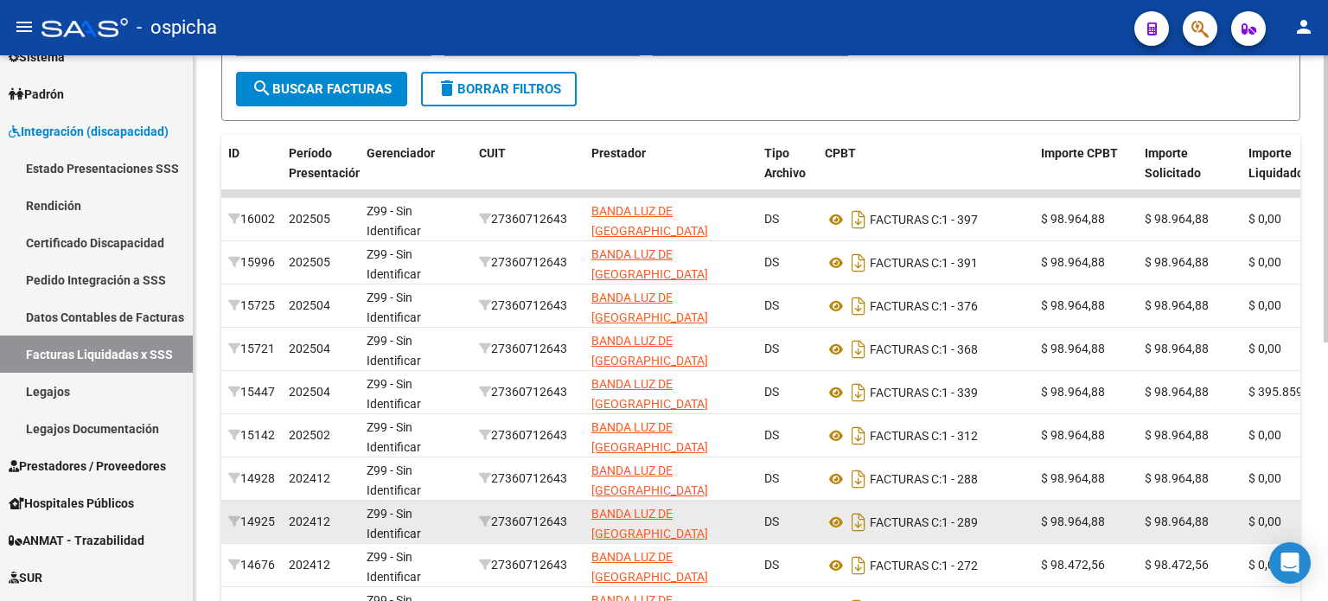
drag, startPoint x: 479, startPoint y: 200, endPoint x: 757, endPoint y: 527, distance: 429.4
click at [769, 516] on datatable-scroller "16002 202505 Z99 - Sin Identificar 27360712643 BANDA LUZ DE [GEOGRAPHIC_DATA] D…" at bounding box center [760, 410] width 1079 height 440
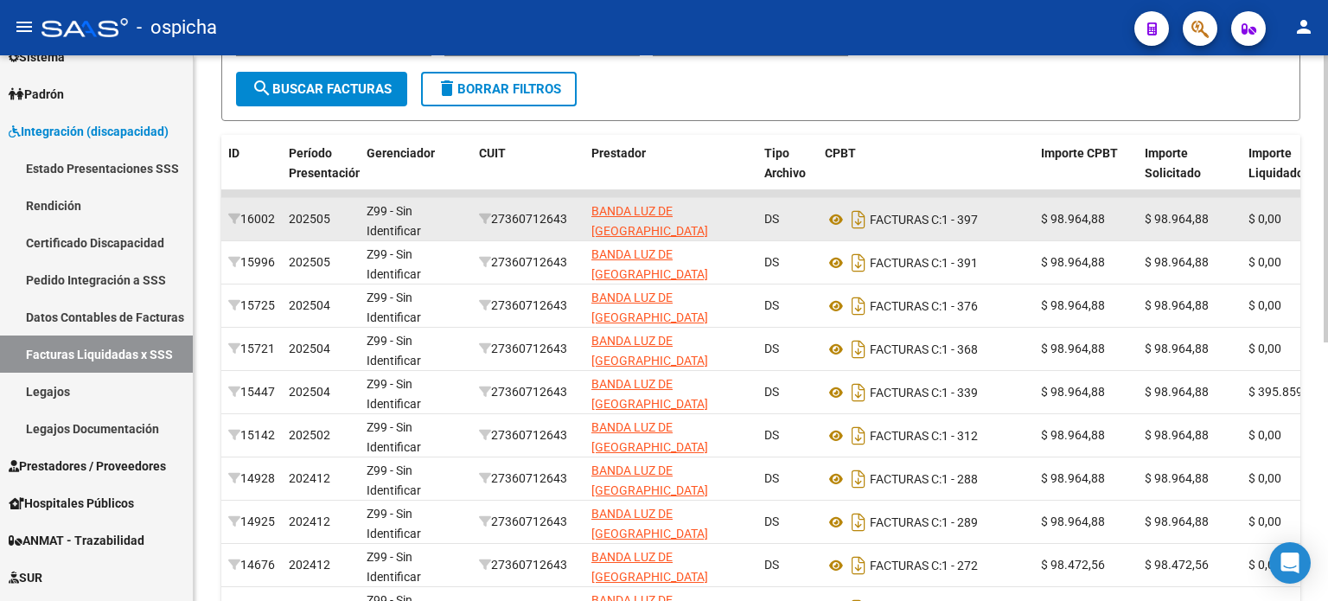
click at [481, 233] on datatable-body-cell "27360712643" at bounding box center [528, 219] width 112 height 42
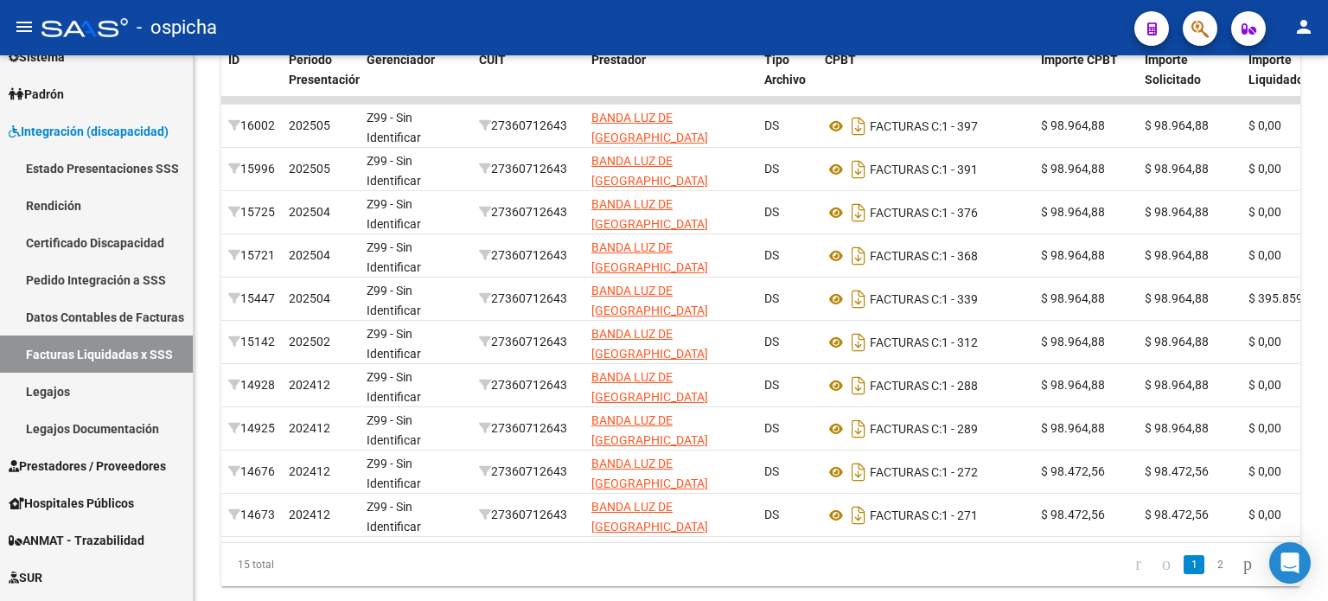
scroll to position [491, 0]
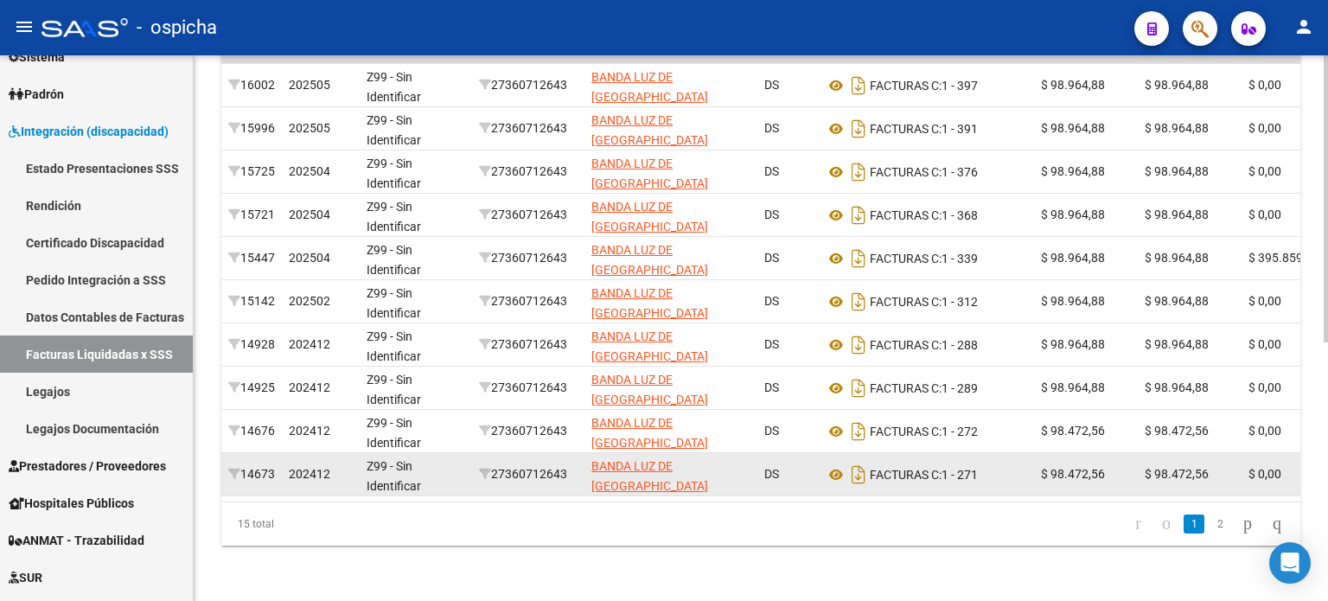
drag, startPoint x: 485, startPoint y: 203, endPoint x: 1009, endPoint y: 451, distance: 579.4
click at [1009, 451] on datatable-scroller "16002 202505 Z99 - Sin Identificar 27360712643 BANDA LUZ DE [GEOGRAPHIC_DATA] D…" at bounding box center [760, 276] width 1079 height 440
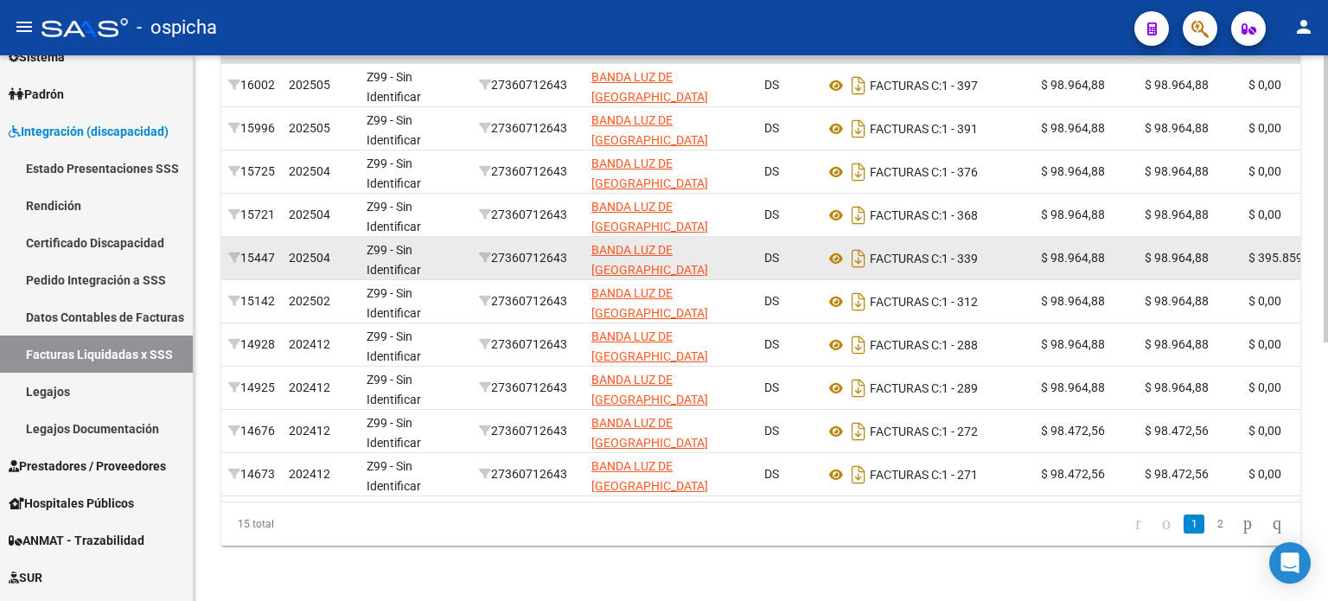
copy datatable-scroller "40077503858 LOREM IPS DO SIT AMETCON AD ELITSEDD E: 9 - 816 $ 54.358,56 $ 82.72…"
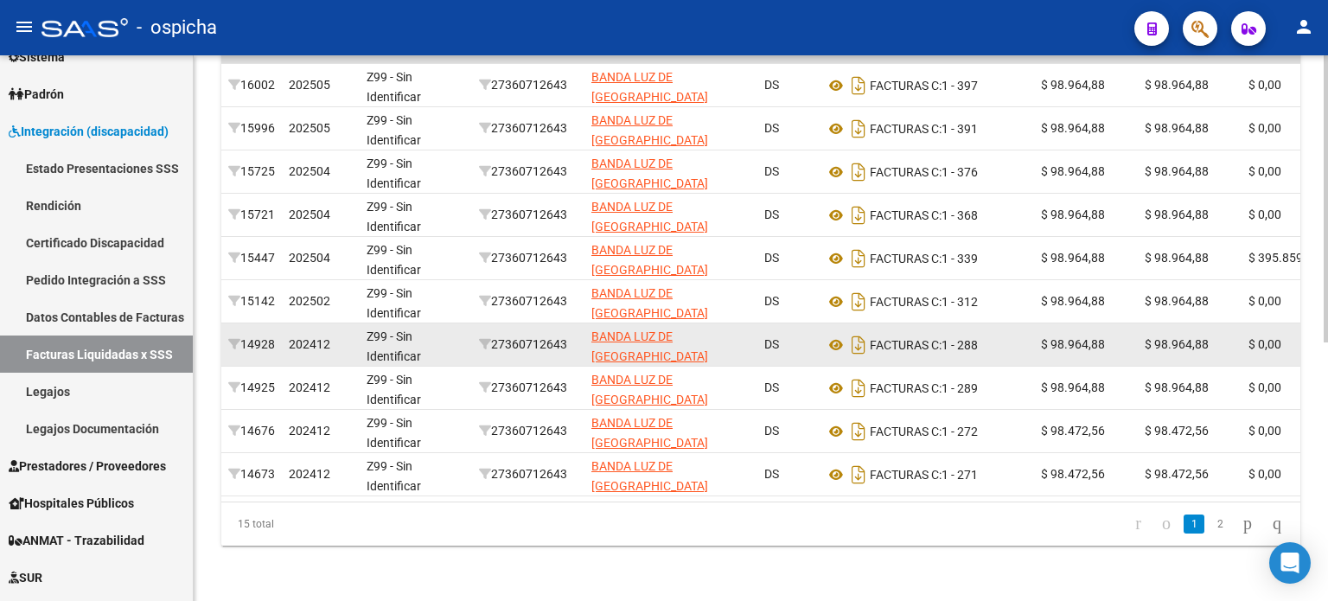
click at [827, 323] on datatable-body-cell "FACTURAS C: 1 - 288" at bounding box center [926, 344] width 216 height 42
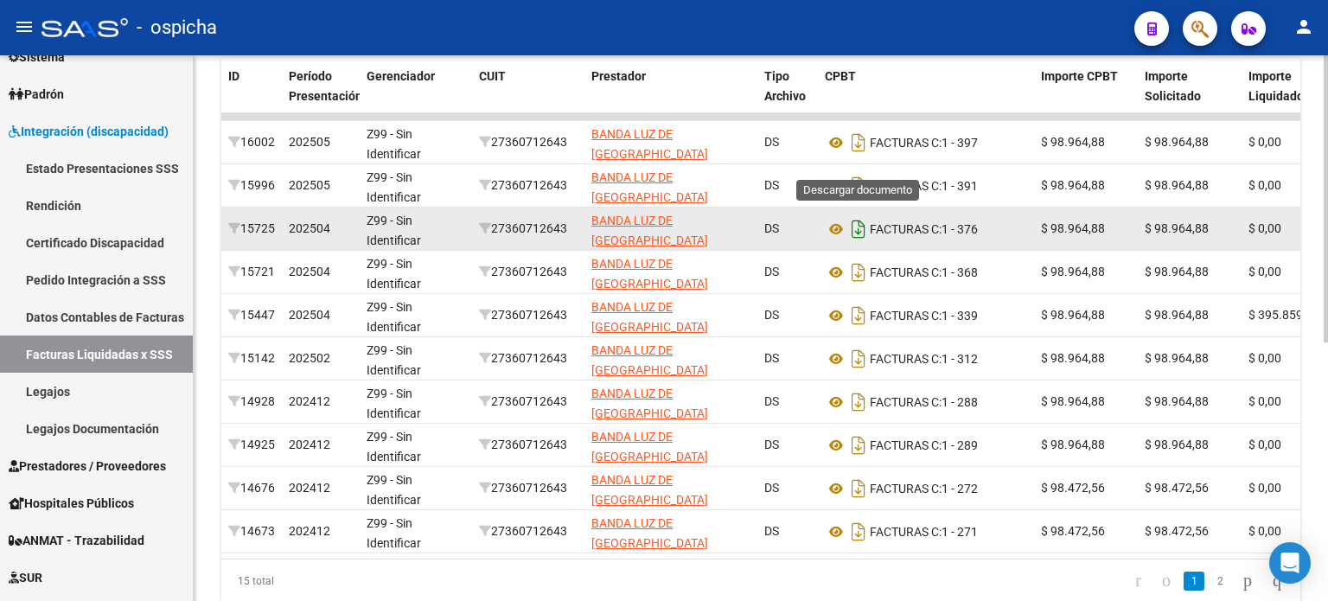
scroll to position [405, 0]
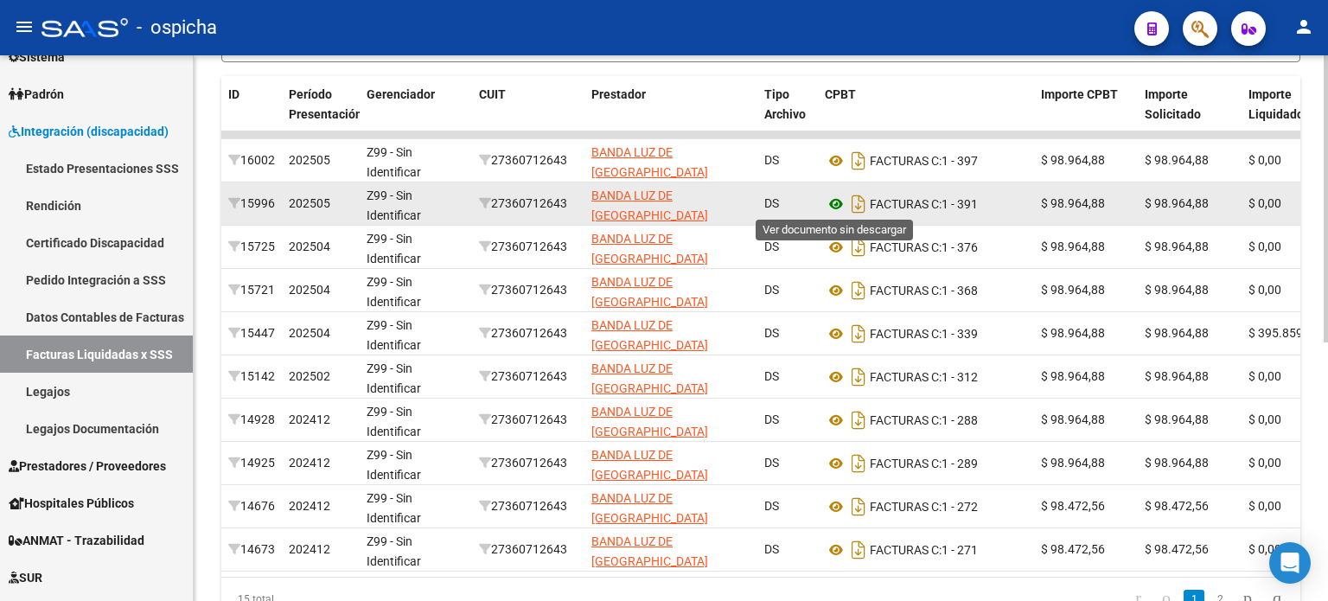
click at [834, 204] on icon at bounding box center [836, 204] width 22 height 21
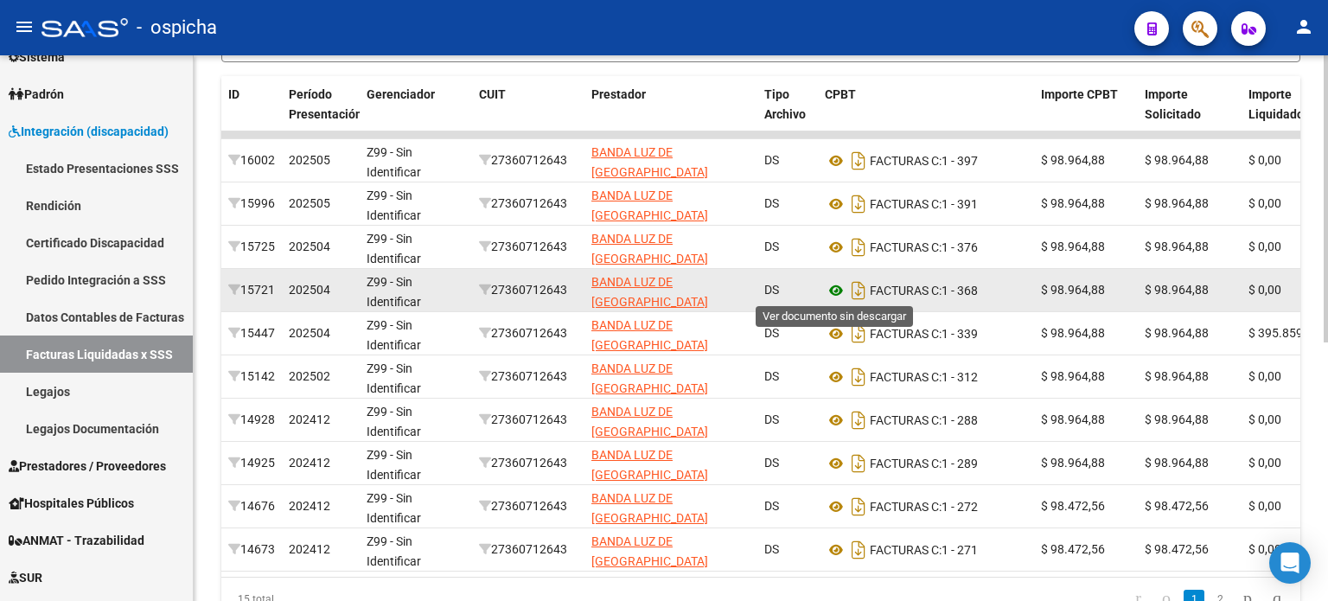
click at [830, 288] on icon at bounding box center [836, 290] width 22 height 21
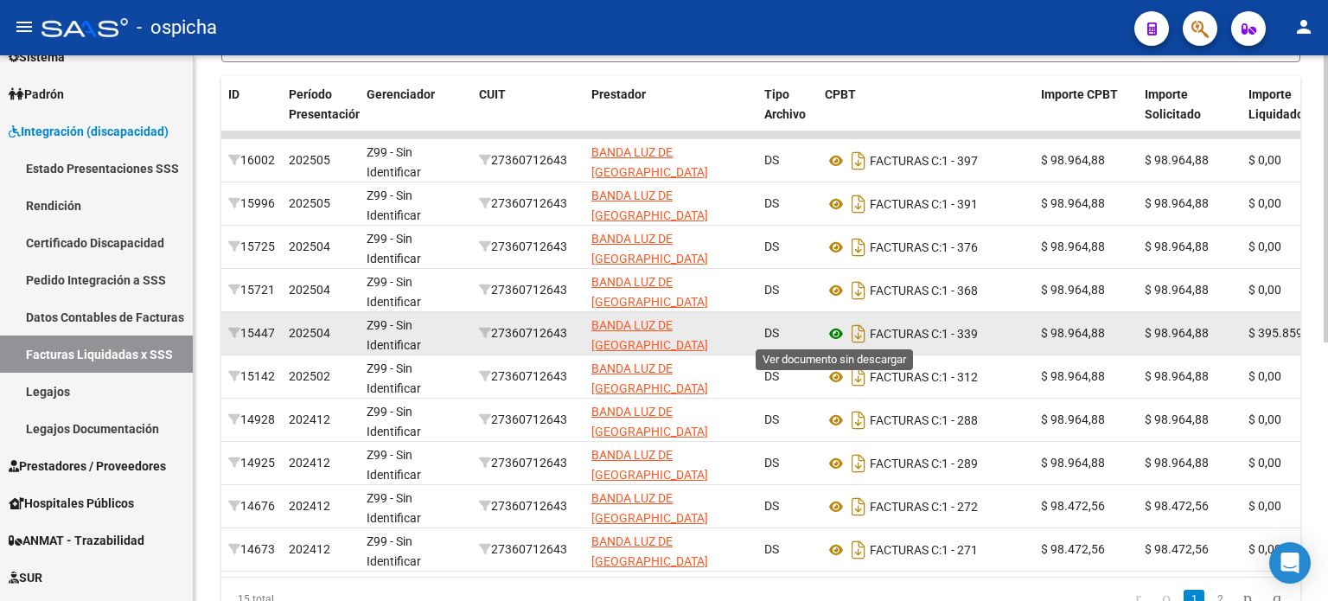
click at [834, 333] on icon at bounding box center [836, 333] width 22 height 21
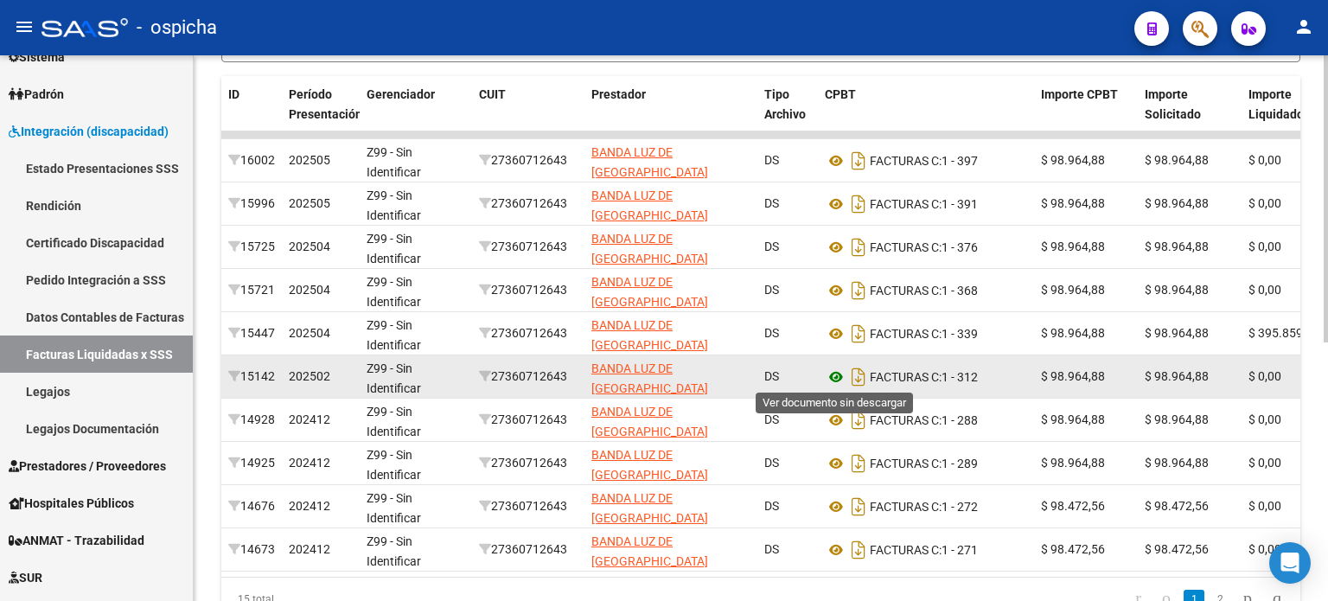
click at [838, 378] on icon at bounding box center [836, 377] width 22 height 21
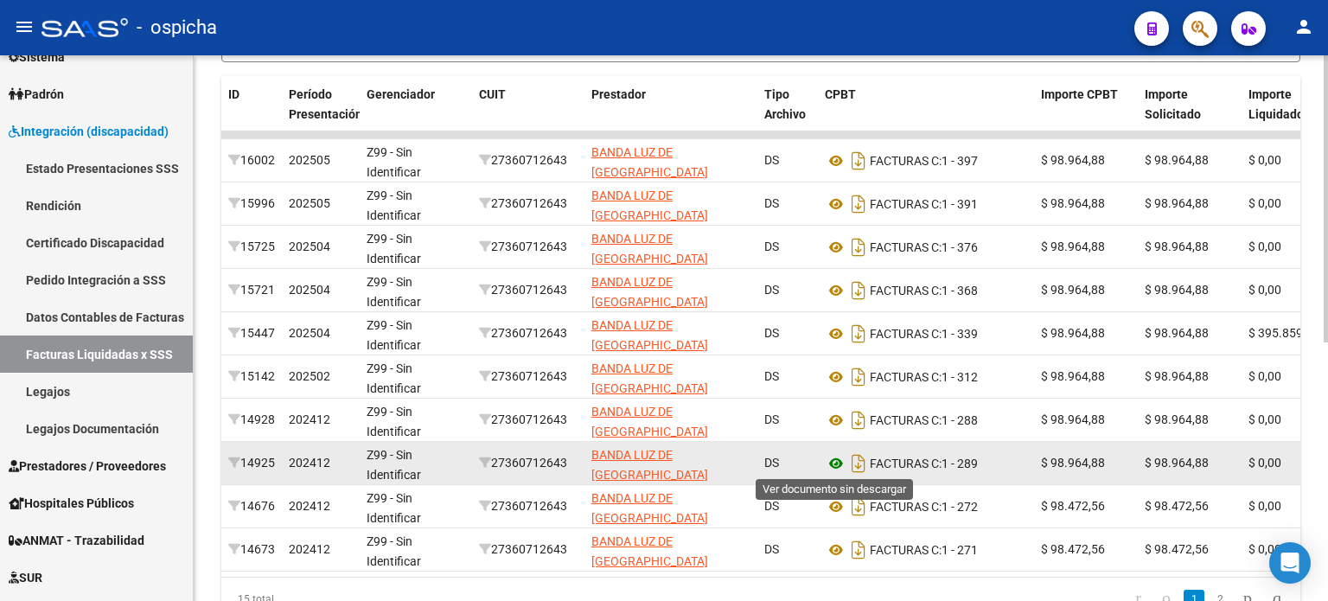
click at [836, 459] on icon at bounding box center [836, 463] width 22 height 21
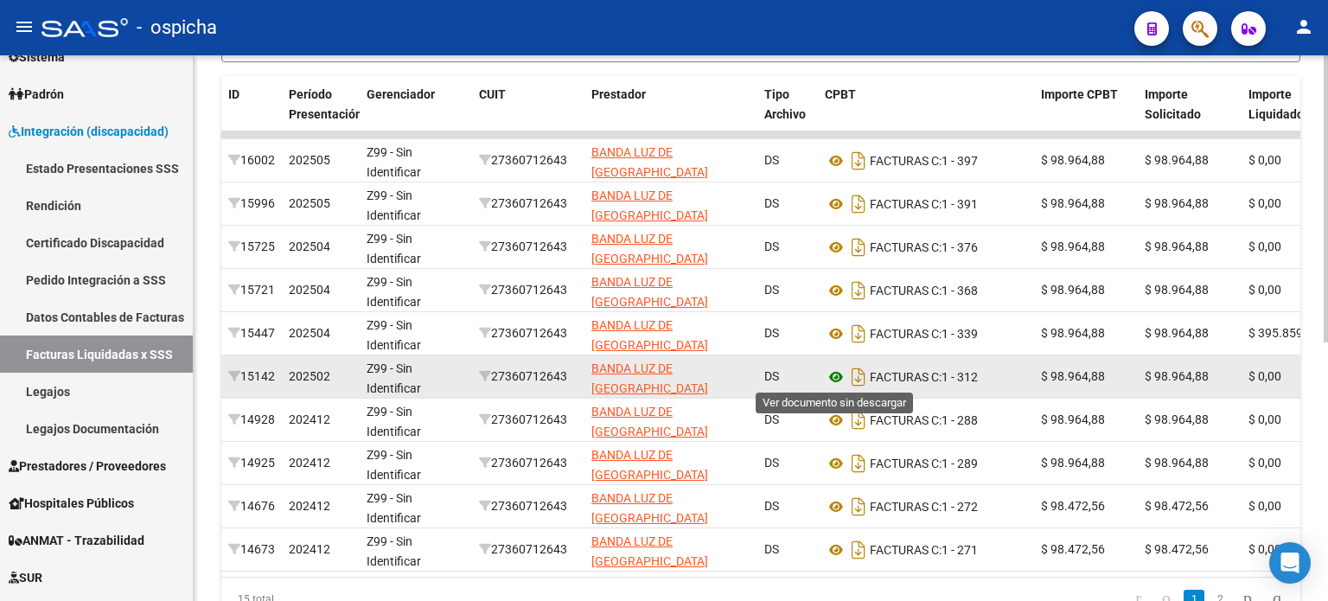
click at [839, 380] on icon at bounding box center [836, 377] width 22 height 21
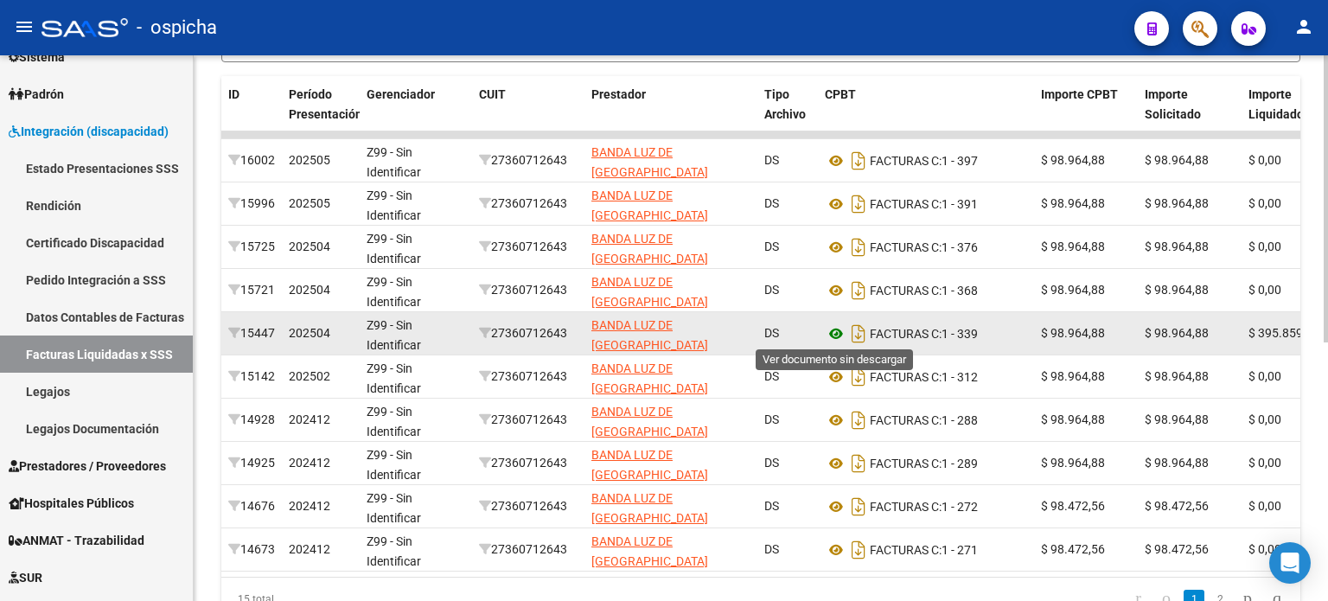
click at [837, 331] on icon at bounding box center [836, 333] width 22 height 21
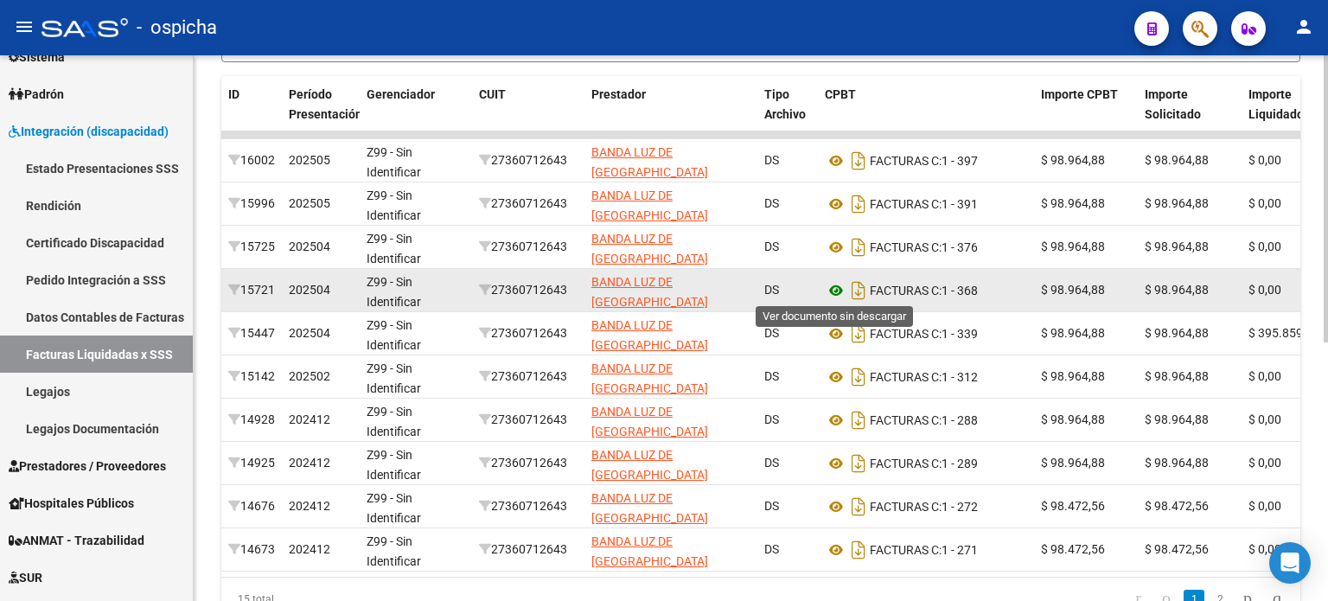
click at [837, 286] on icon at bounding box center [836, 290] width 22 height 21
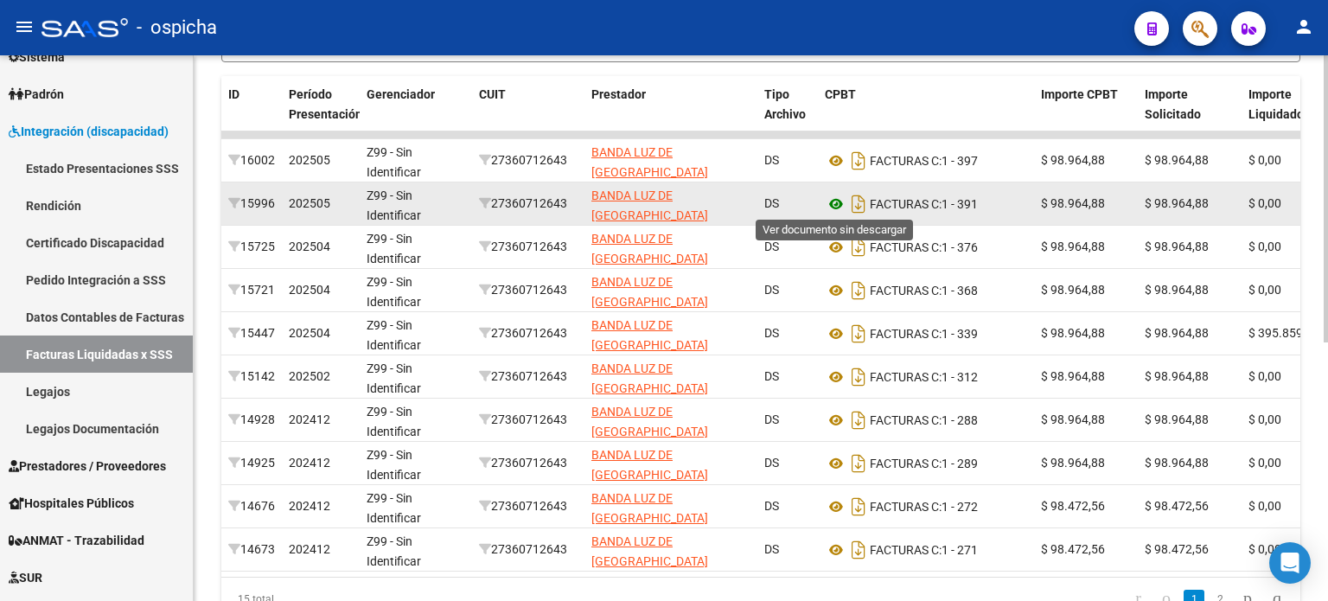
click at [832, 203] on icon at bounding box center [836, 204] width 22 height 21
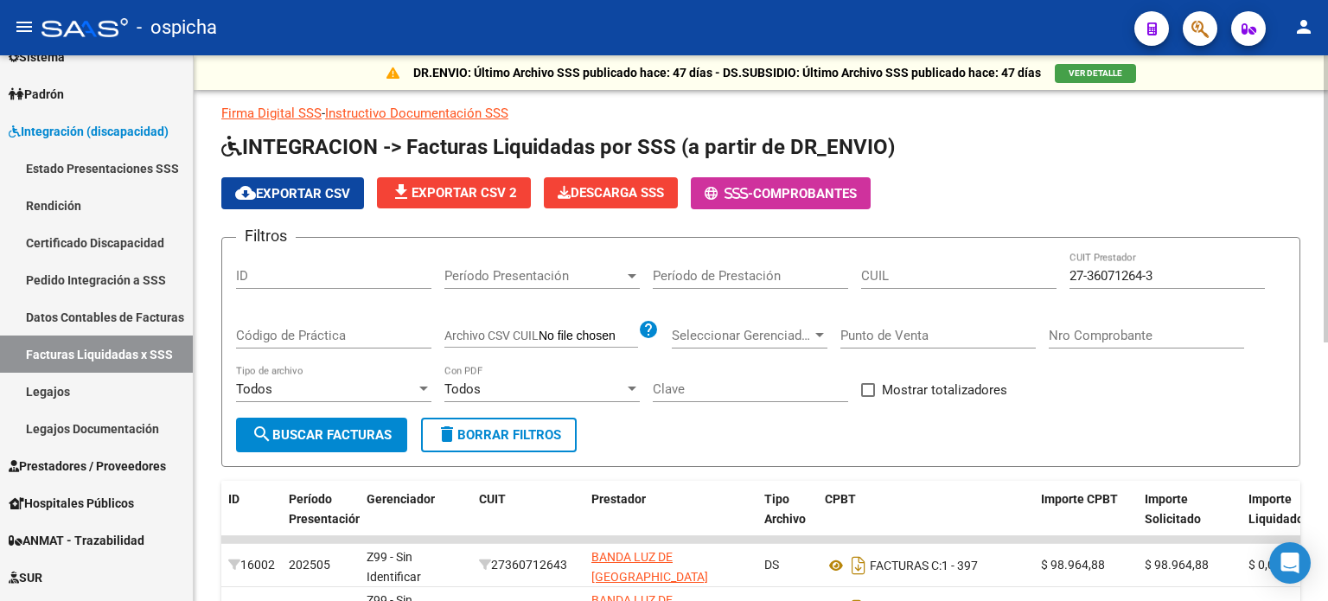
scroll to position [0, 0]
click at [1199, 278] on input "27-36071264-3" at bounding box center [1167, 276] width 195 height 16
click at [495, 436] on span "delete Borrar Filtros" at bounding box center [499, 435] width 125 height 16
click at [1093, 276] on input "CUIT Prestador" at bounding box center [1167, 276] width 195 height 16
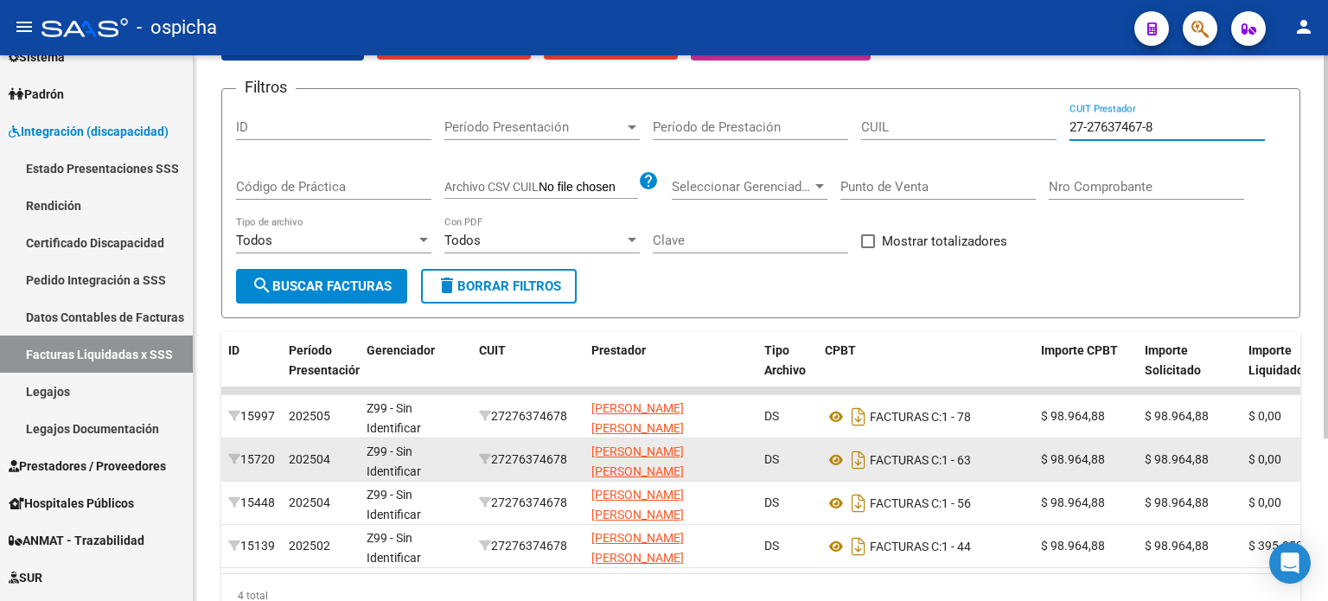
scroll to position [232, 0]
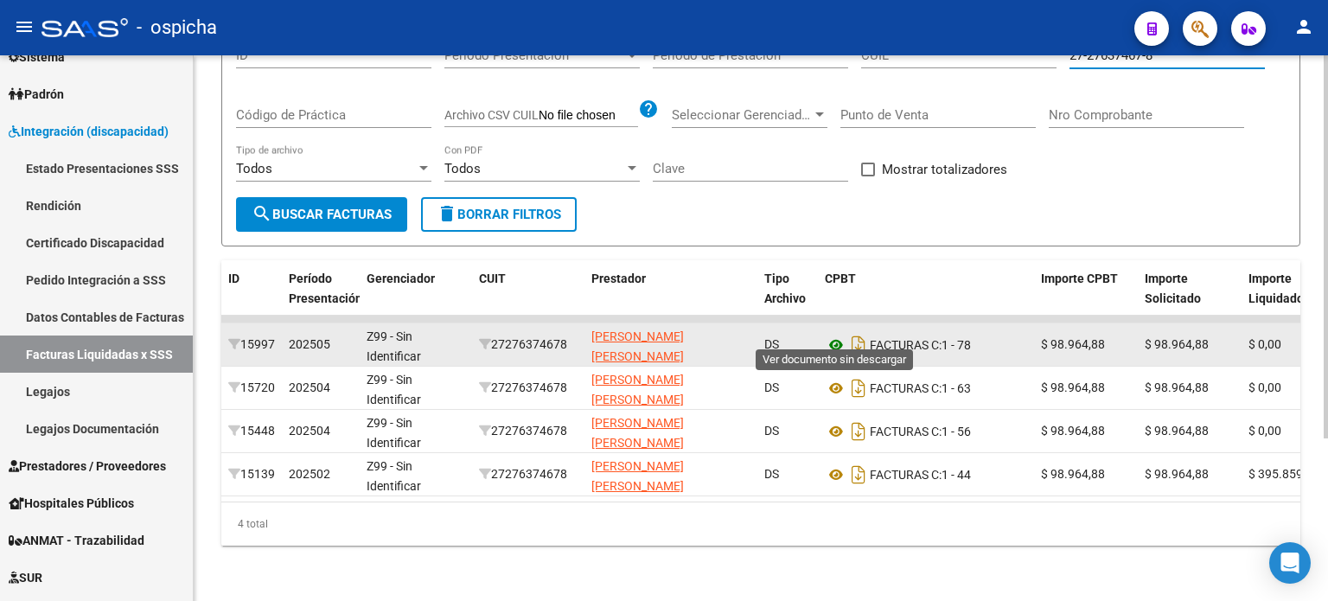
click at [834, 335] on icon at bounding box center [836, 345] width 22 height 21
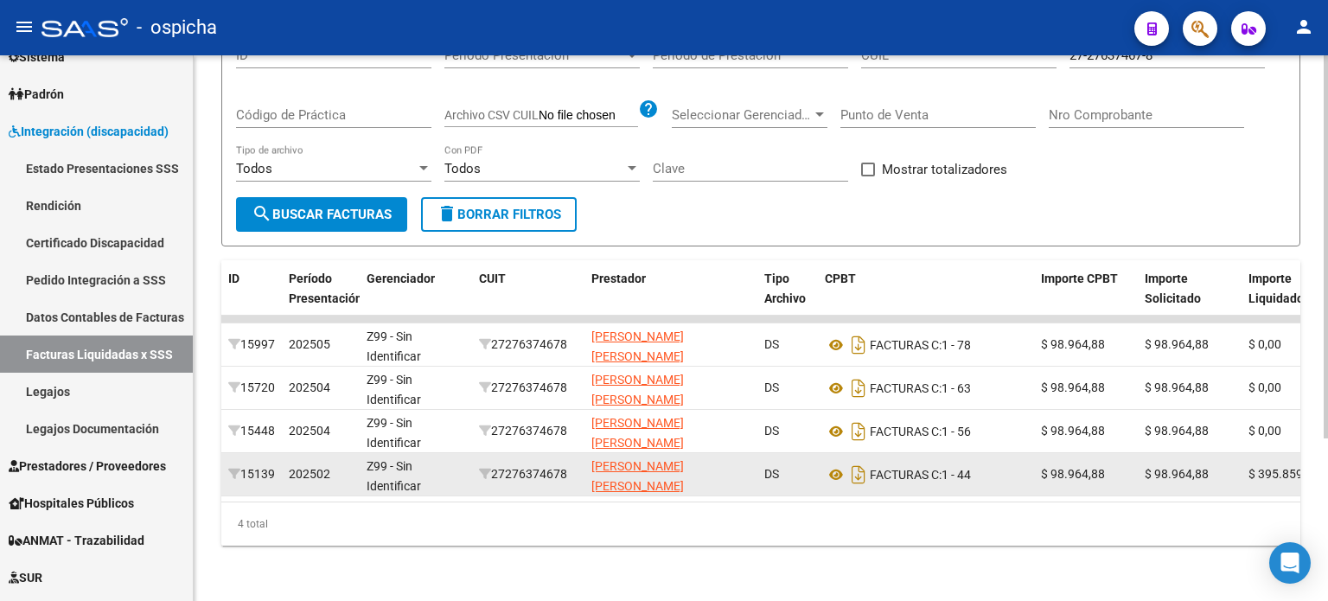
drag, startPoint x: 497, startPoint y: 331, endPoint x: 1005, endPoint y: 465, distance: 525.0
click at [1005, 465] on datatable-scroller "15997 202505 Z99 - Sin Identificar 27276374678 [PERSON_NAME] [PERSON_NAME] DS F…" at bounding box center [760, 406] width 1079 height 181
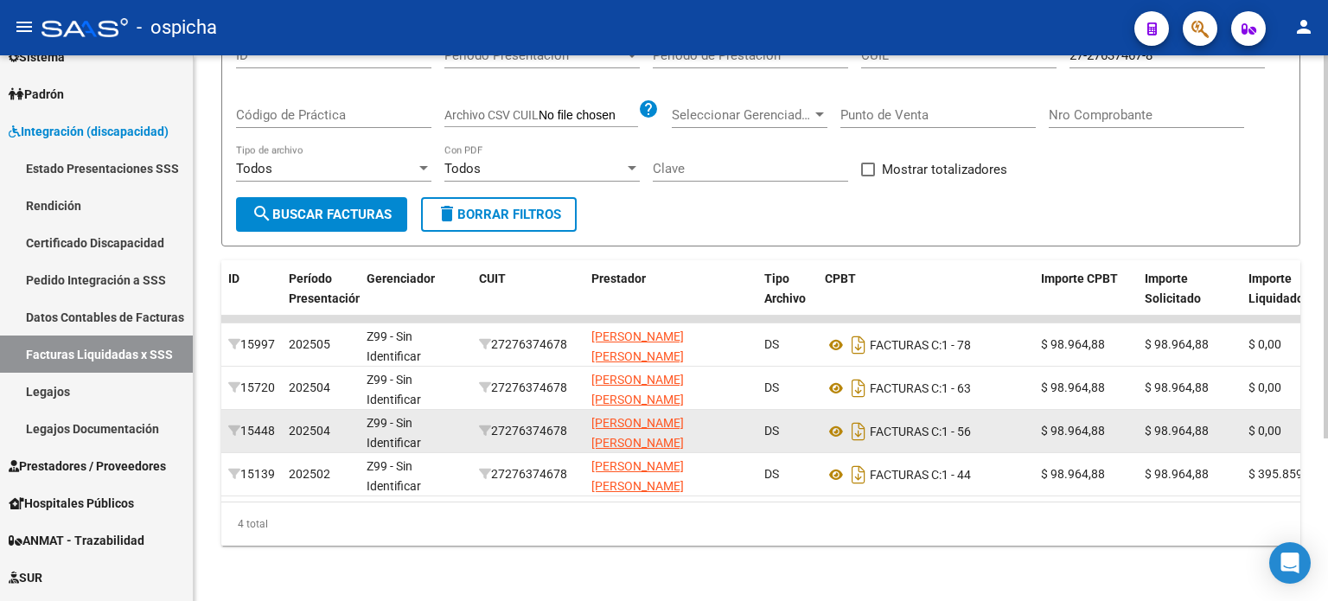
copy datatable-scroller "27276374678 [PERSON_NAME] [PERSON_NAME] DS FACTURAS C: 1 - 78 $ 98.964,88 $ 98.…"
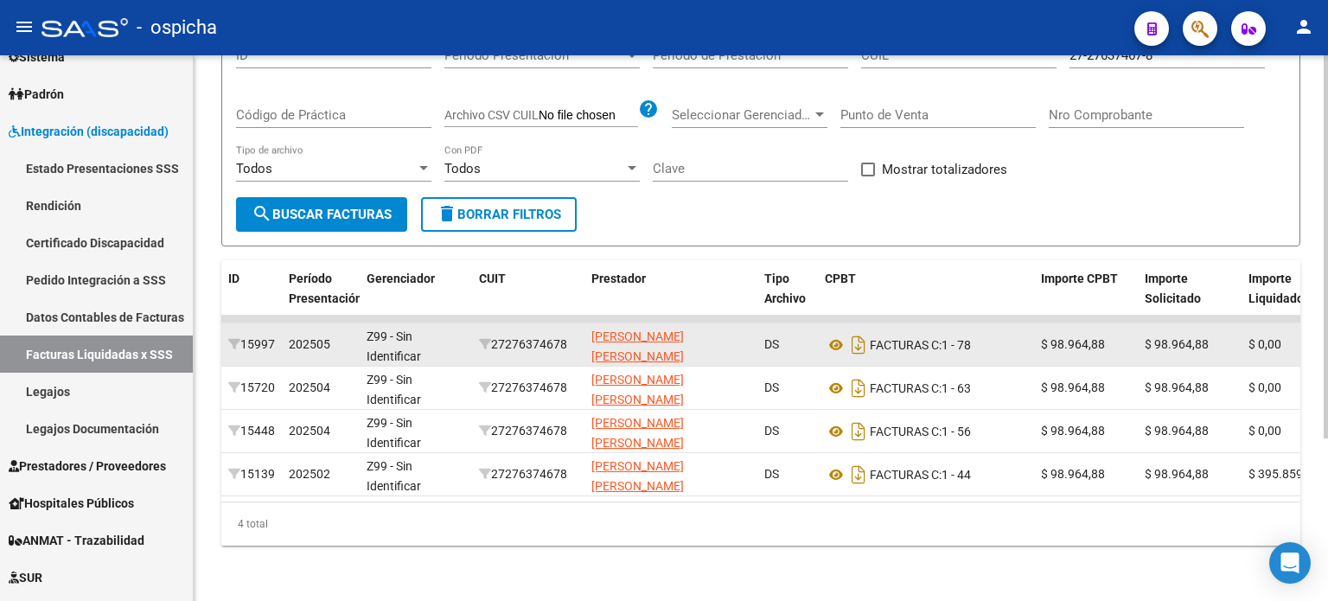
click at [793, 335] on div "DS" at bounding box center [787, 345] width 47 height 20
click at [818, 337] on datatable-body-cell "FACTURAS C: 1 - 78" at bounding box center [926, 344] width 216 height 42
click at [830, 335] on icon at bounding box center [836, 345] width 22 height 21
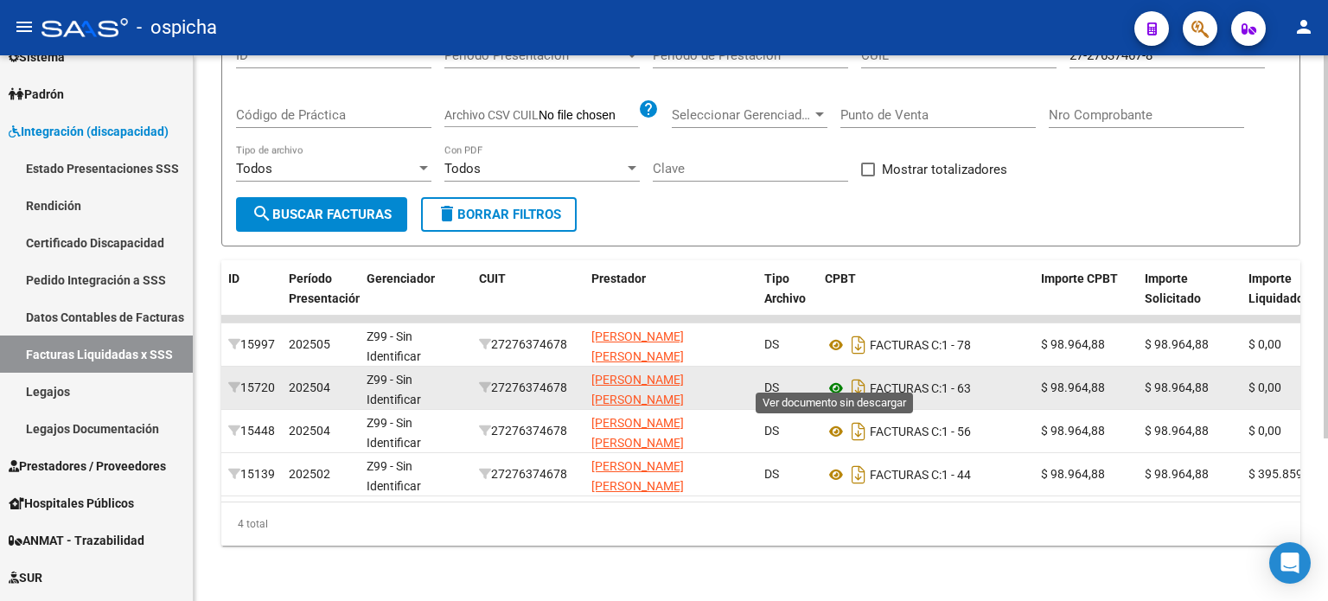
click at [830, 378] on icon at bounding box center [836, 388] width 22 height 21
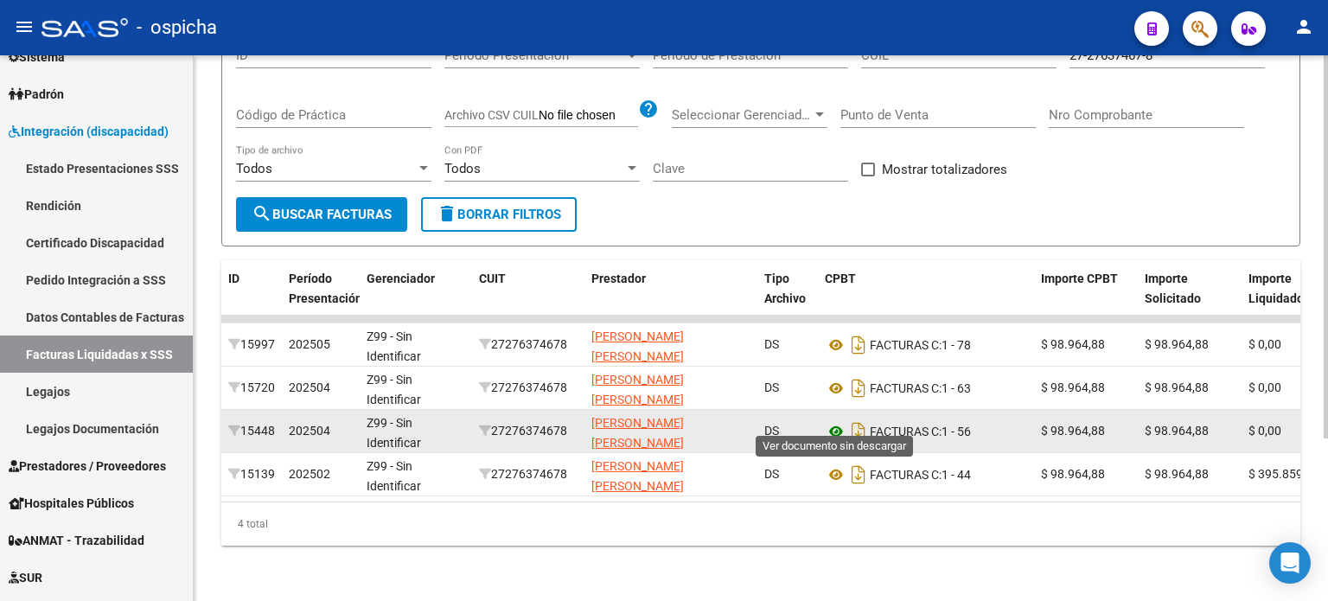
click at [834, 421] on icon at bounding box center [836, 431] width 22 height 21
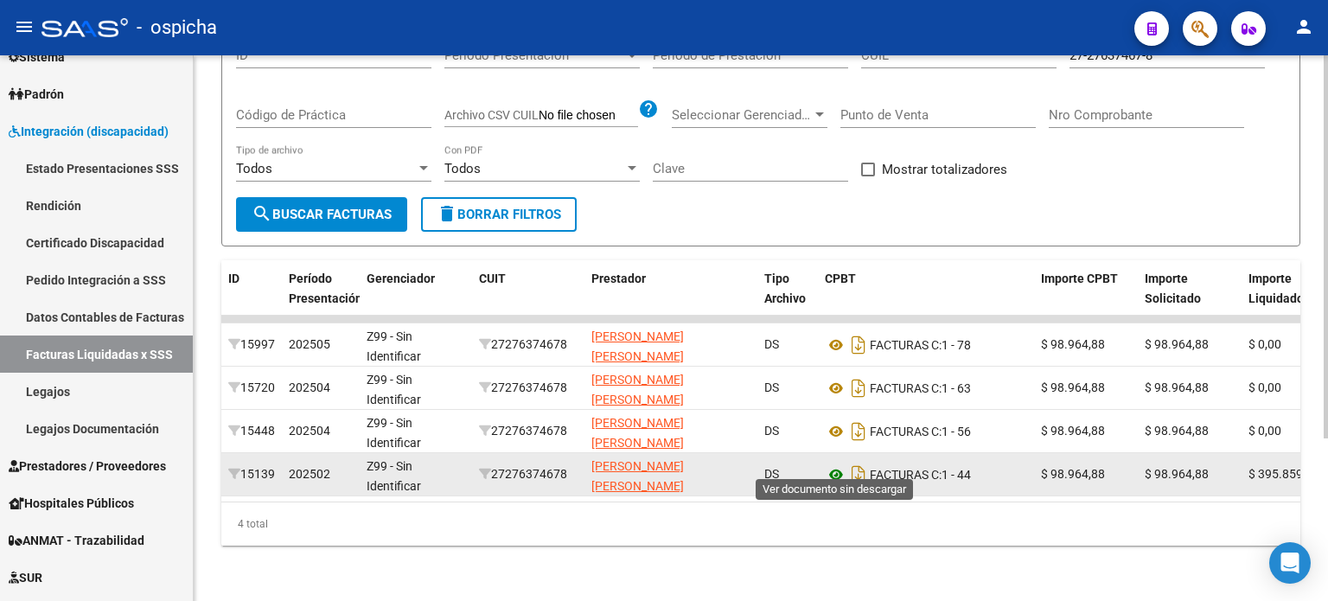
click at [840, 464] on icon at bounding box center [836, 474] width 22 height 21
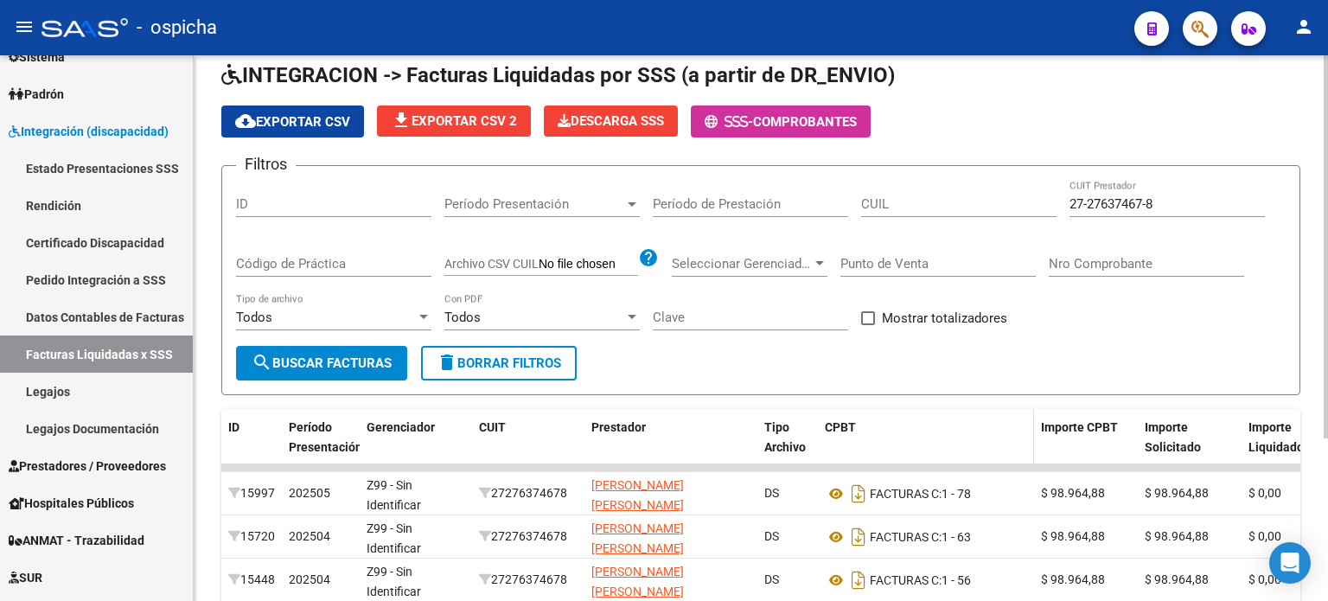
scroll to position [0, 0]
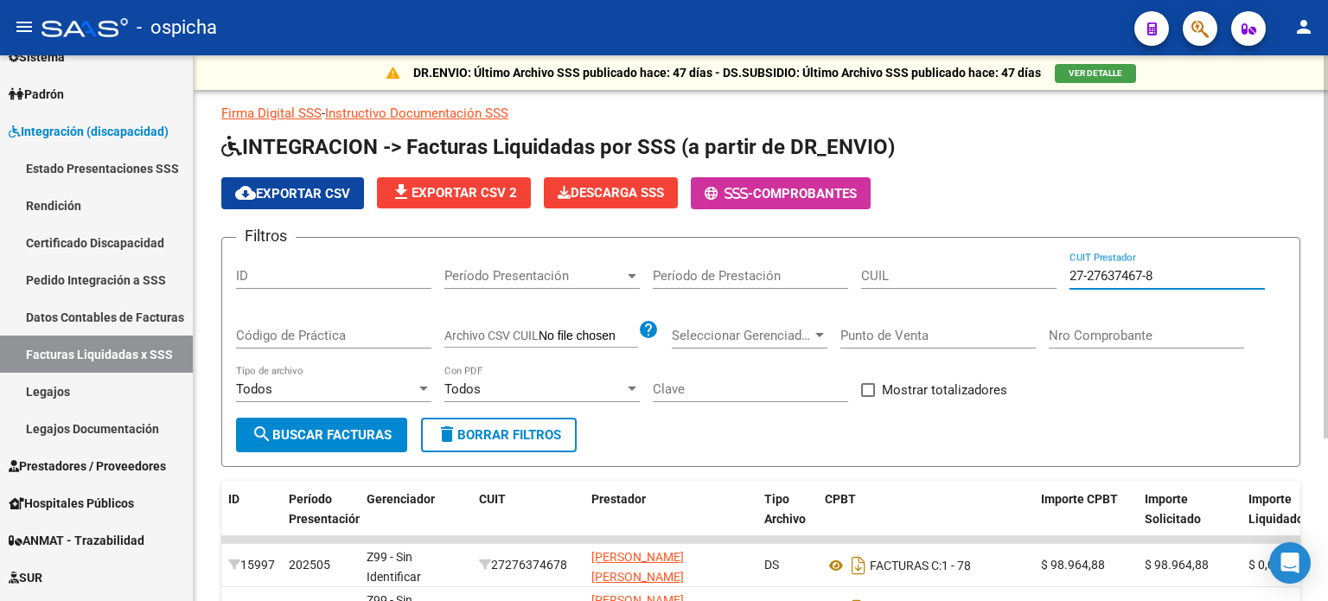
click at [1179, 275] on input "27-27637467-8" at bounding box center [1167, 276] width 195 height 16
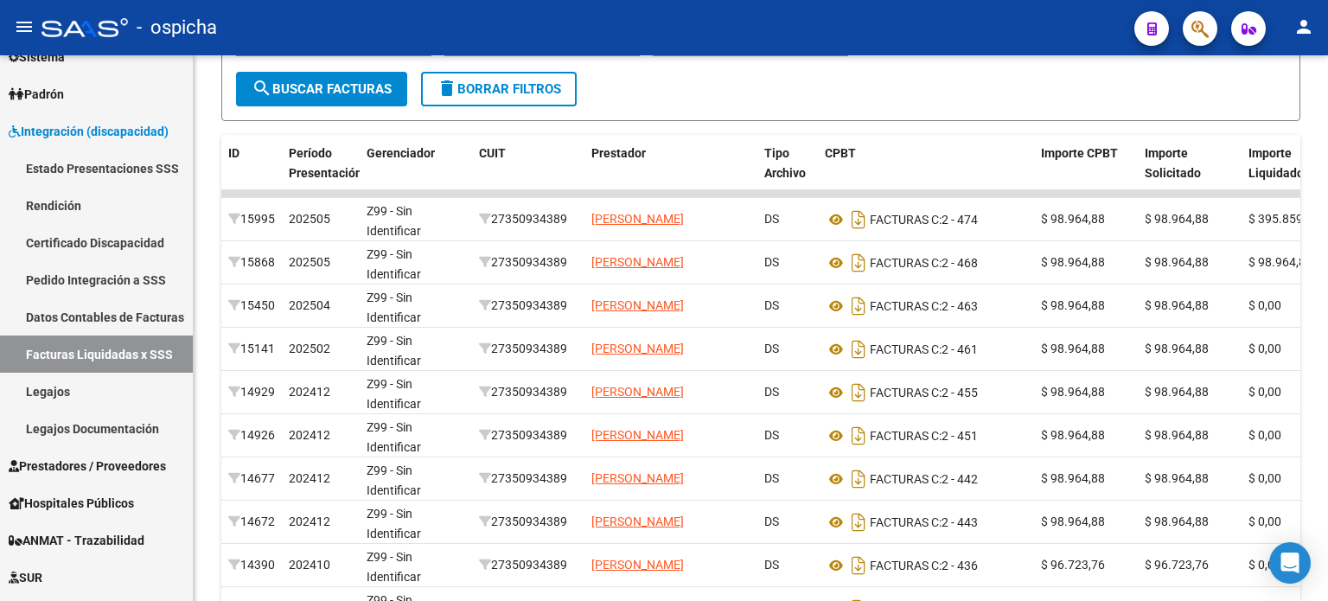
scroll to position [491, 0]
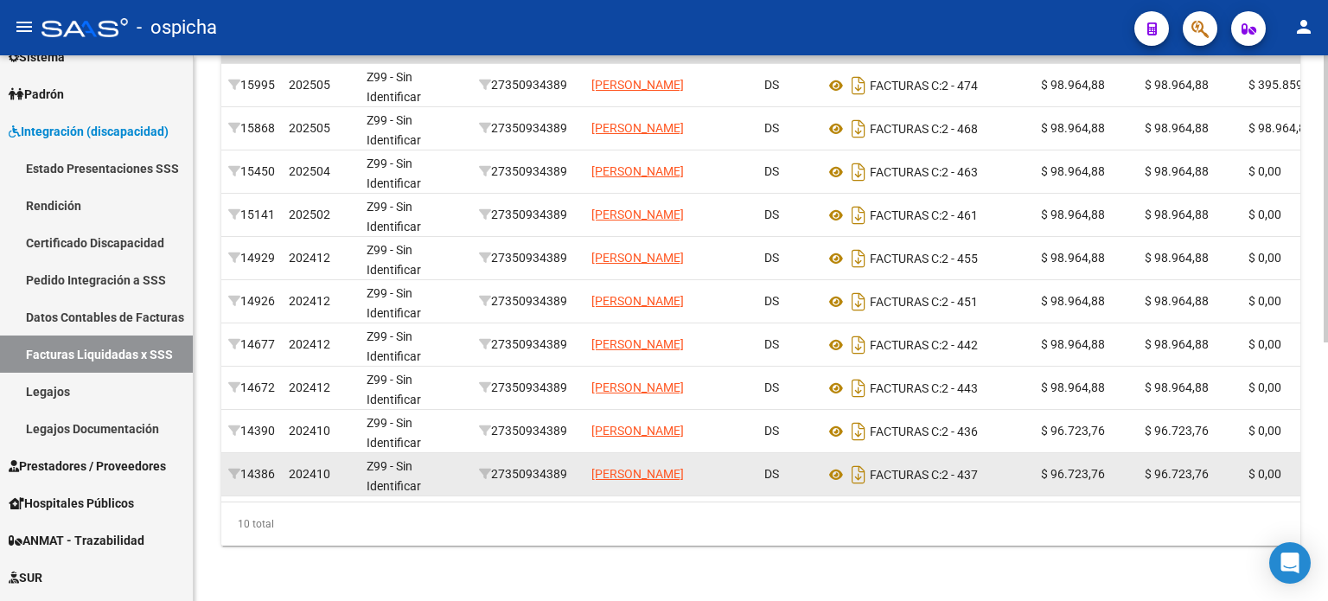
drag, startPoint x: 489, startPoint y: 213, endPoint x: 994, endPoint y: 459, distance: 561.9
click at [994, 459] on datatable-scroller "15995 202505 Z99 - Sin Identificar 27350934389 [PERSON_NAME] DS FACTURAS C: 2 -…" at bounding box center [760, 276] width 1079 height 440
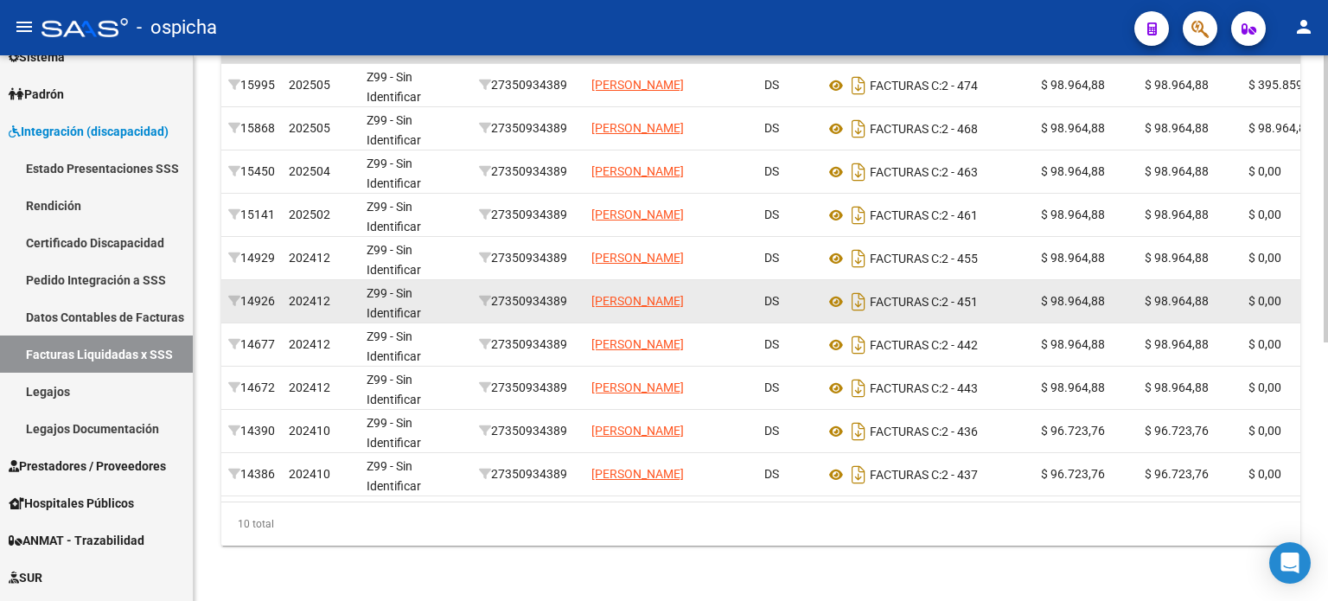
copy datatable-scroller "21264570877 LOREM IPSUMDOL SITAM CO ADIPISCI E: 2 - 555 $ 40.491,75 $ 80.750,64…"
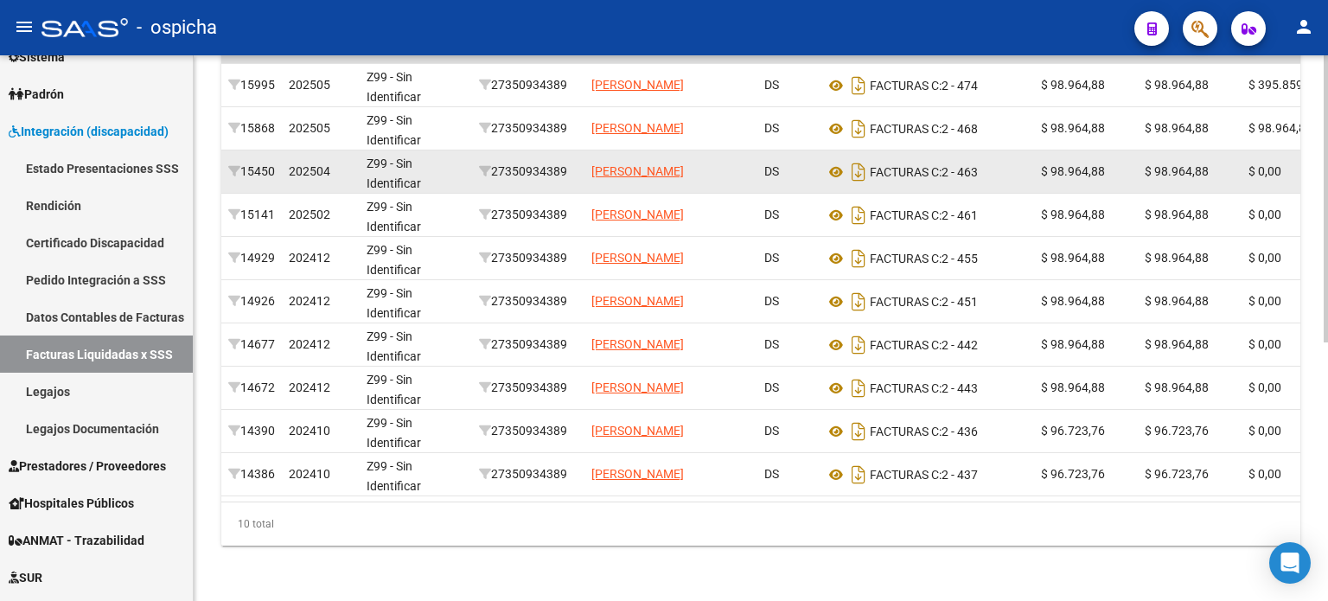
click at [811, 176] on datatable-body-cell "DS" at bounding box center [787, 171] width 61 height 42
click at [837, 162] on icon at bounding box center [836, 172] width 22 height 21
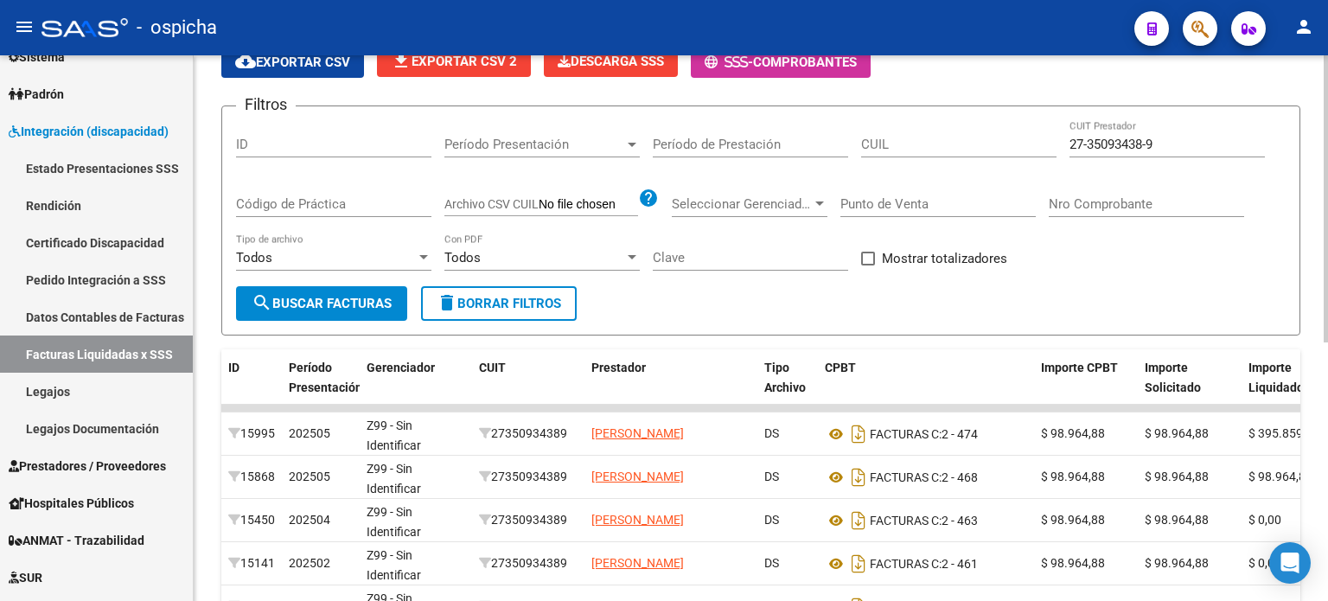
scroll to position [0, 0]
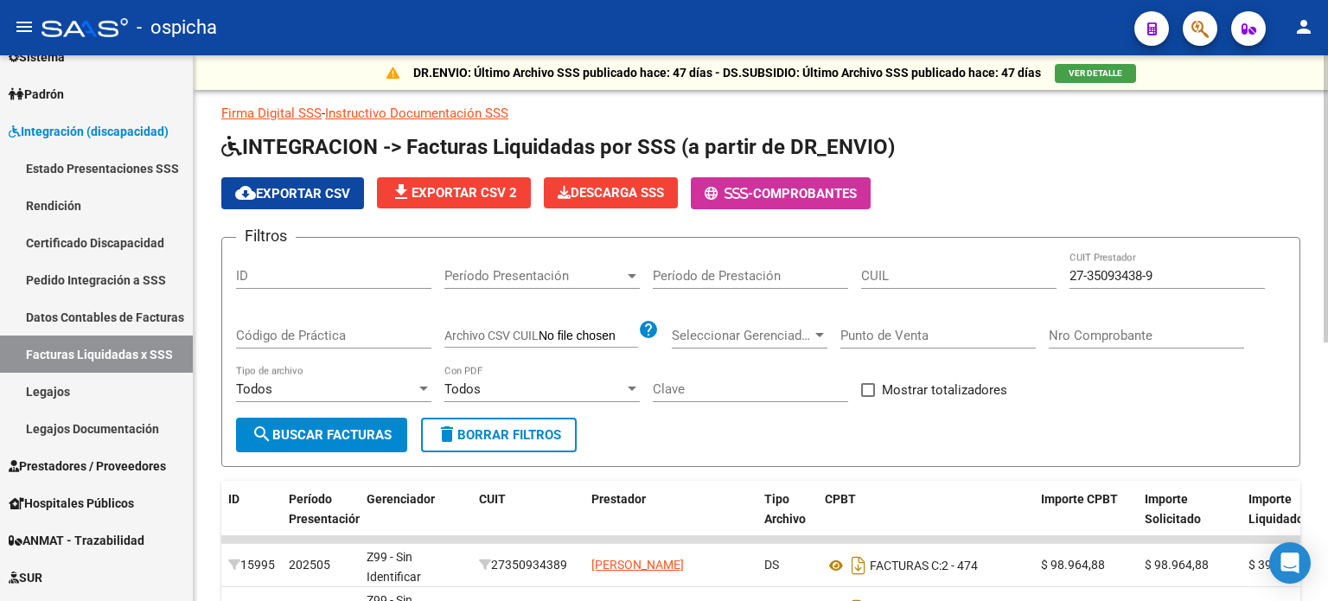
click at [1173, 265] on div "27-35093438-9 CUIT Prestador" at bounding box center [1167, 270] width 195 height 37
type input "2"
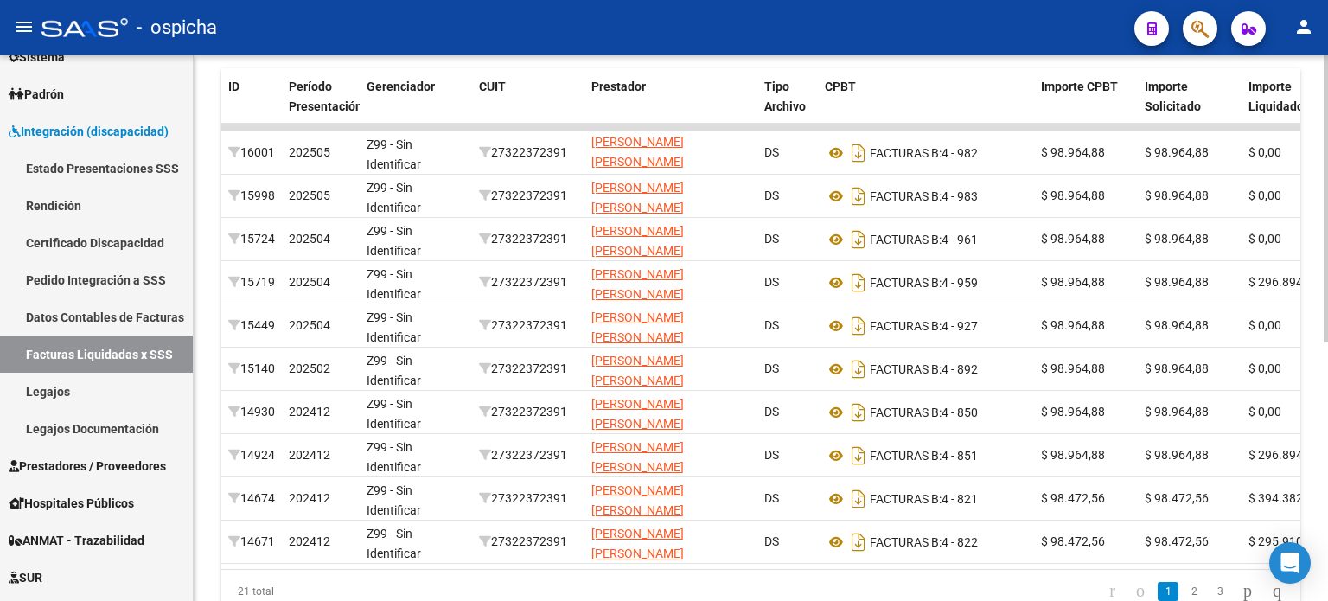
scroll to position [432, 0]
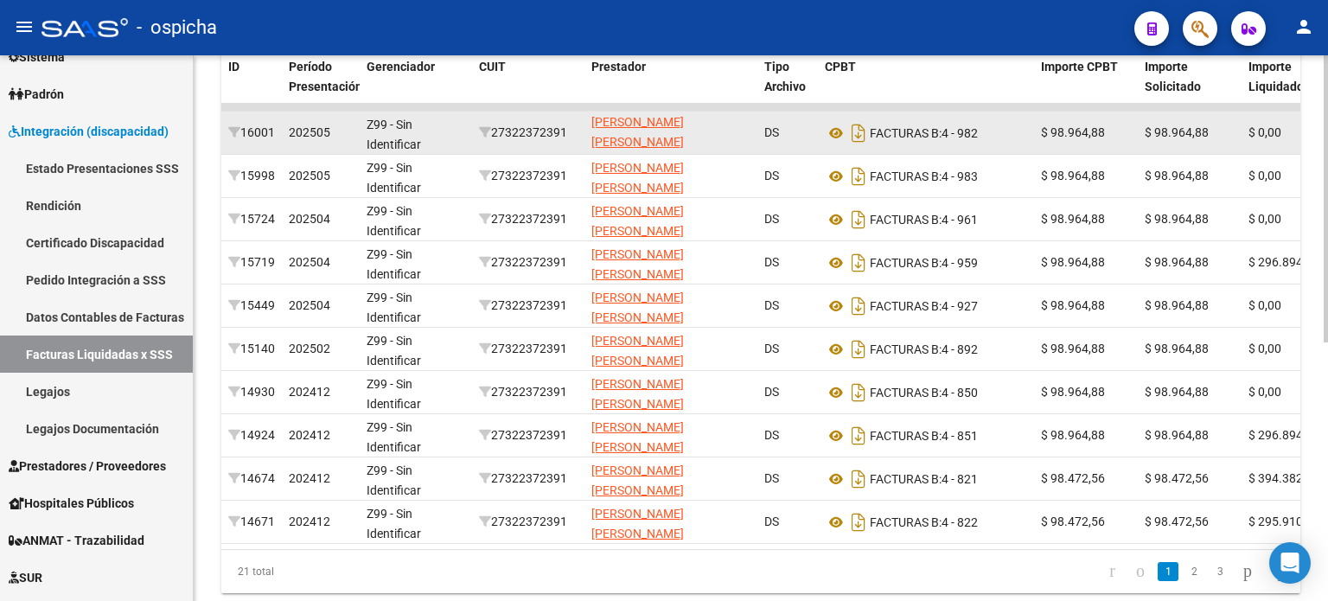
type input "27-32237239-1"
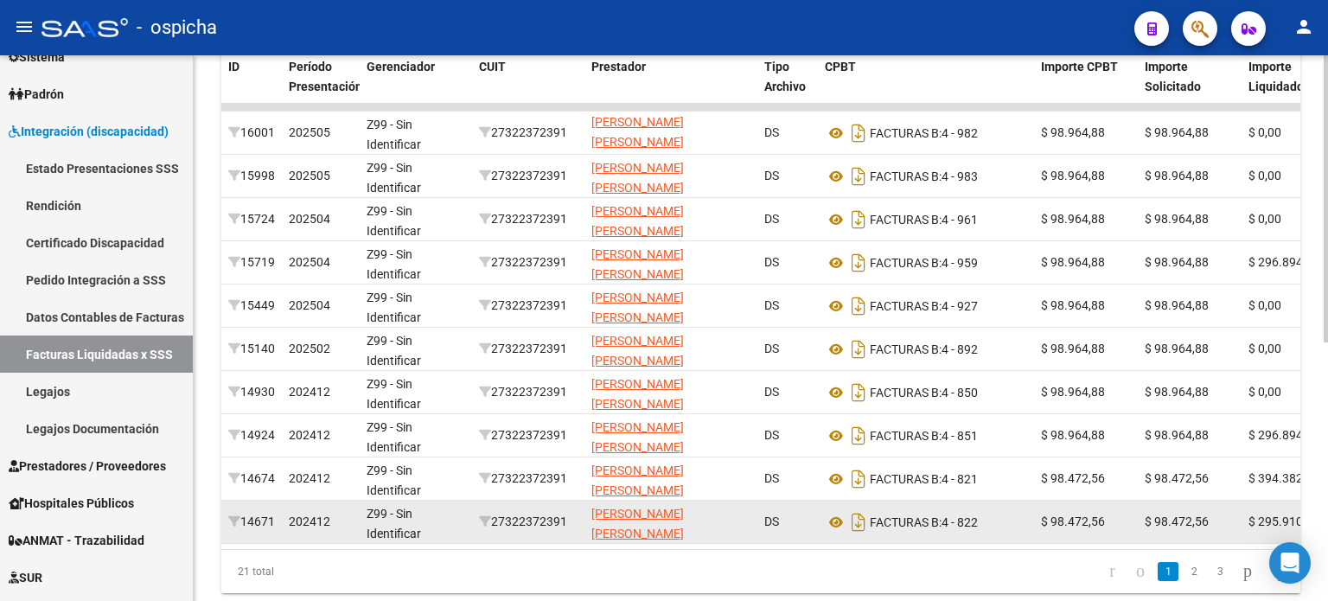
drag, startPoint x: 478, startPoint y: 122, endPoint x: 1006, endPoint y: 535, distance: 670.1
click at [1006, 535] on datatable-scroller "16001 202505 Z99 - Sin Identificar 27322372391 [PERSON_NAME] [PERSON_NAME] DS F…" at bounding box center [760, 324] width 1079 height 440
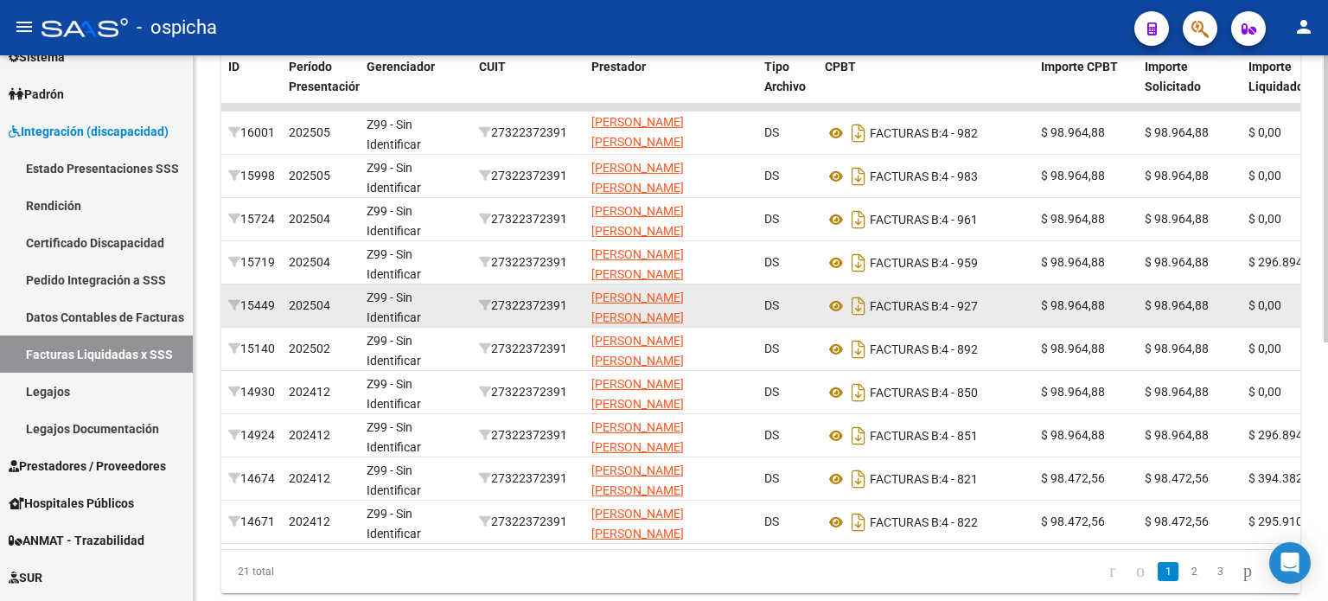
copy datatable-scroller "93825978119 LOREMIP DOLORS AMETCONSEC AD ELITSEDD E: 5 - 552 $ 23.407,02 $ 09.7…"
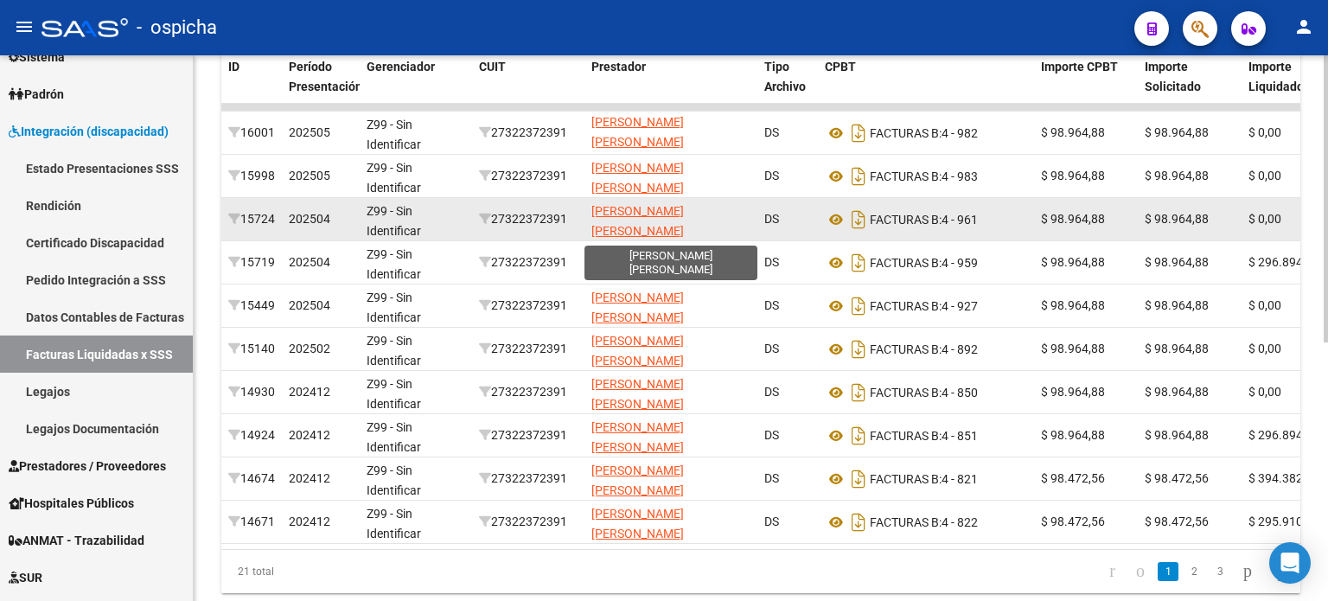
click at [726, 205] on app-link-go-to "[PERSON_NAME] [PERSON_NAME]" at bounding box center [670, 221] width 159 height 40
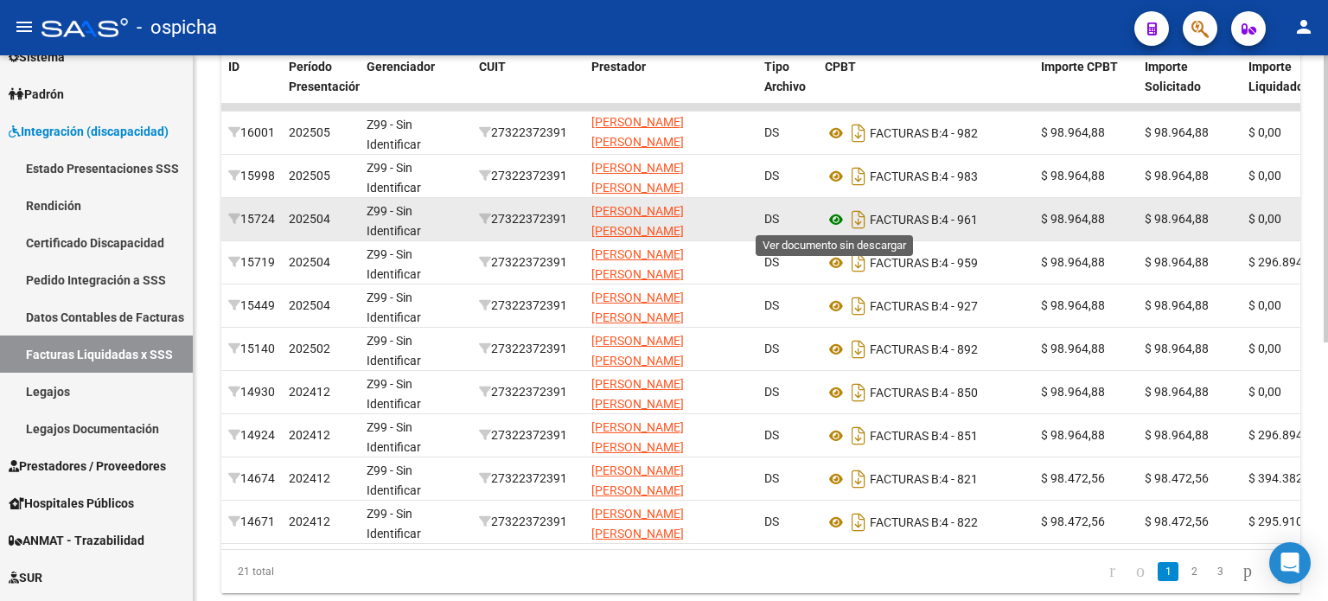
click at [834, 220] on icon at bounding box center [836, 219] width 22 height 21
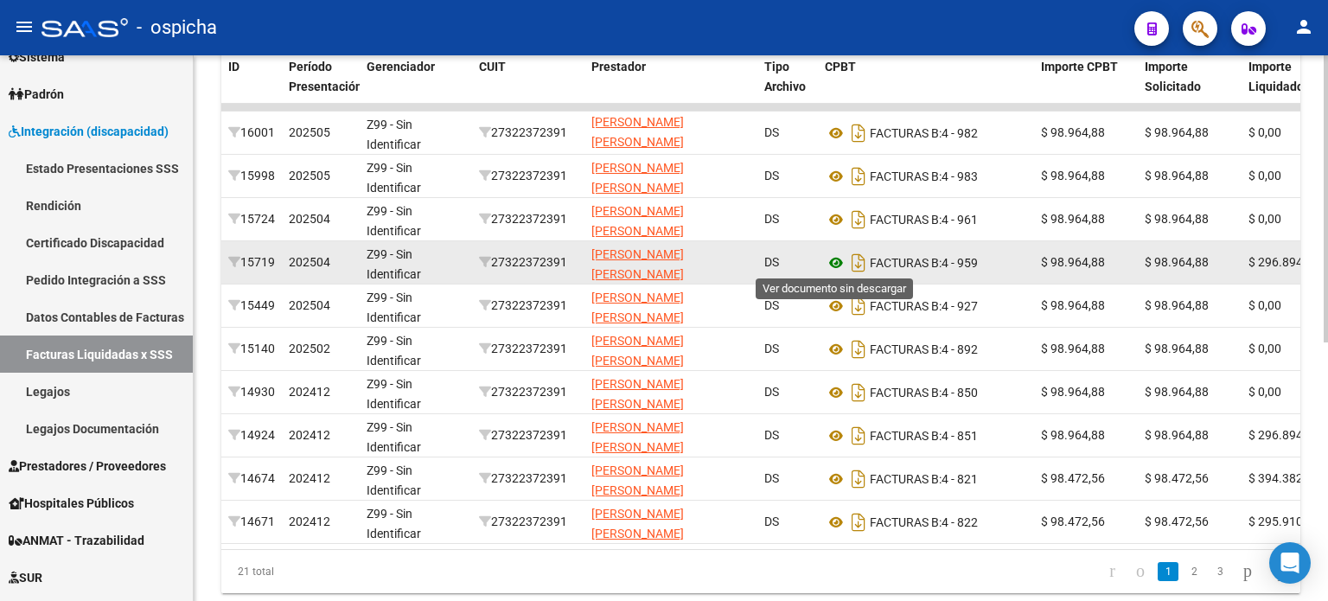
click at [830, 259] on icon at bounding box center [836, 262] width 22 height 21
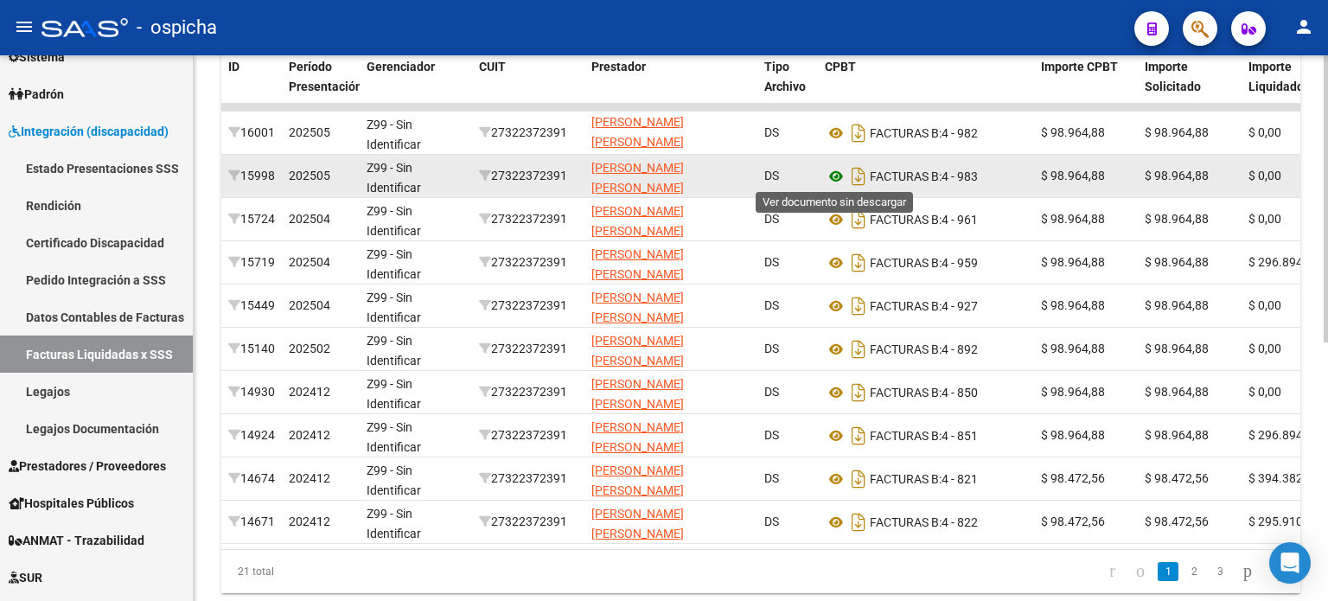
click at [834, 175] on icon at bounding box center [836, 176] width 22 height 21
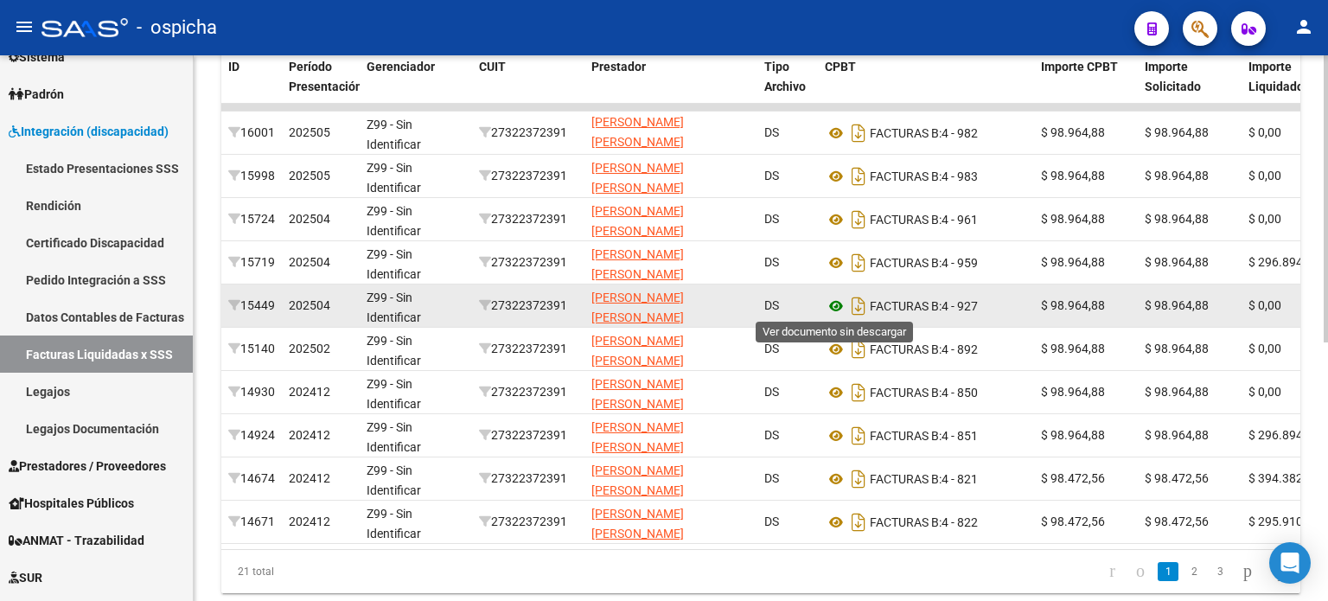
click at [840, 307] on icon at bounding box center [836, 306] width 22 height 21
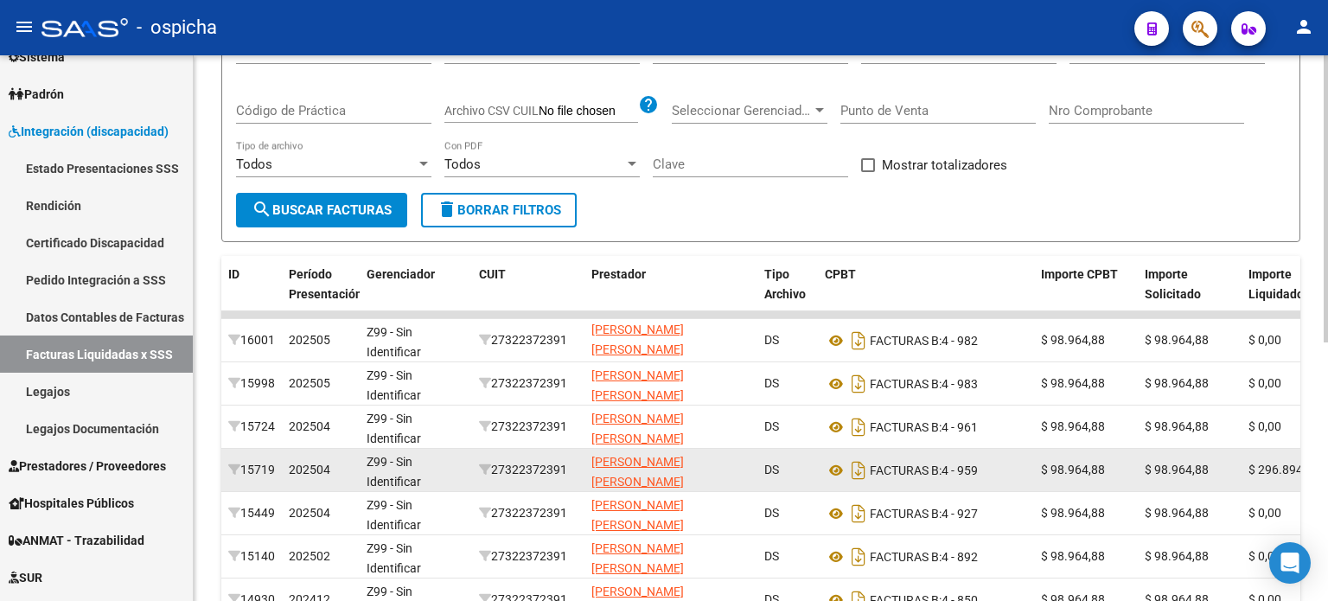
scroll to position [346, 0]
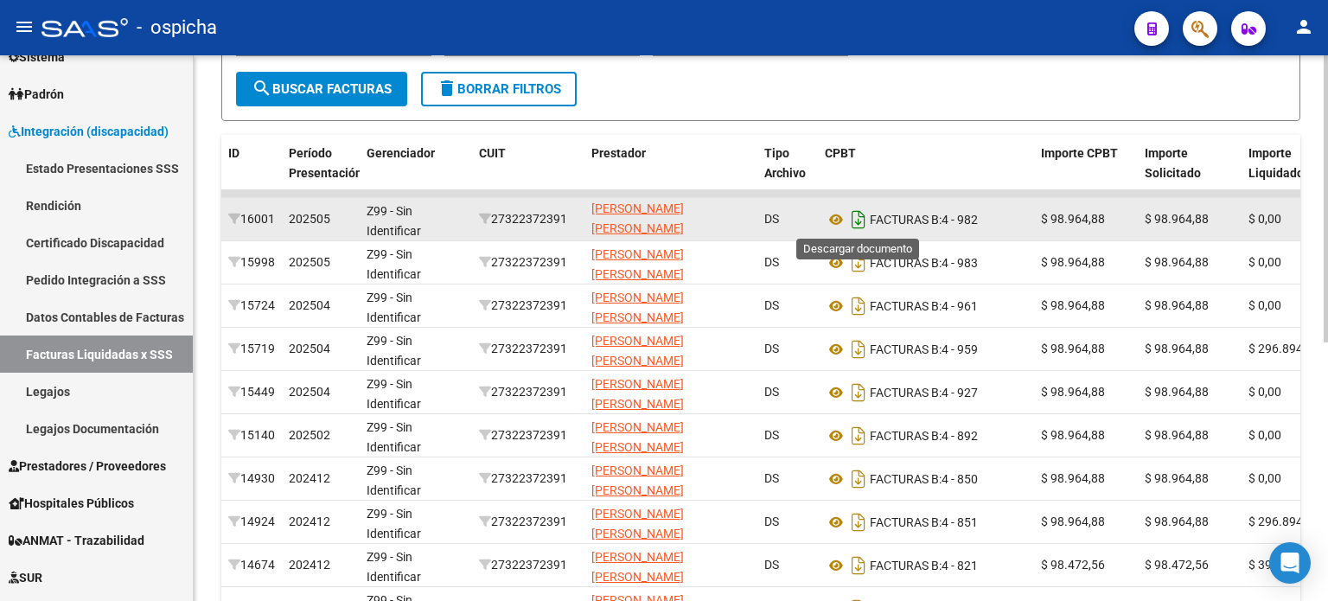
click at [858, 223] on icon "Descargar documento" at bounding box center [858, 220] width 22 height 28
click at [832, 214] on icon at bounding box center [836, 219] width 22 height 21
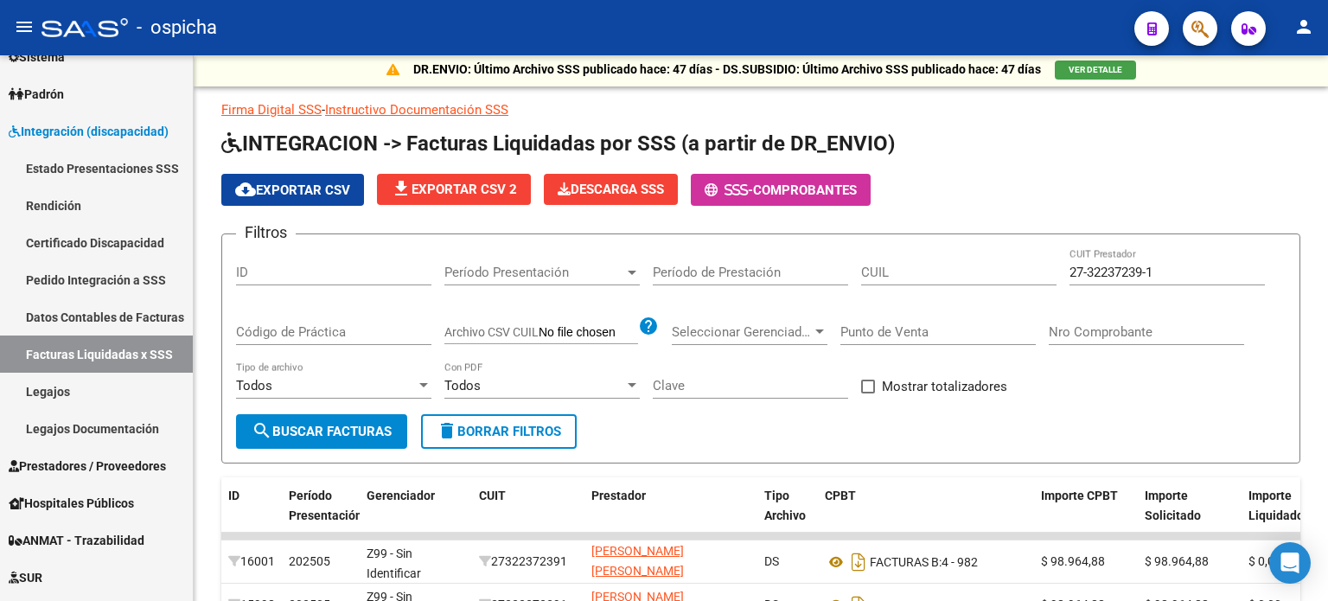
scroll to position [0, 0]
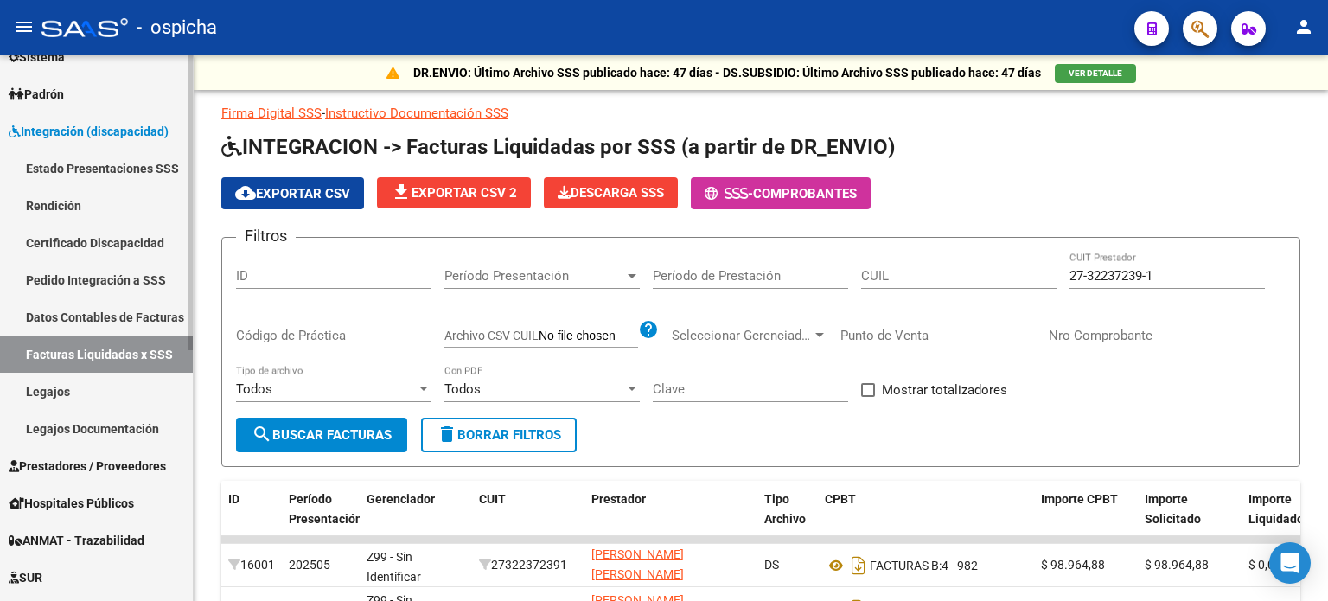
click at [93, 394] on link "Legajos" at bounding box center [96, 391] width 193 height 37
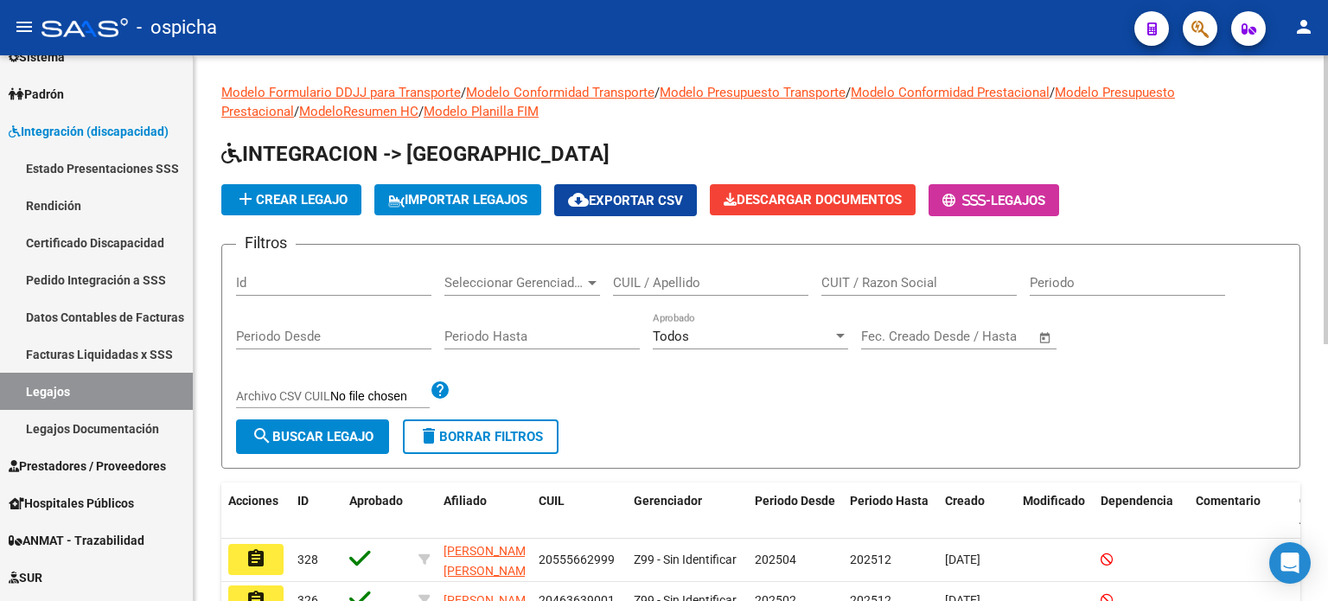
click at [672, 286] on input "CUIL / Apellido" at bounding box center [710, 283] width 195 height 16
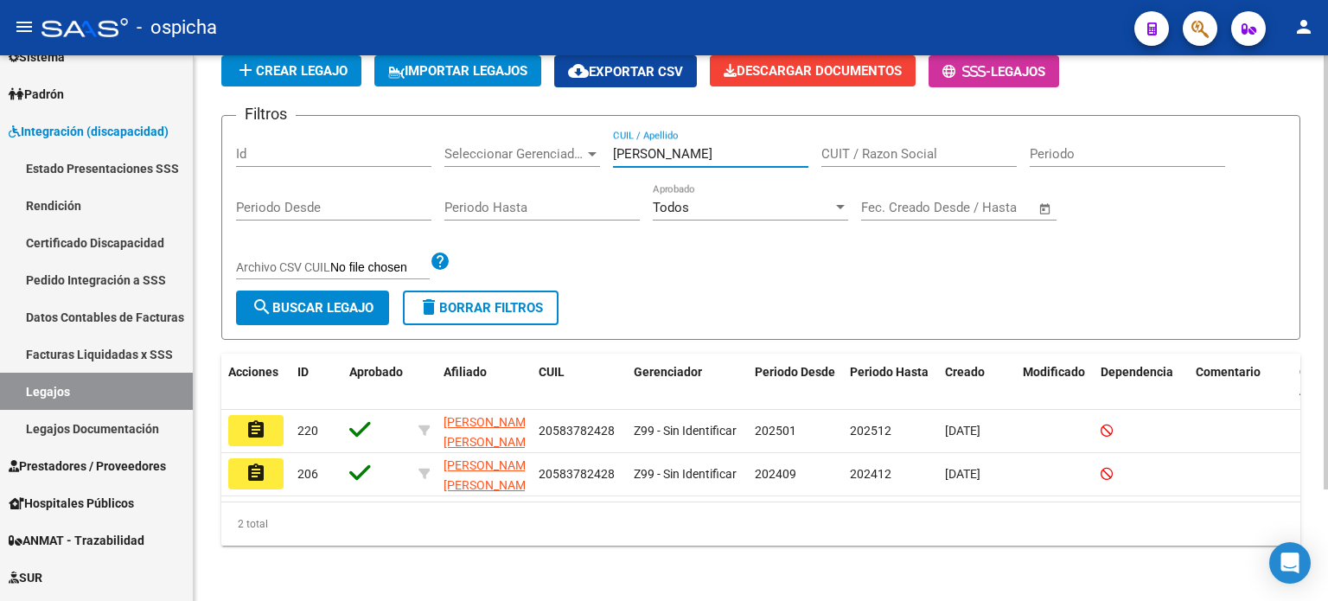
scroll to position [139, 0]
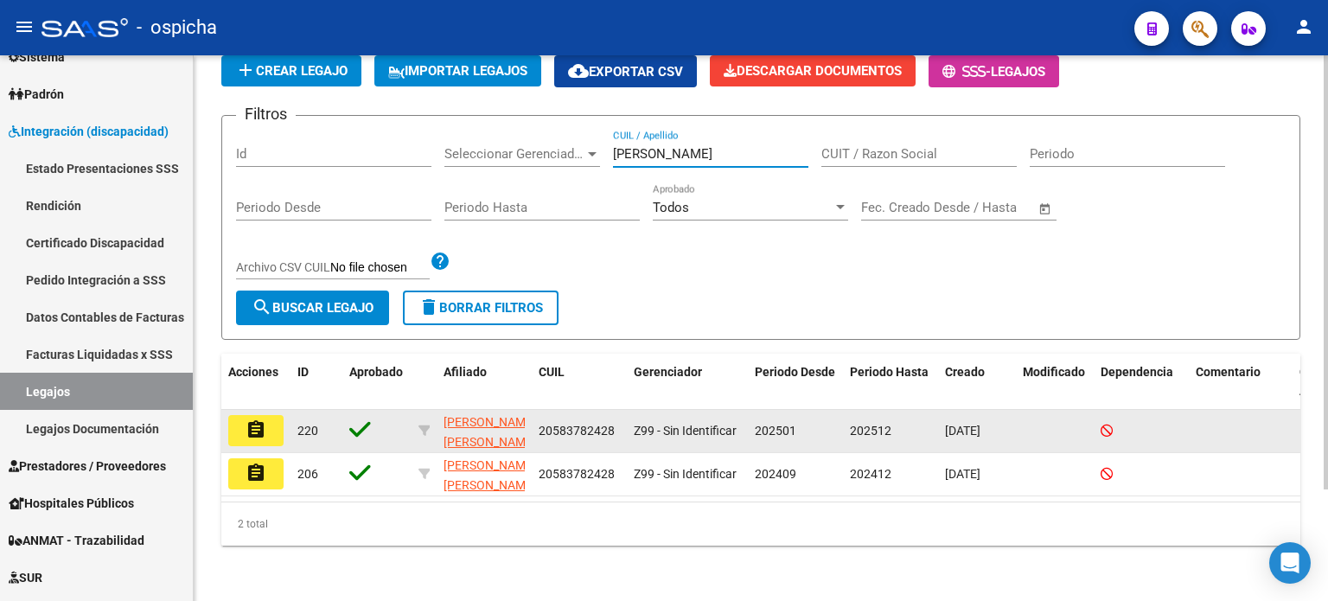
type input "[PERSON_NAME]"
click at [253, 420] on mat-icon "assignment" at bounding box center [256, 429] width 21 height 21
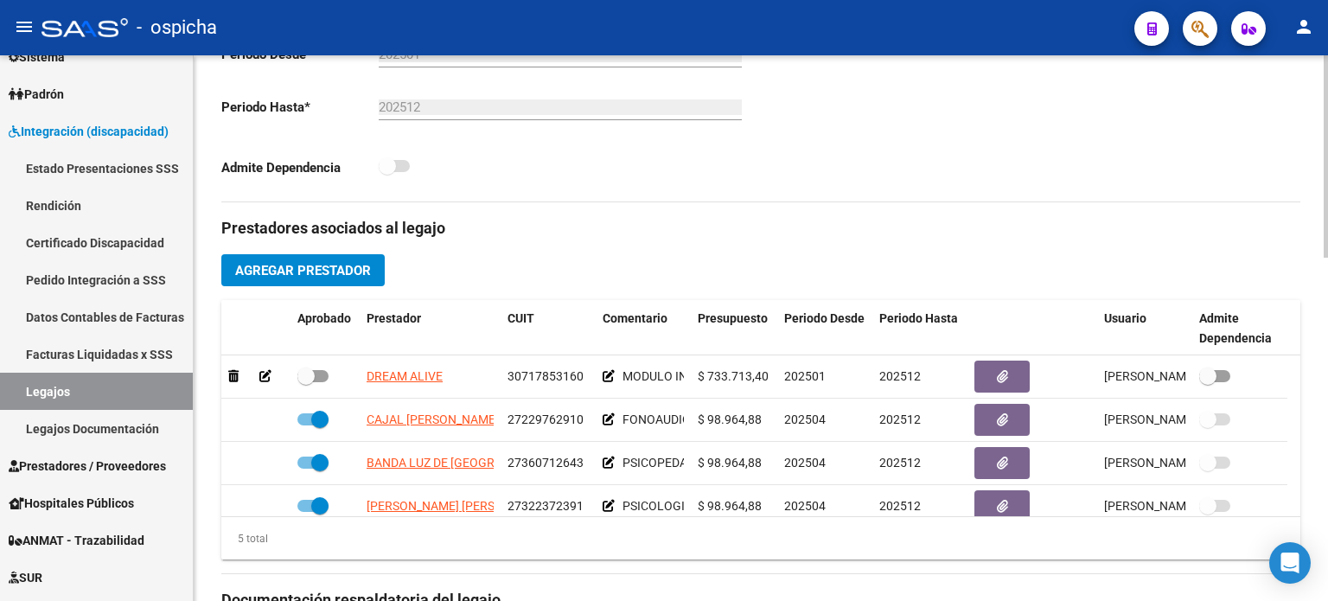
scroll to position [519, 0]
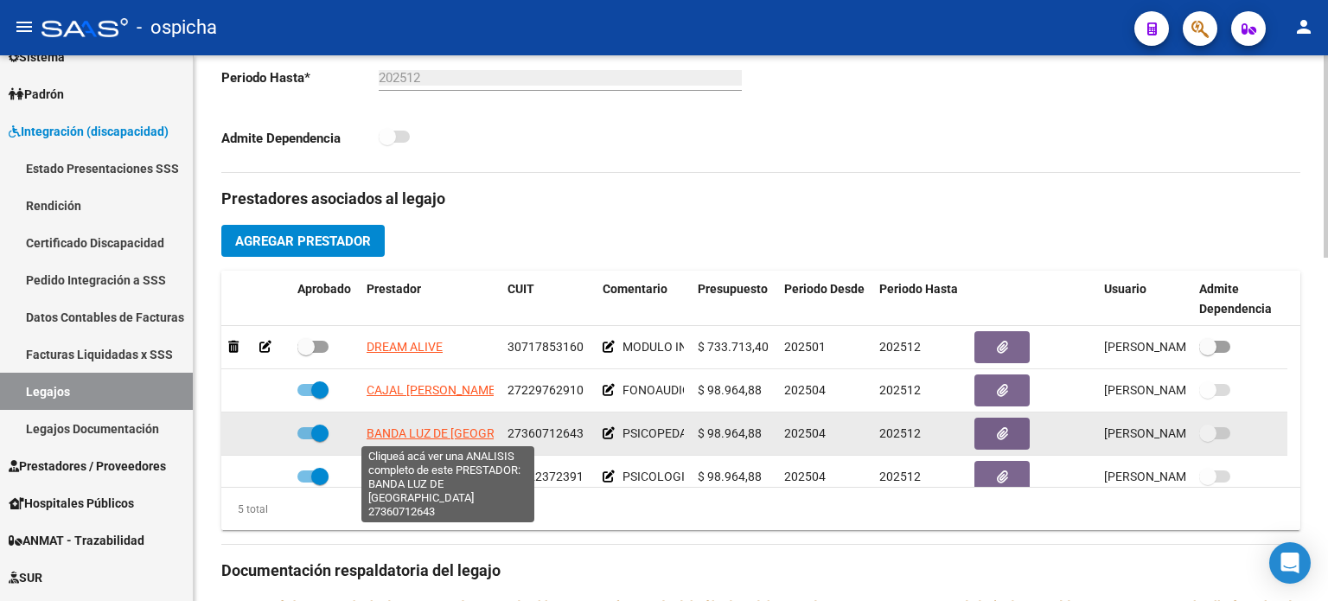
click at [457, 431] on span "BANDA LUZ DE [GEOGRAPHIC_DATA]" at bounding box center [467, 433] width 201 height 14
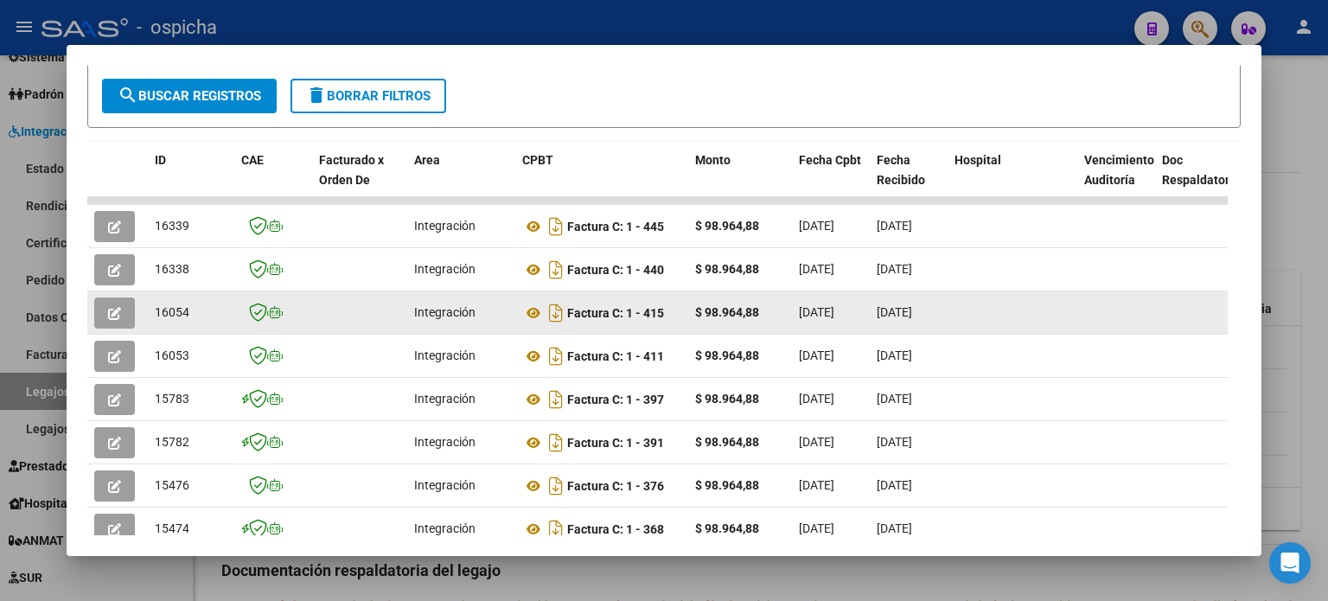
scroll to position [336, 0]
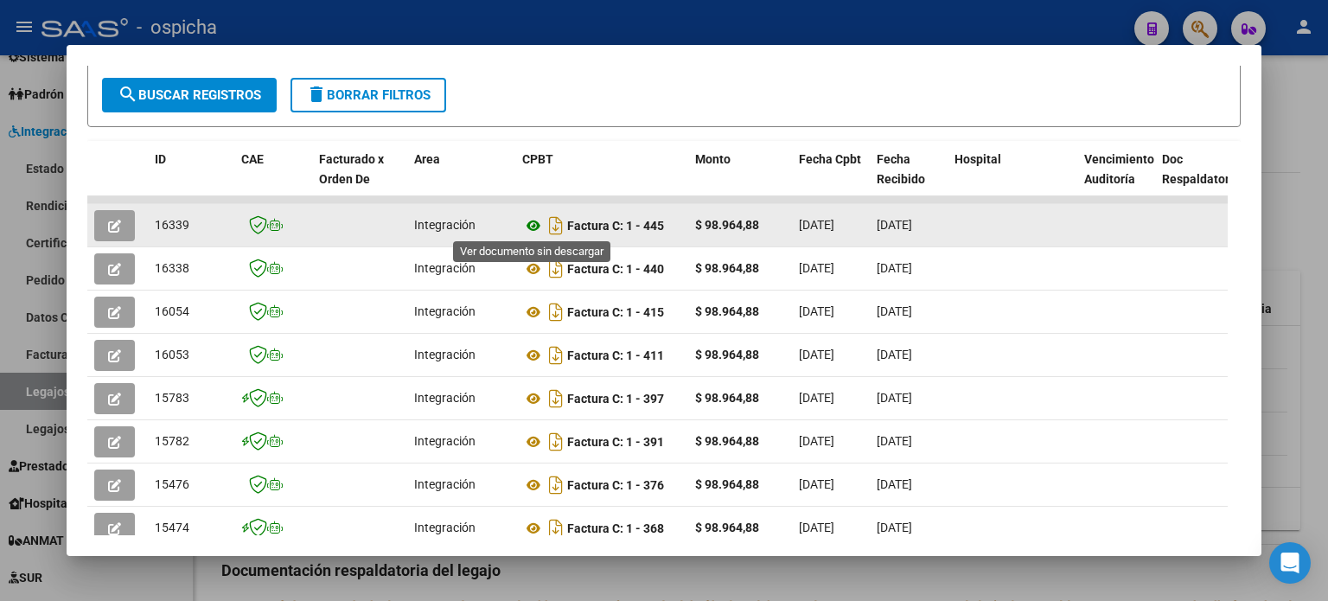
click at [533, 224] on icon at bounding box center [533, 225] width 22 height 21
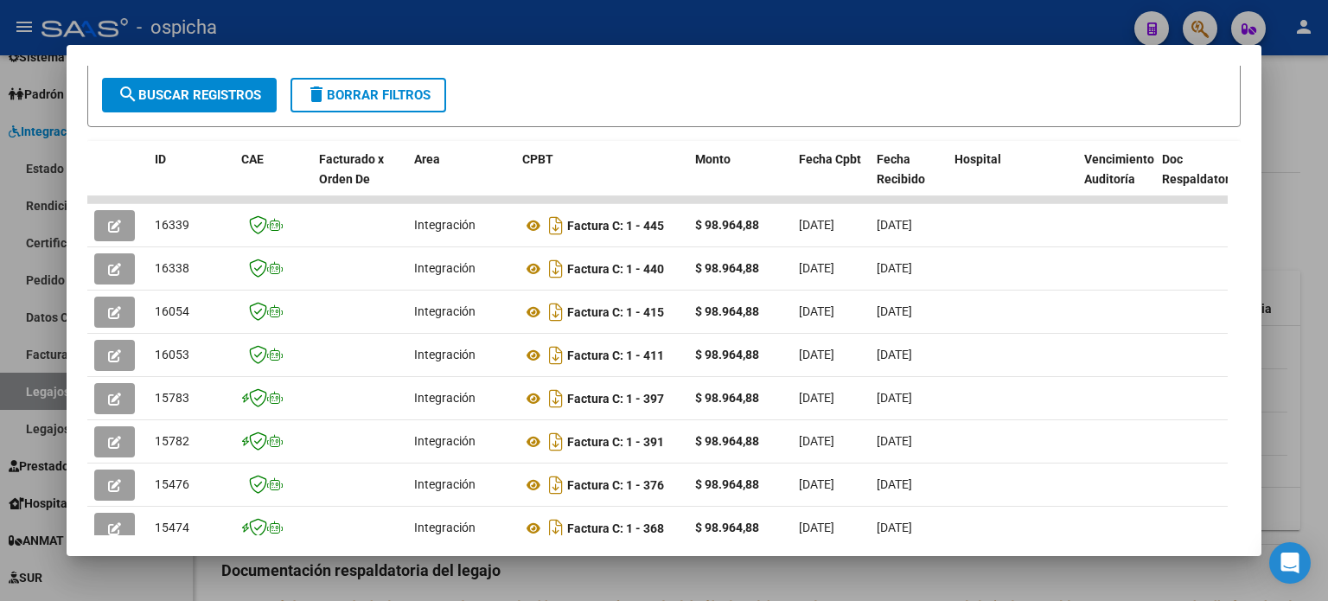
click at [1292, 150] on div at bounding box center [664, 300] width 1328 height 601
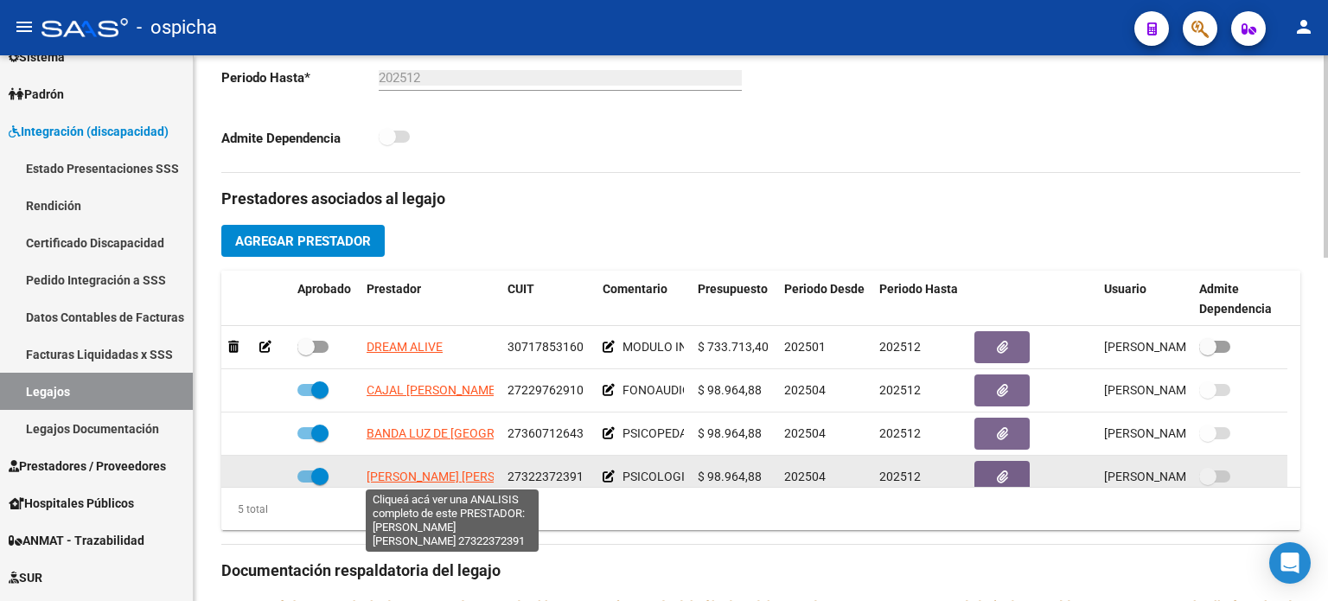
click at [411, 470] on span "[PERSON_NAME] [PERSON_NAME]" at bounding box center [461, 477] width 188 height 14
type textarea "27322372391"
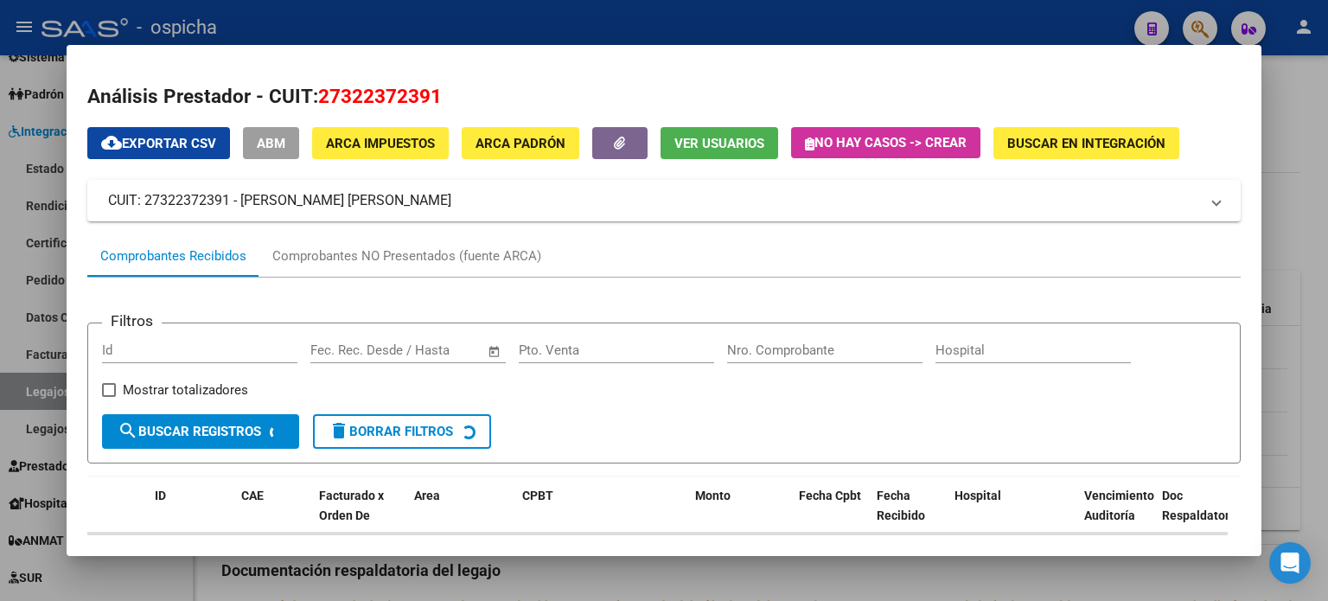
scroll to position [78, 0]
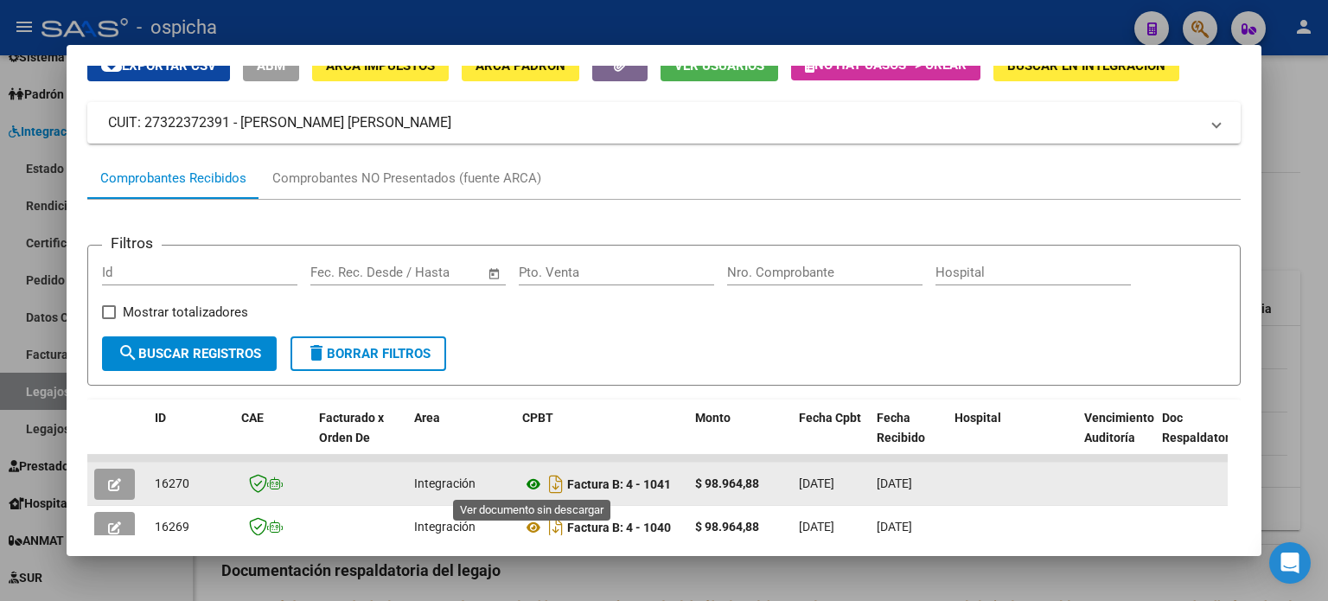
click at [534, 482] on icon at bounding box center [533, 484] width 22 height 21
